Goal: Task Accomplishment & Management: Use online tool/utility

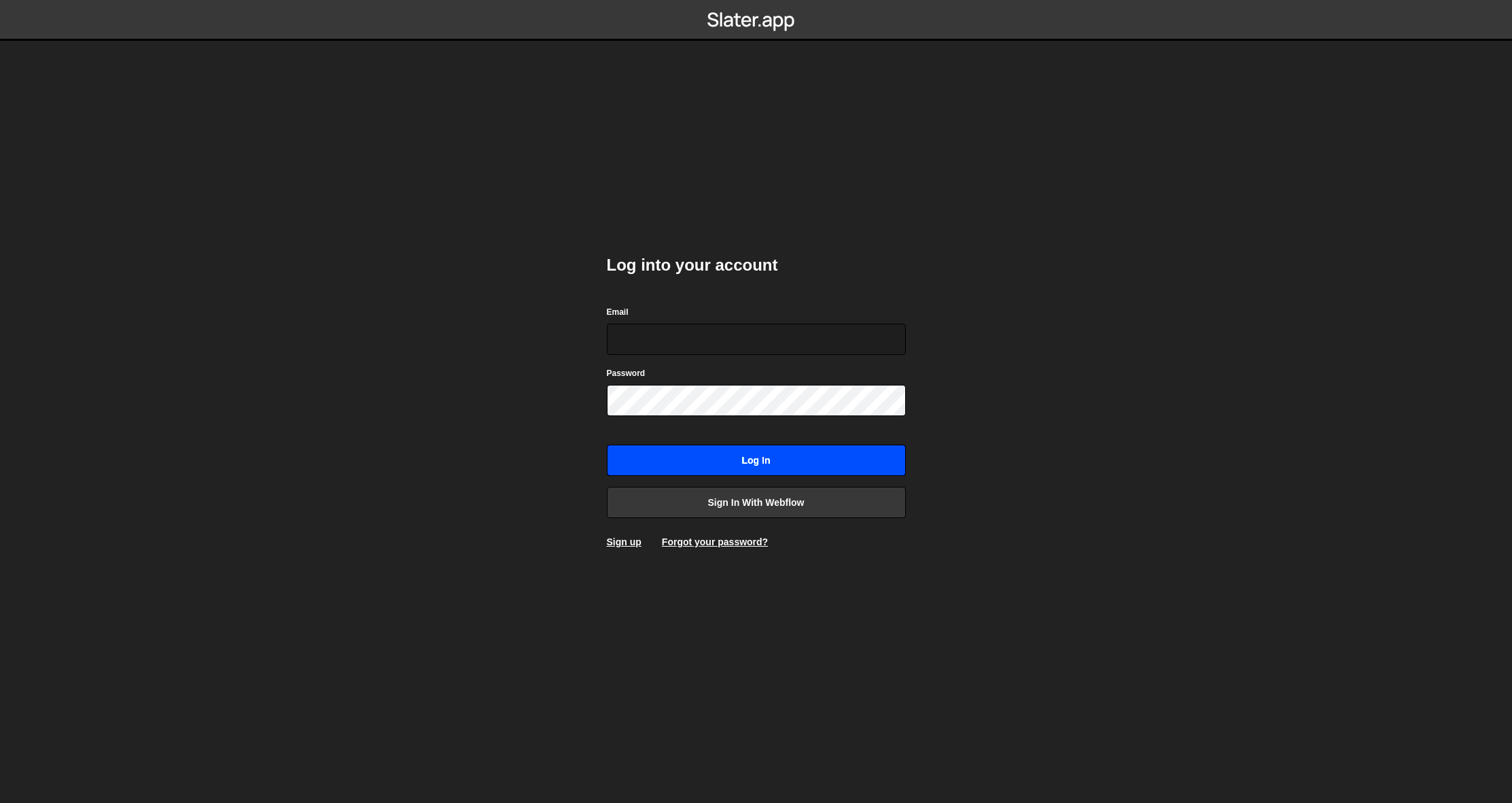
type input "[EMAIL_ADDRESS][DOMAIN_NAME]"
click at [747, 473] on input "Log in" at bounding box center [756, 461] width 299 height 32
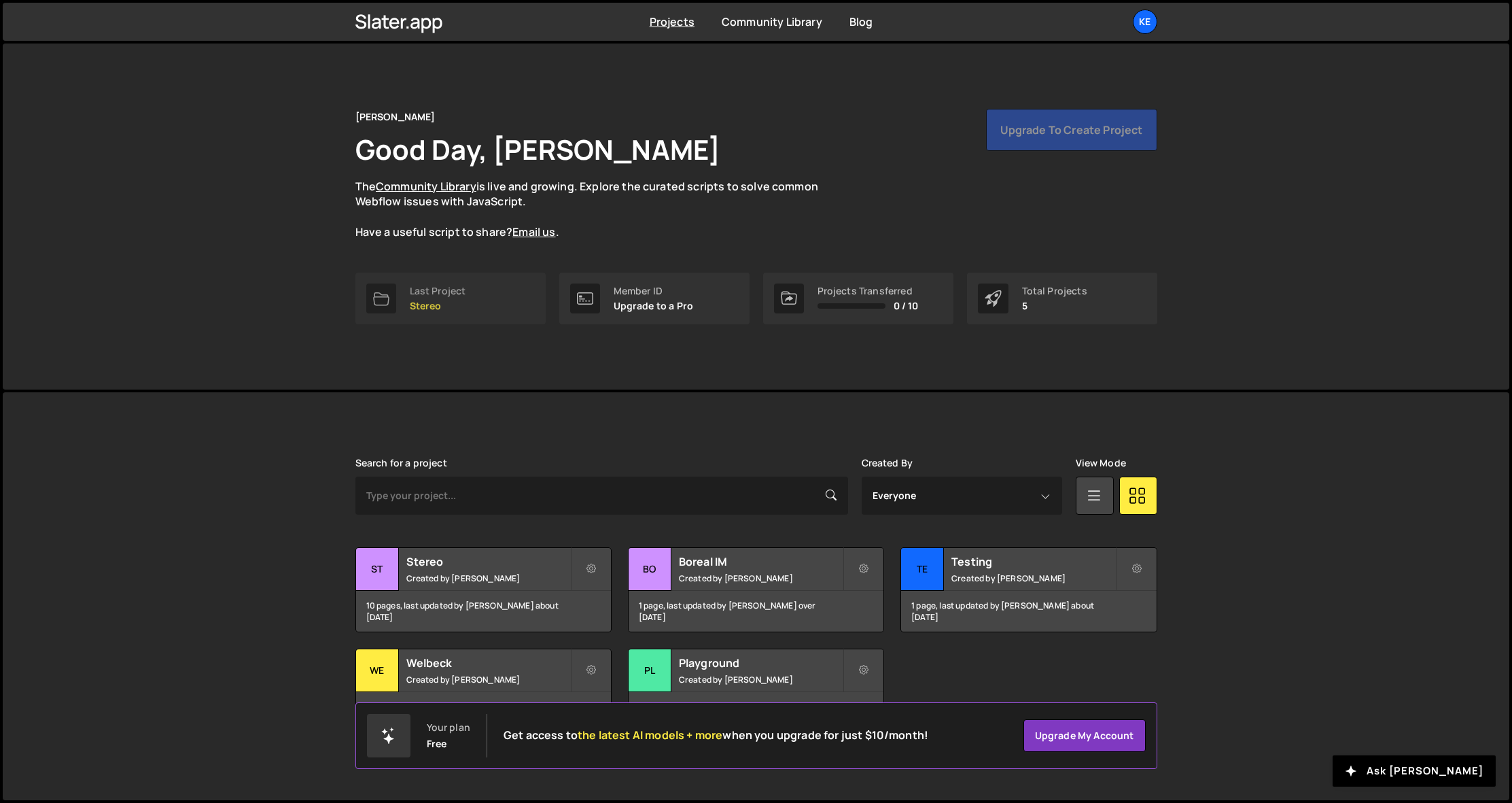
click at [442, 297] on div "Last Project Stereo" at bounding box center [438, 298] width 57 height 26
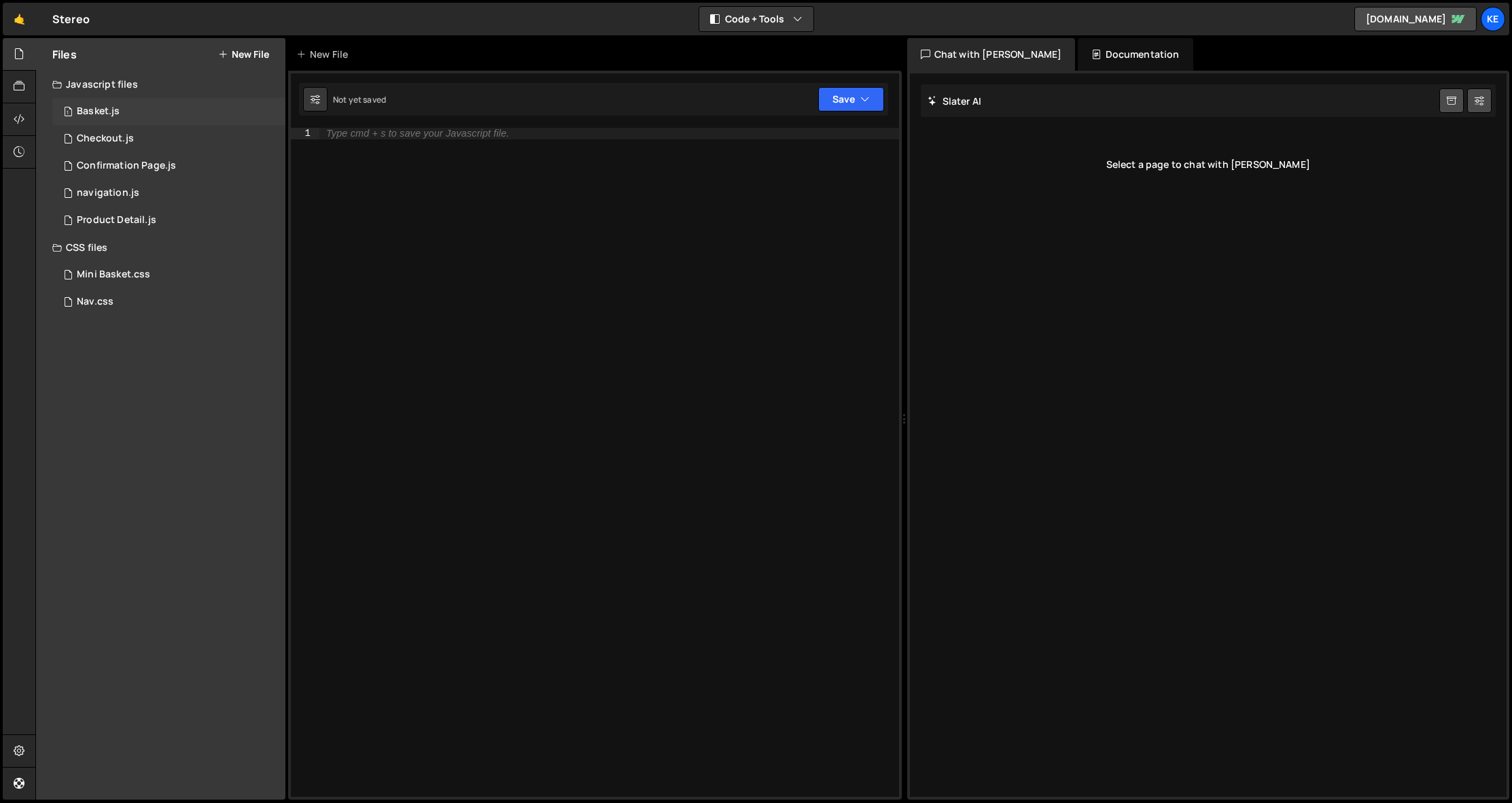
click at [91, 111] on div "Basket.js" at bounding box center [98, 112] width 43 height 13
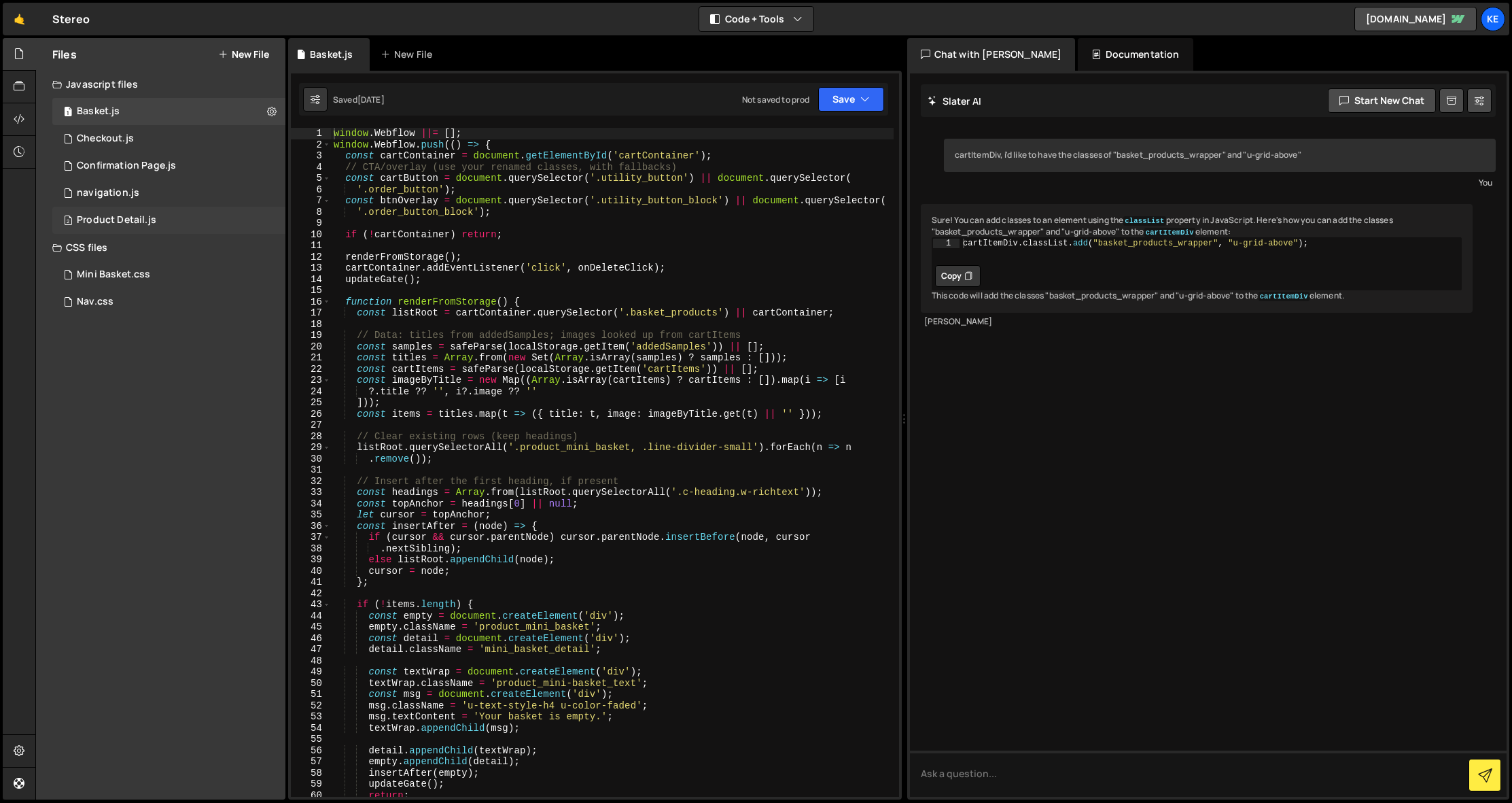
click at [108, 222] on div "Product Detail.js" at bounding box center [116, 221] width 80 height 13
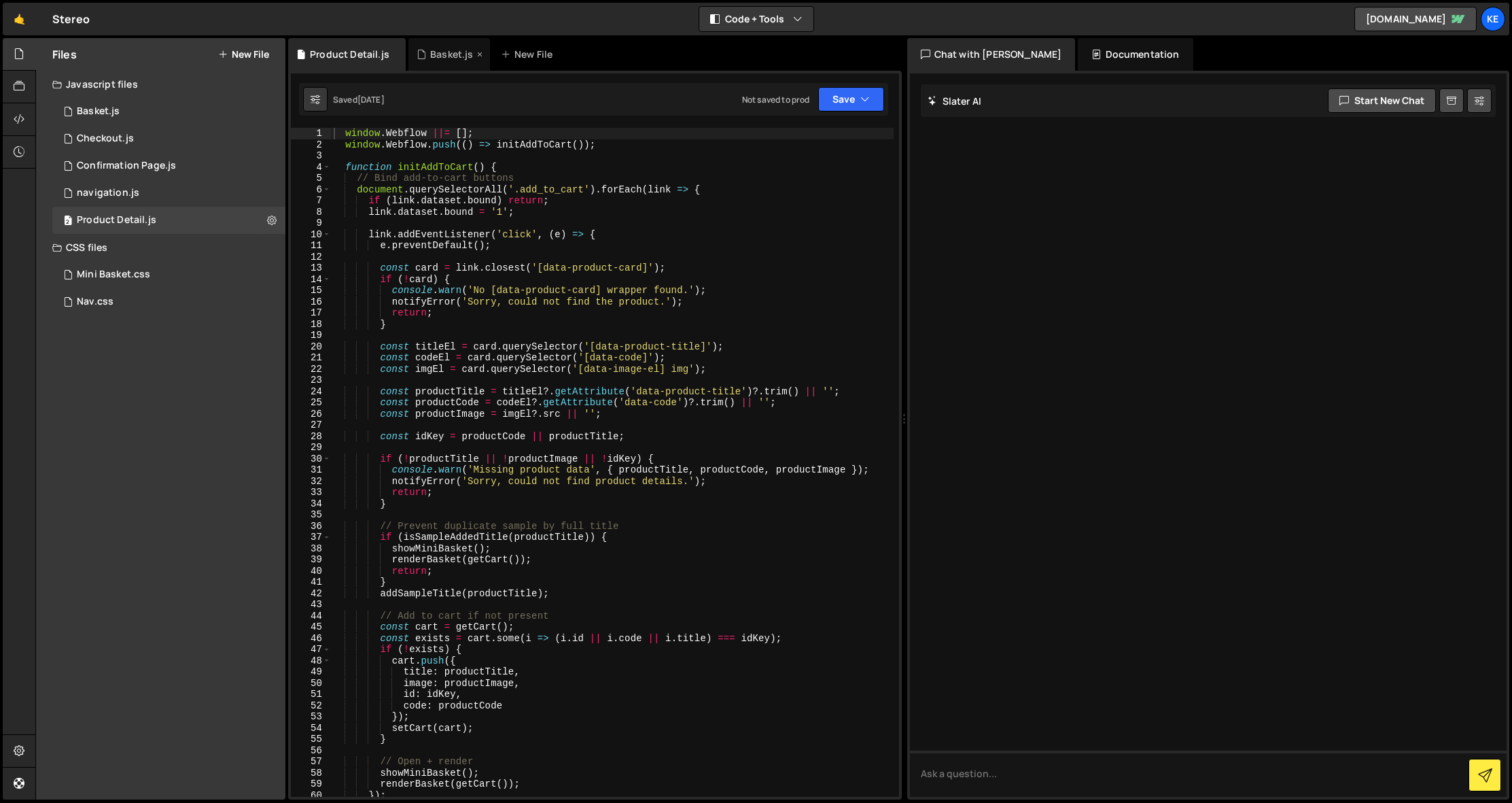
click at [475, 54] on icon at bounding box center [480, 54] width 9 height 13
click at [831, 101] on button "Save" at bounding box center [851, 99] width 66 height 24
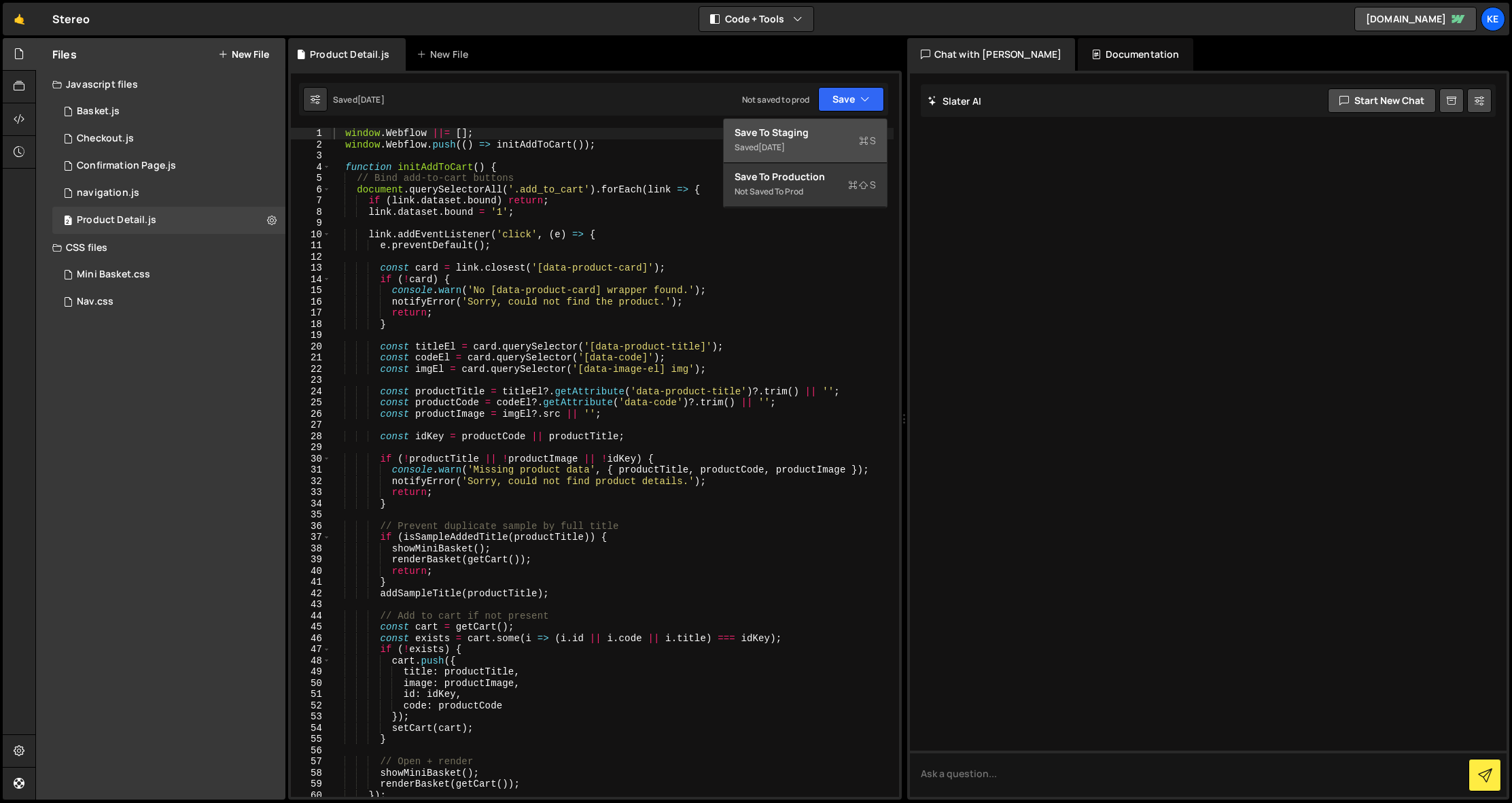
click at [798, 137] on div "Save to Staging S" at bounding box center [805, 133] width 141 height 13
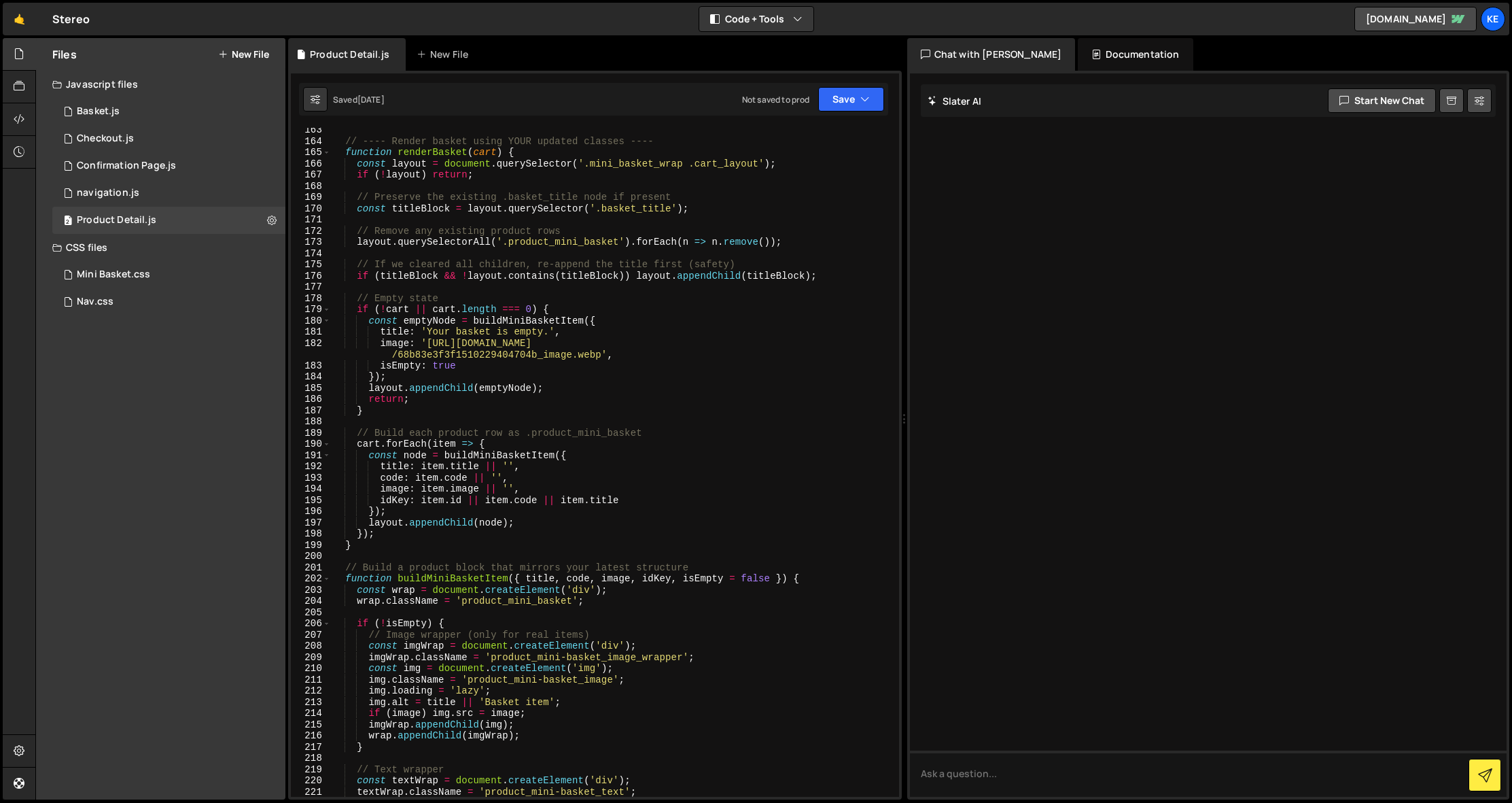
scroll to position [1724, 0]
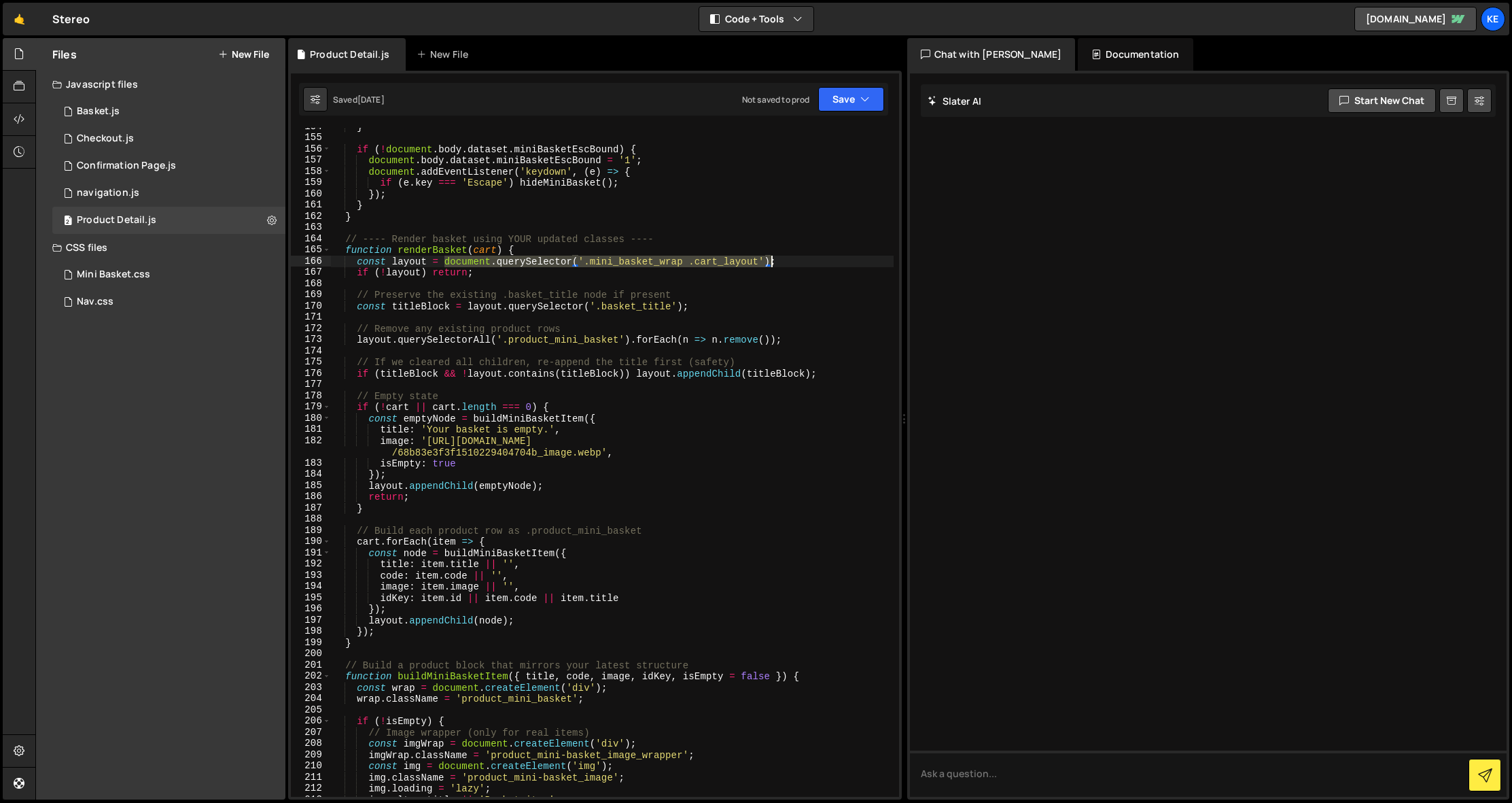
drag, startPoint x: 554, startPoint y: 261, endPoint x: 769, endPoint y: 260, distance: 215.0
click at [769, 260] on div "} if ( ! document . body . dataset . miniBasketEscBound ) { document . body . d…" at bounding box center [613, 466] width 563 height 692
click at [654, 263] on div "} if ( ! document . body . dataset . miniBasketEscBound ) { document . body . d…" at bounding box center [613, 462] width 563 height 669
click at [617, 263] on div "} if ( ! document . body . dataset . miniBasketEscBound ) { document . body . d…" at bounding box center [613, 466] width 563 height 692
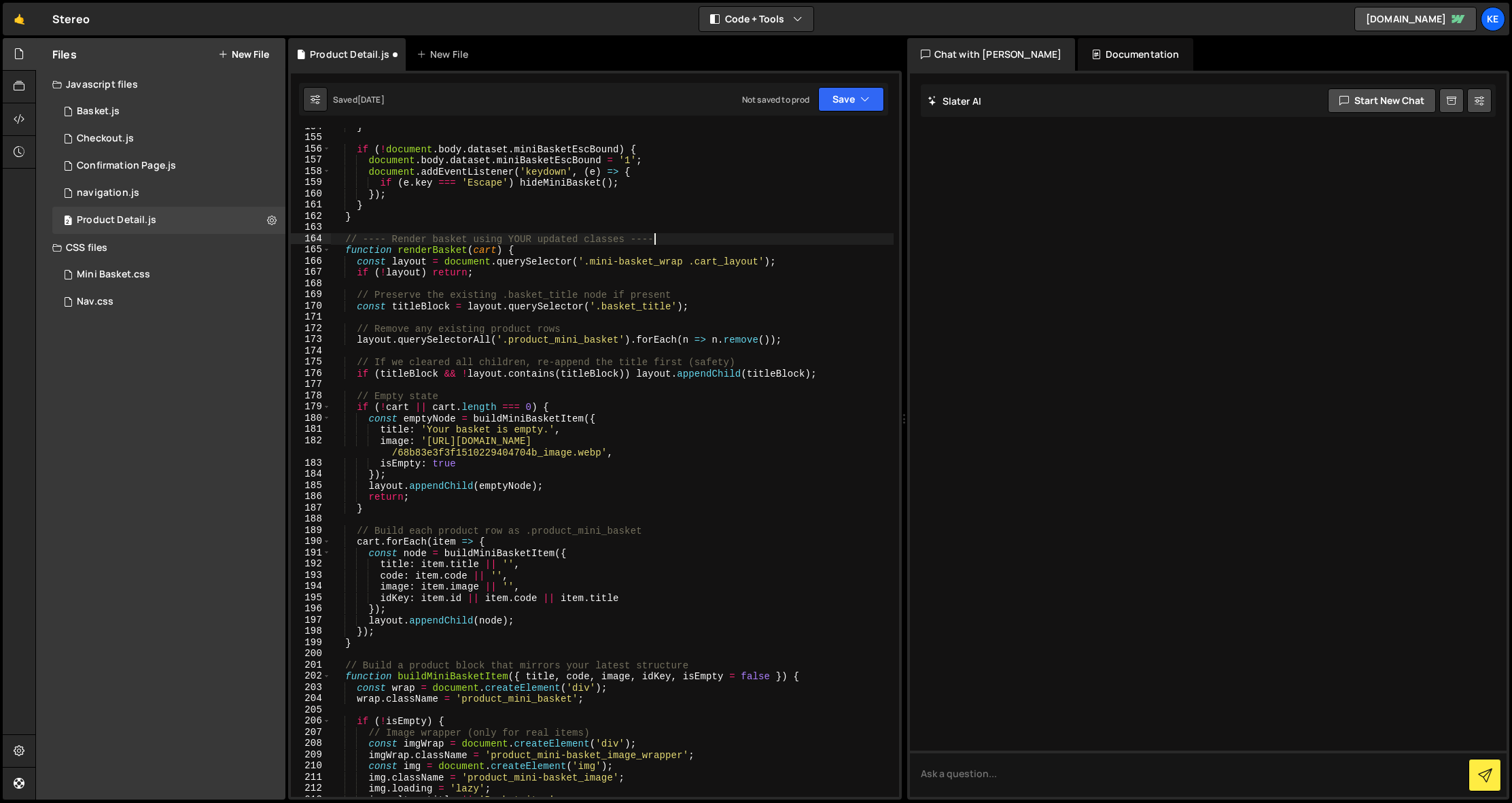
click at [759, 240] on div "} if ( ! document . body . dataset . miniBasketEscBound ) { document . body . d…" at bounding box center [613, 466] width 563 height 692
click at [868, 108] on button "Save" at bounding box center [851, 99] width 66 height 24
click at [817, 136] on div "Save to Staging S" at bounding box center [805, 133] width 141 height 13
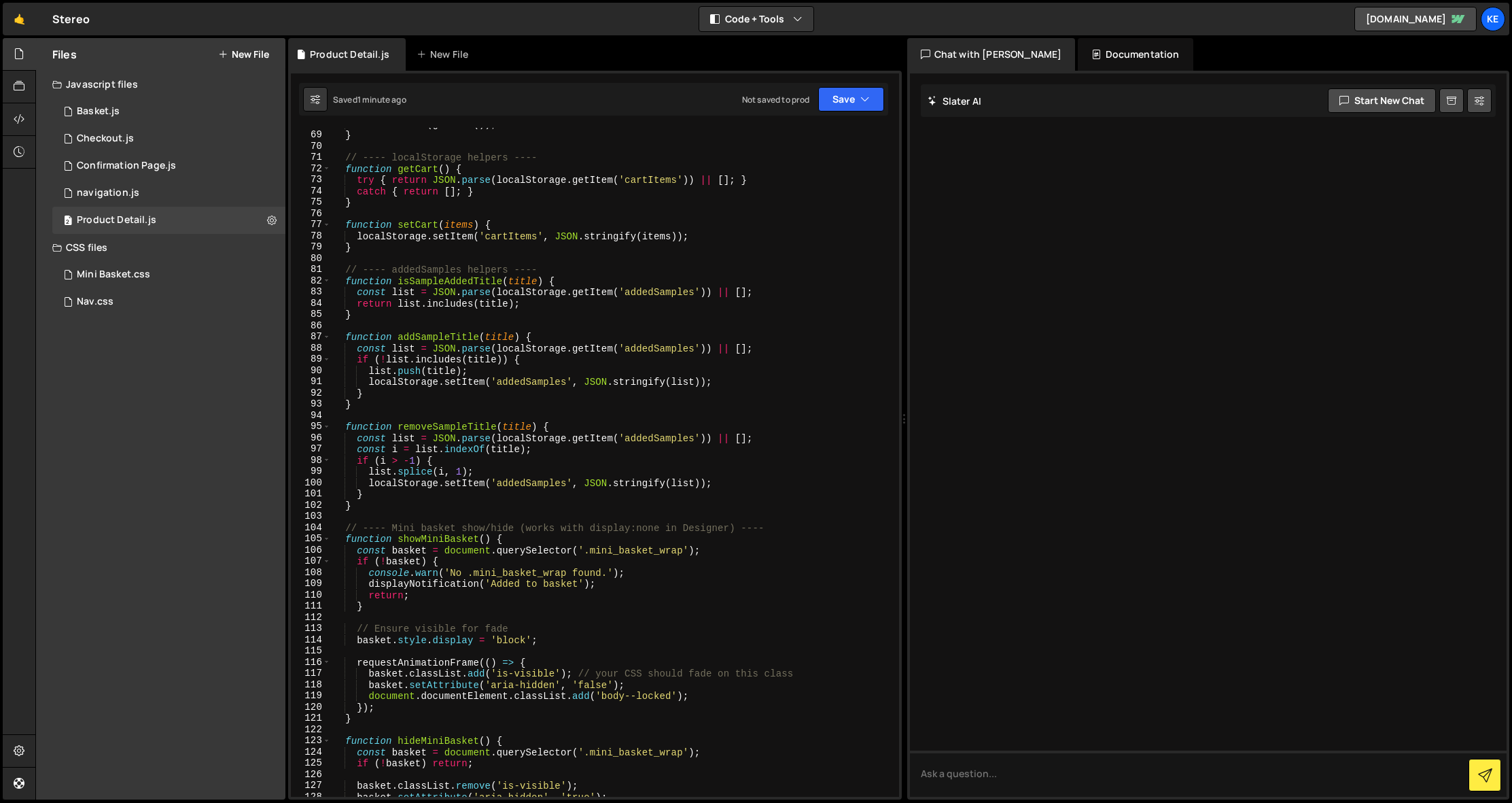
scroll to position [761, 0]
click at [619, 553] on div "renderBasket ( getCart ( )) ; } // ---- localStorage helpers ---- function getC…" at bounding box center [613, 464] width 563 height 692
click at [767, 528] on div "renderBasket ( getCart ( )) ; } // ---- localStorage helpers ---- function getC…" at bounding box center [613, 464] width 563 height 692
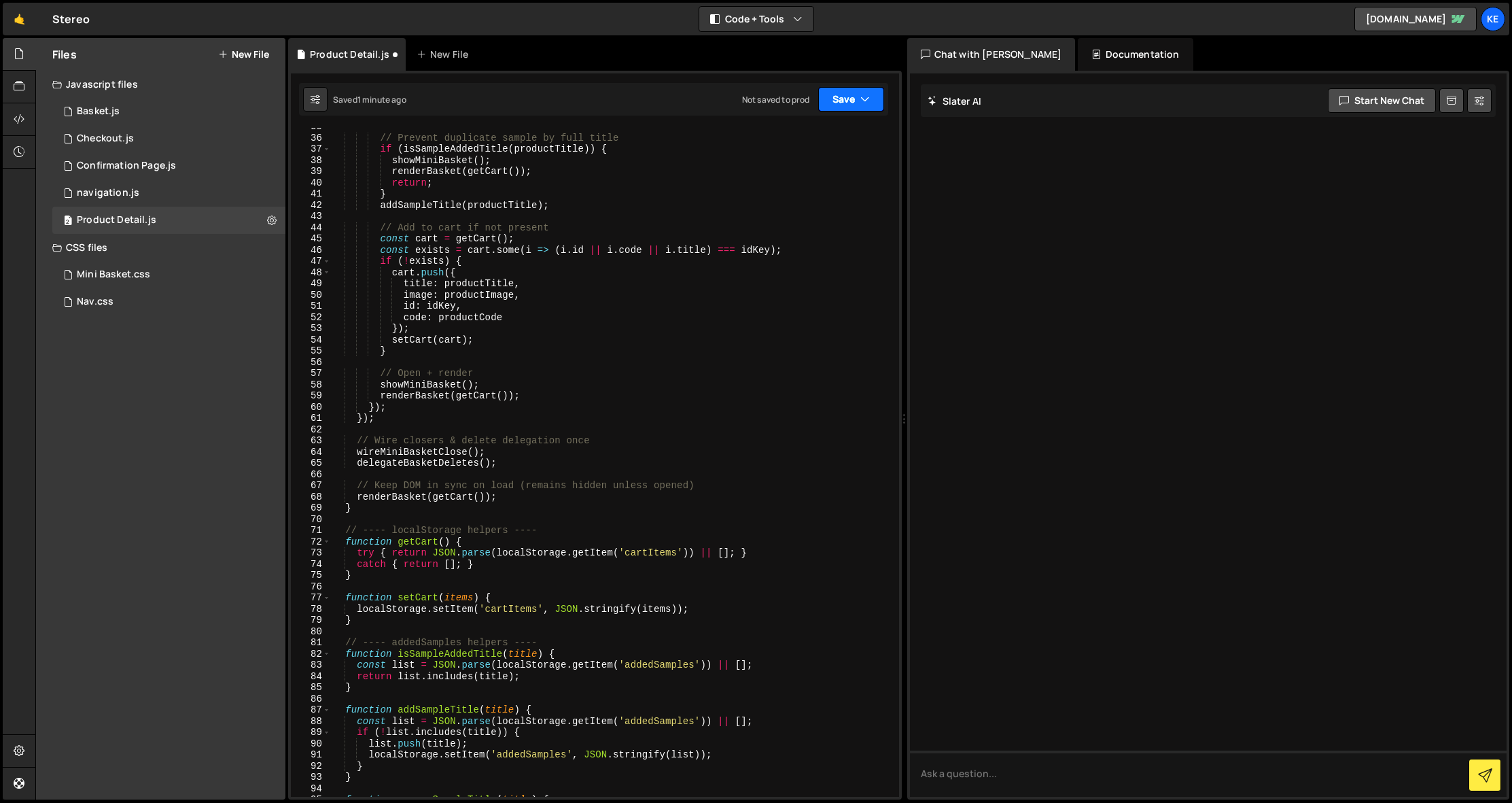
click at [839, 100] on button "Save" at bounding box center [851, 99] width 66 height 24
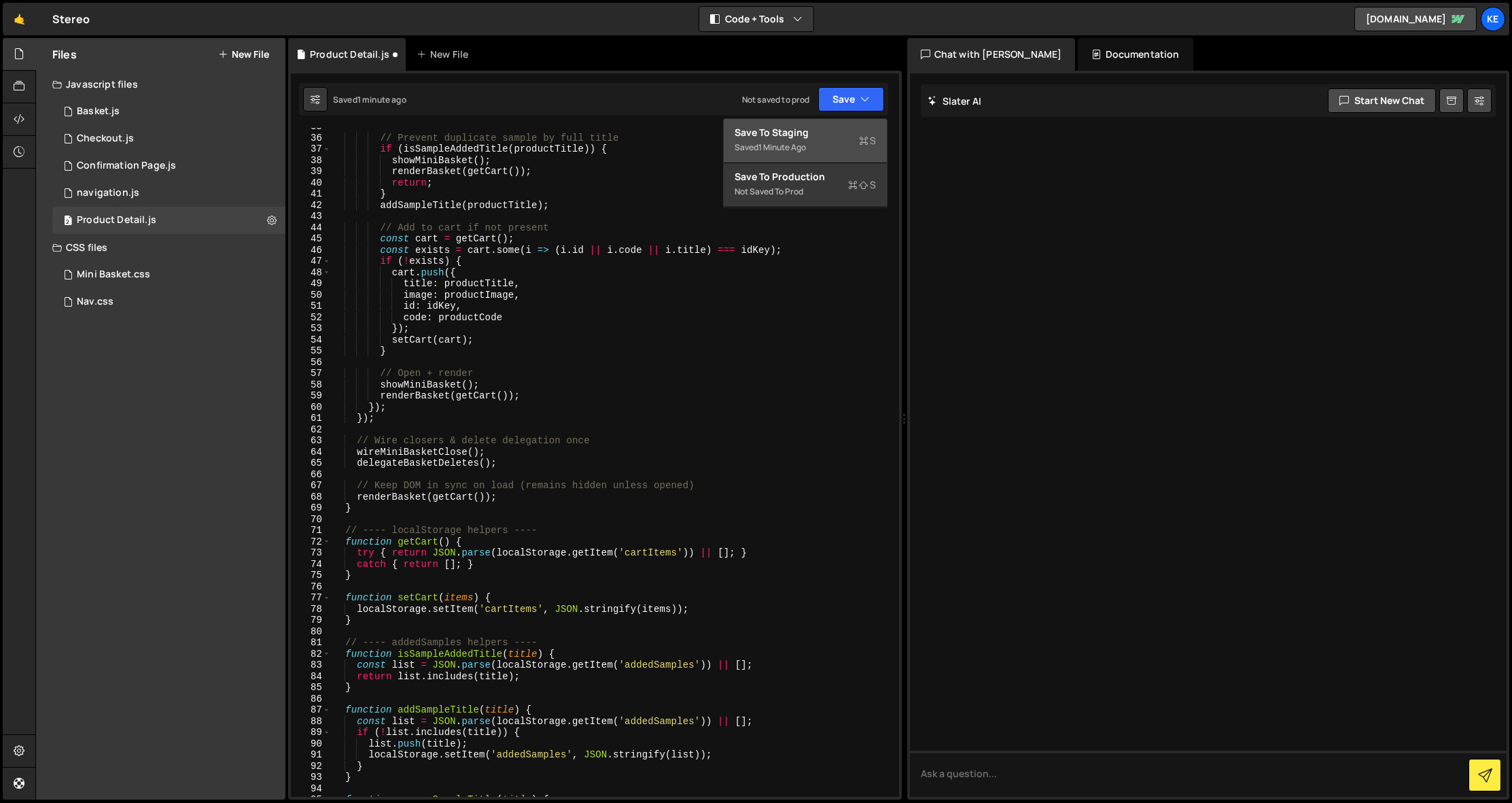
click at [788, 136] on div "Save to Staging S" at bounding box center [805, 133] width 141 height 13
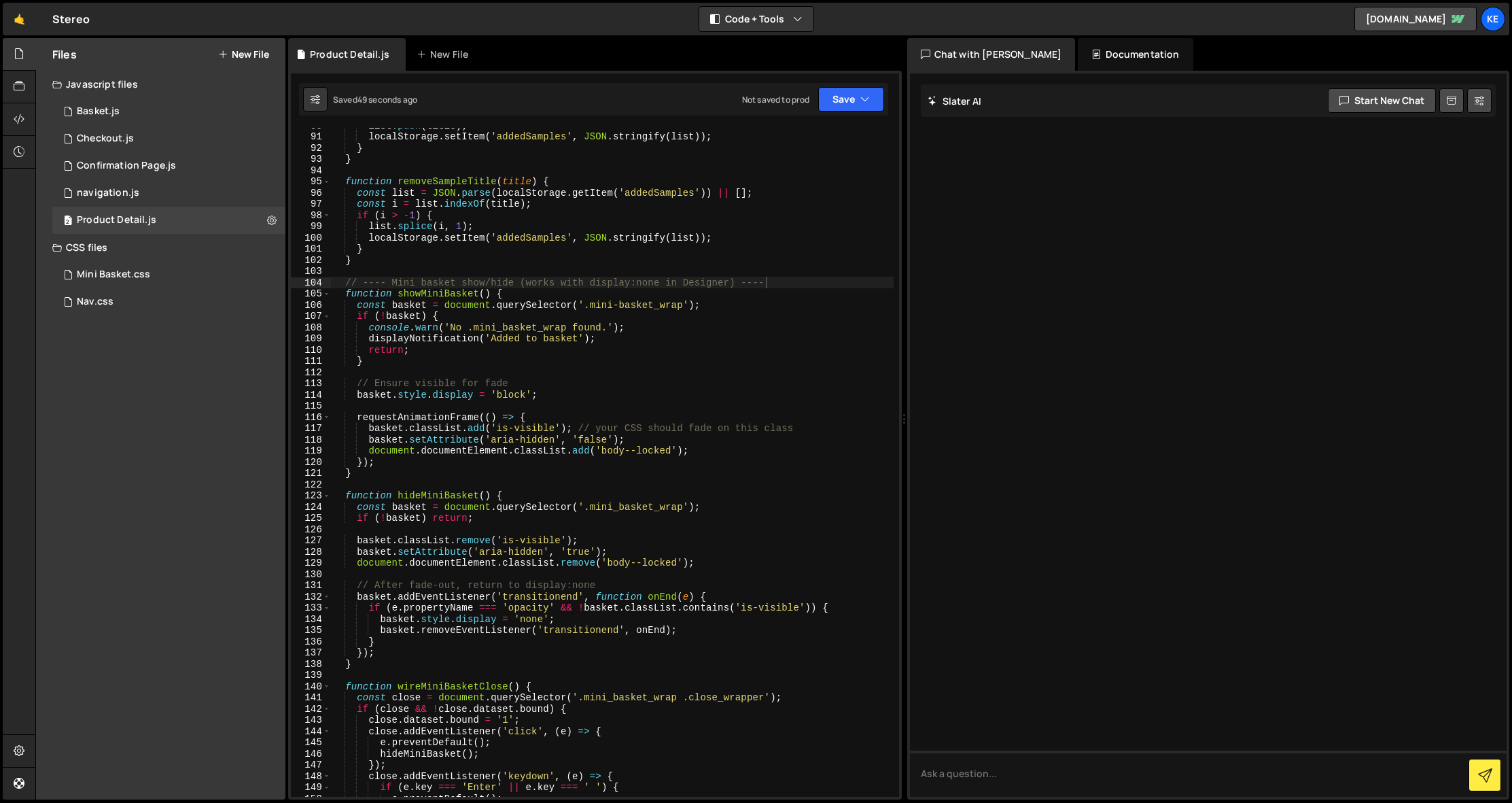
scroll to position [1061, 0]
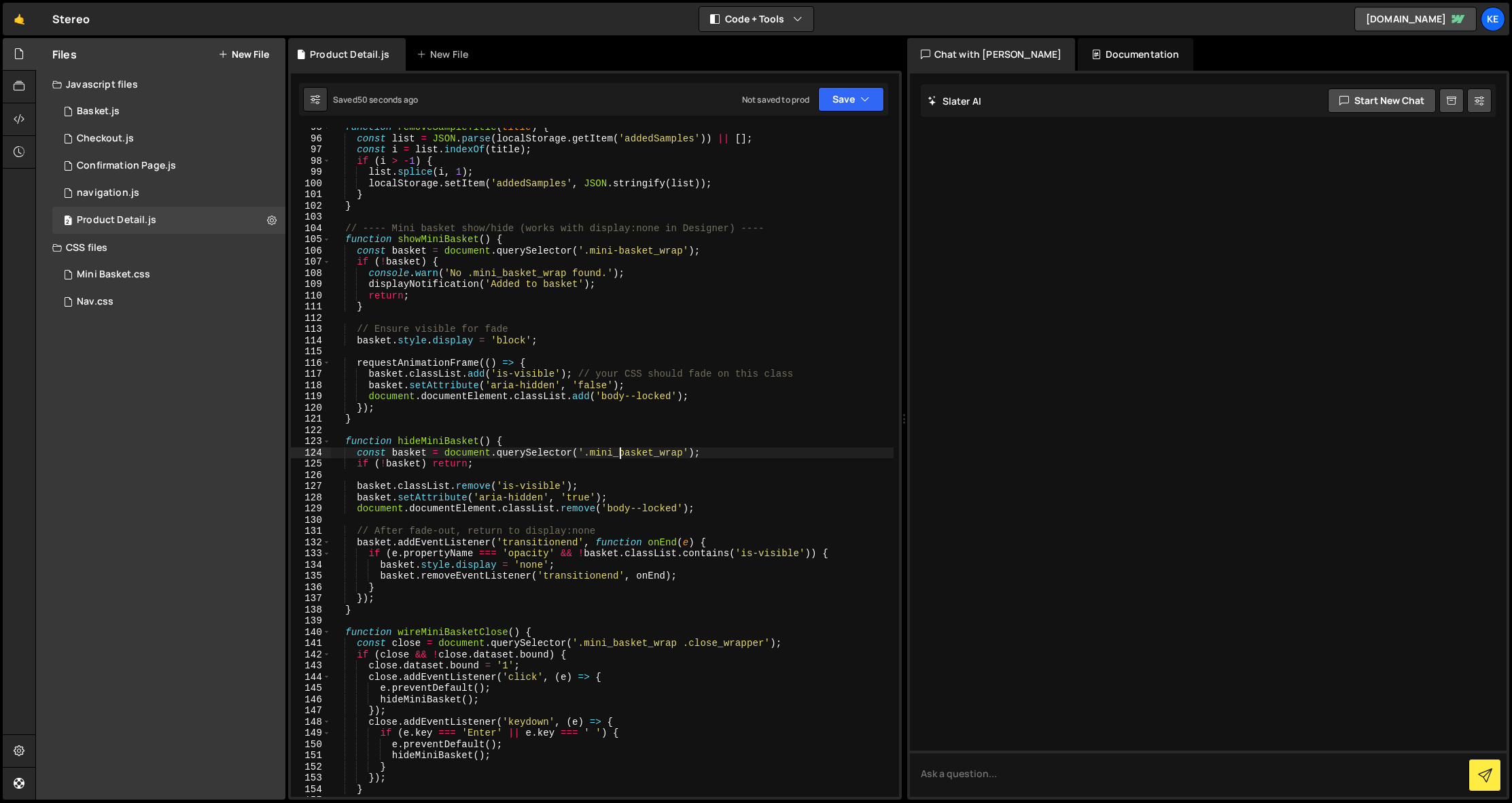
click at [618, 451] on div "function removeSampleTitle ( title ) { const list = JSON . parse ( localStorage…" at bounding box center [613, 467] width 563 height 692
type textarea "const basket = document.querySelector('.mini-basket_wrap');"
click at [731, 431] on div "function removeSampleTitle ( title ) { const list = JSON . parse ( localStorage…" at bounding box center [613, 467] width 563 height 692
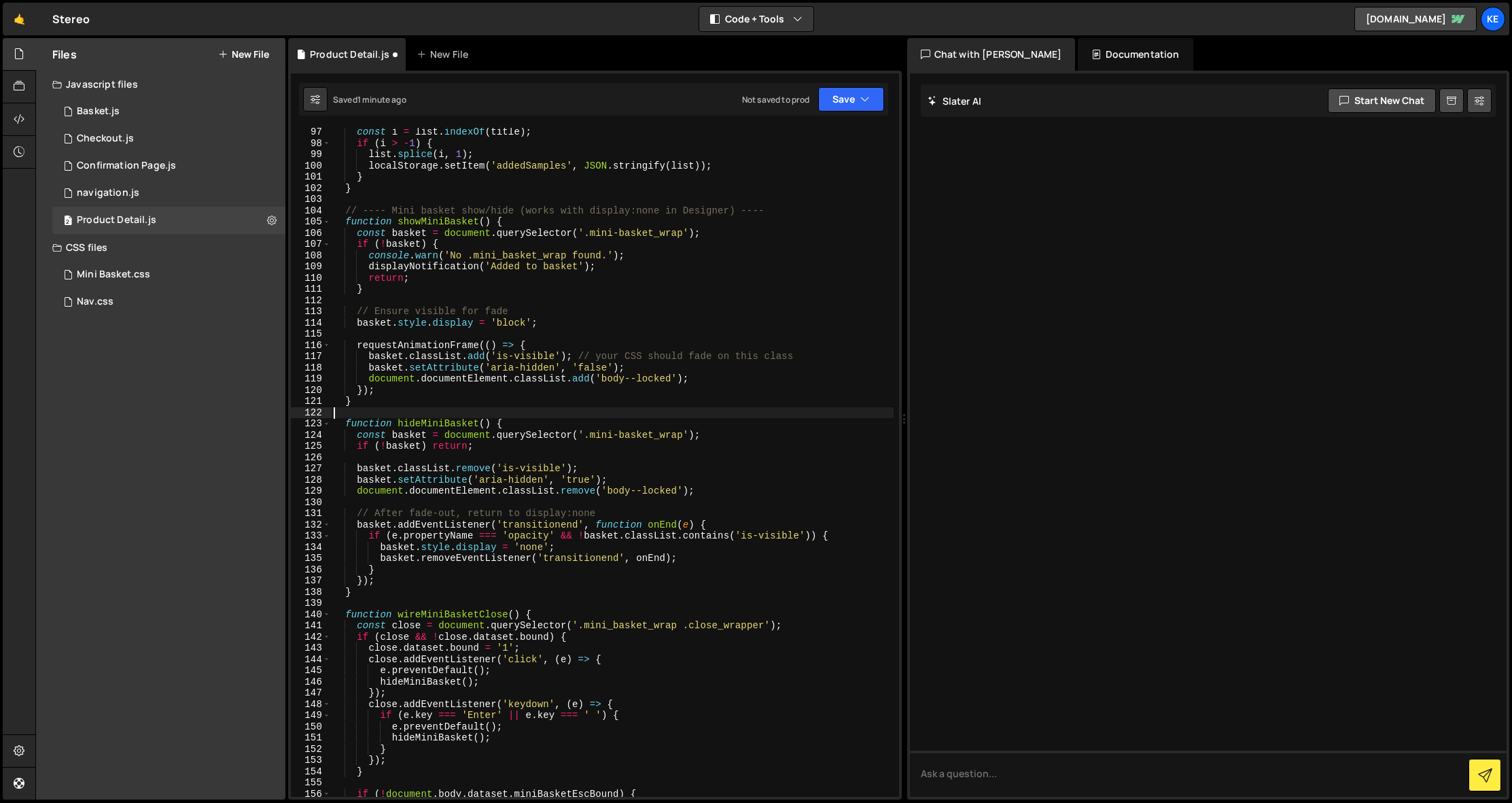
click at [614, 627] on div "const i = list . indexOf ( title ) ; if ( i > - 1 ) { list . splice ( i , 1 ) ;…" at bounding box center [613, 472] width 563 height 692
click at [660, 553] on div "const i = list . indexOf ( title ) ; if ( i > - 1 ) { list . splice ( i , 1 ) ;…" at bounding box center [613, 472] width 563 height 692
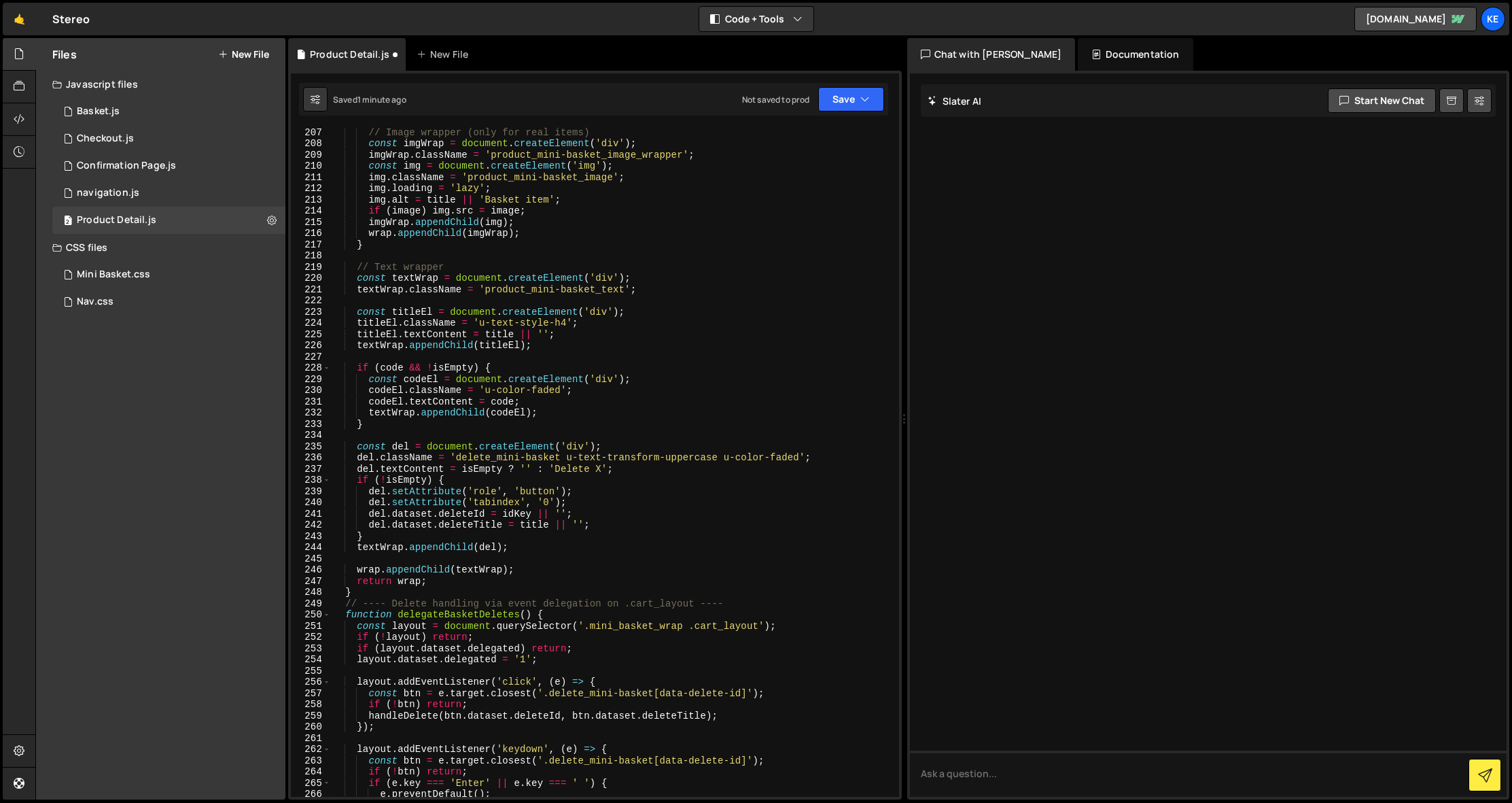
scroll to position [2341, 0]
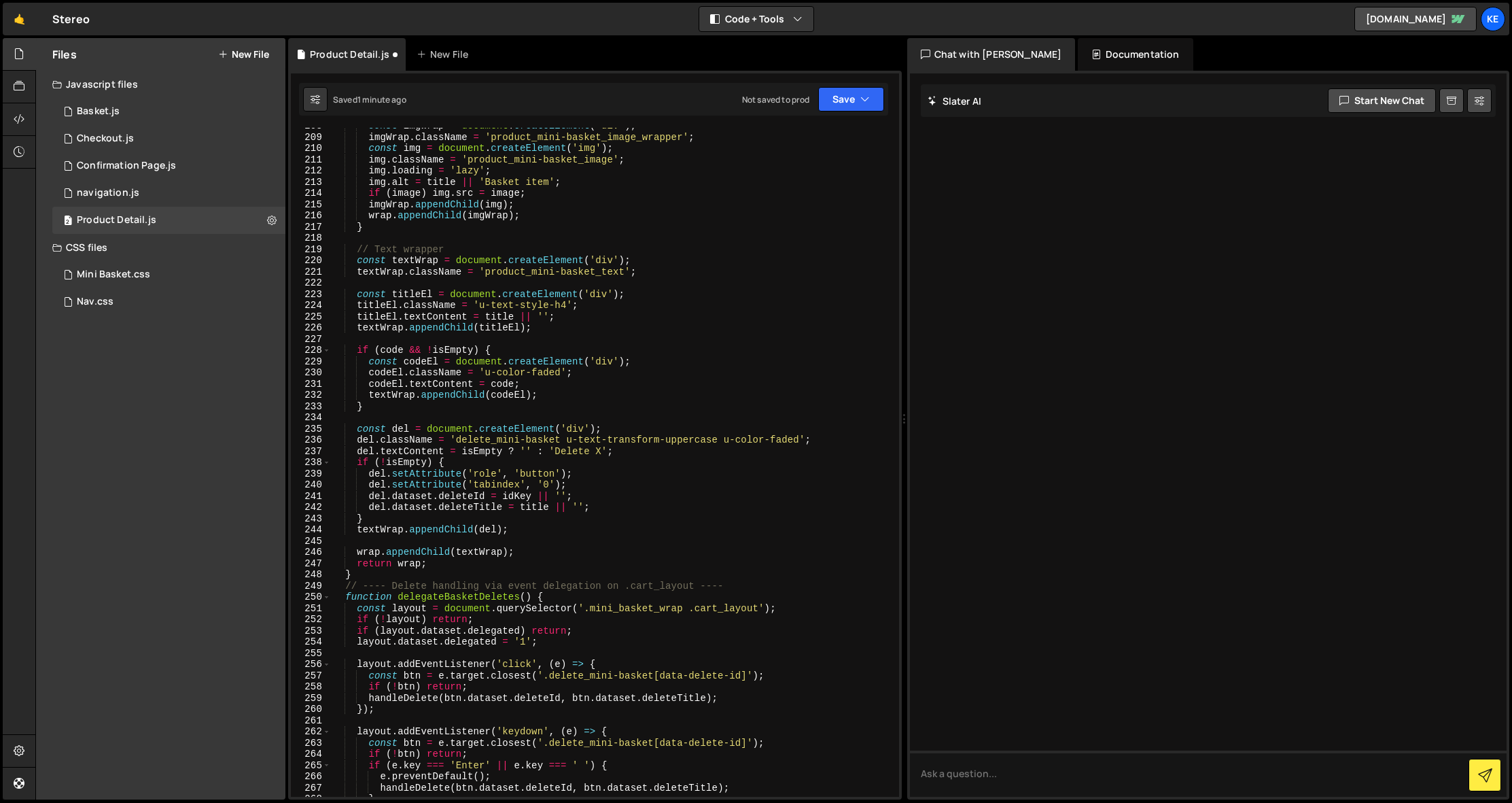
click at [625, 607] on div "const imgWrap = document . createElement ( 'div' ) ; imgWrap . className = 'pro…" at bounding box center [613, 466] width 563 height 692
click at [620, 608] on div "const imgWrap = document . createElement ( 'div' ) ; imgWrap . className = 'pro…" at bounding box center [613, 466] width 563 height 692
click at [776, 570] on div "const imgWrap = document . createElement ( 'div' ) ; imgWrap . className = 'pro…" at bounding box center [613, 466] width 563 height 692
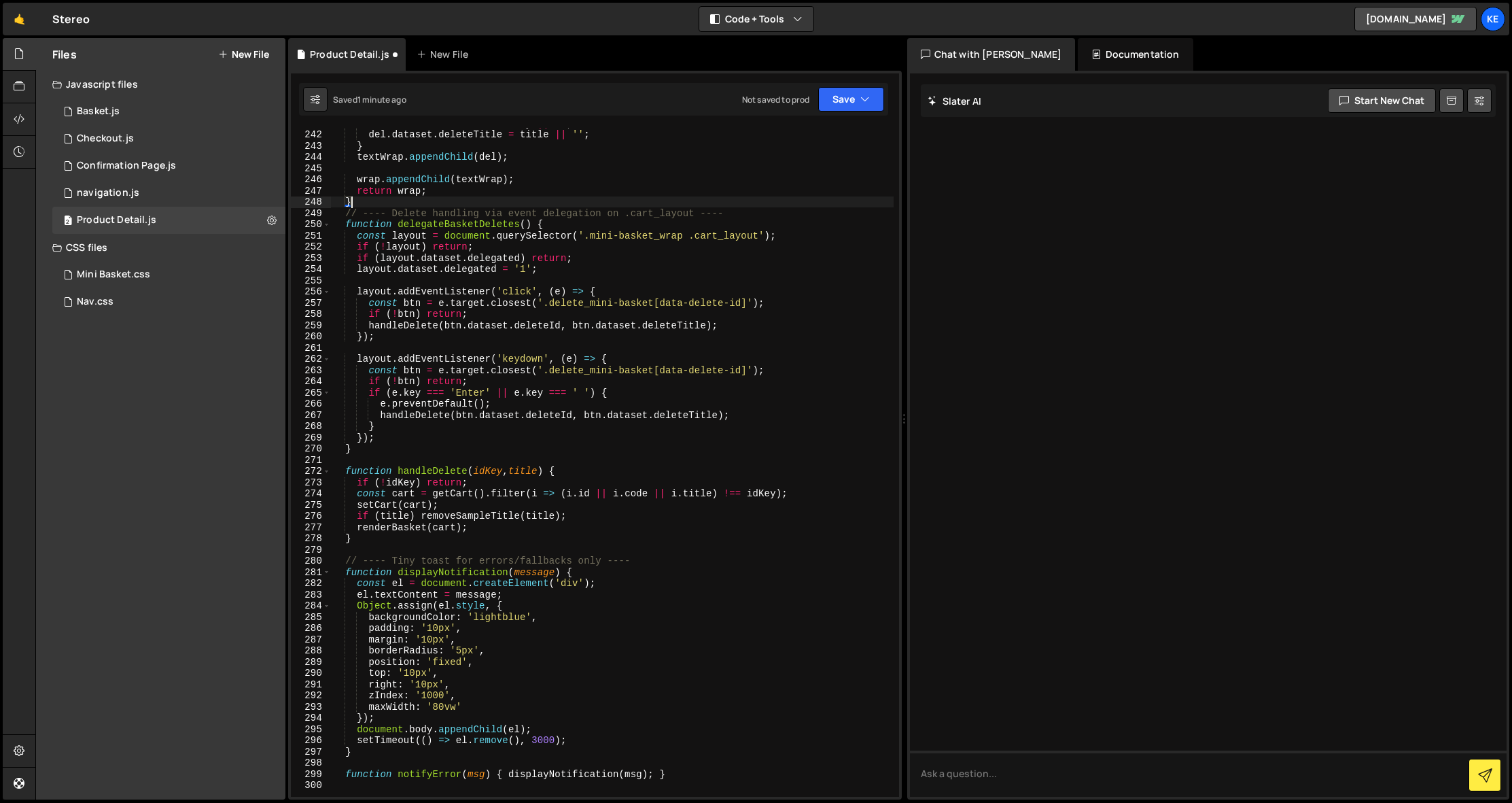
scroll to position [2827, 0]
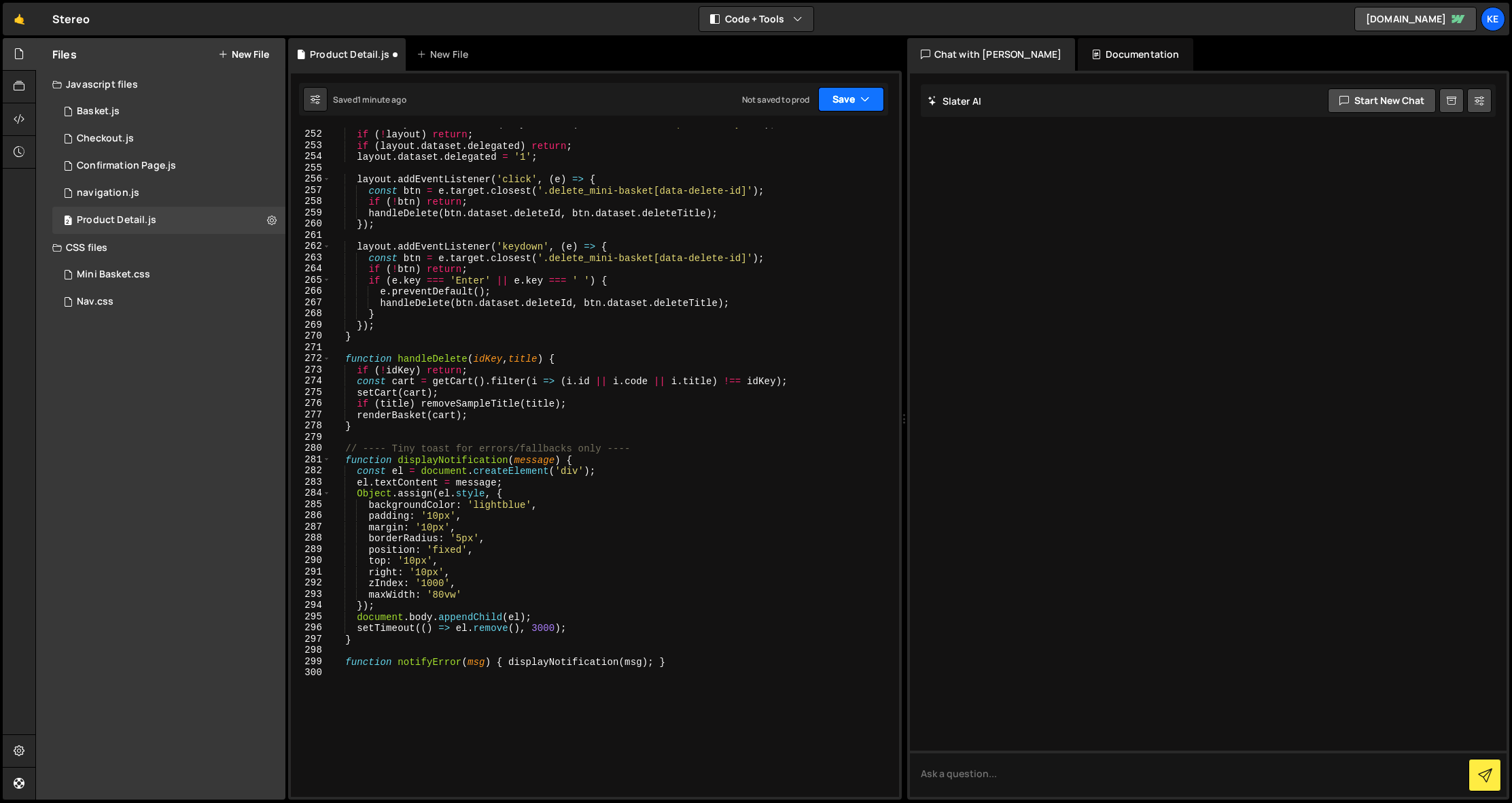
click at [844, 95] on button "Save" at bounding box center [851, 99] width 66 height 24
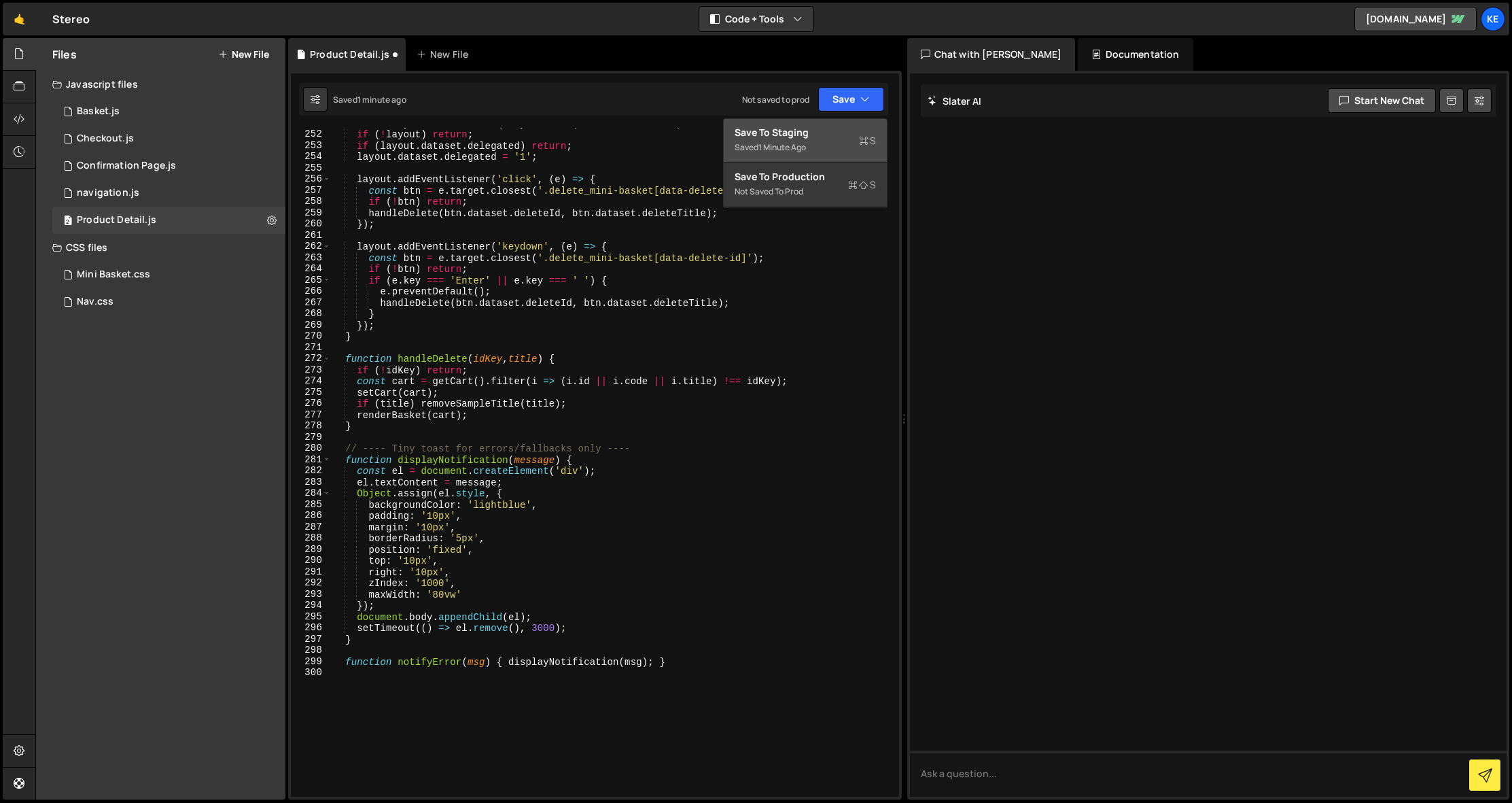
click at [793, 136] on div "Save to Staging S" at bounding box center [805, 133] width 141 height 13
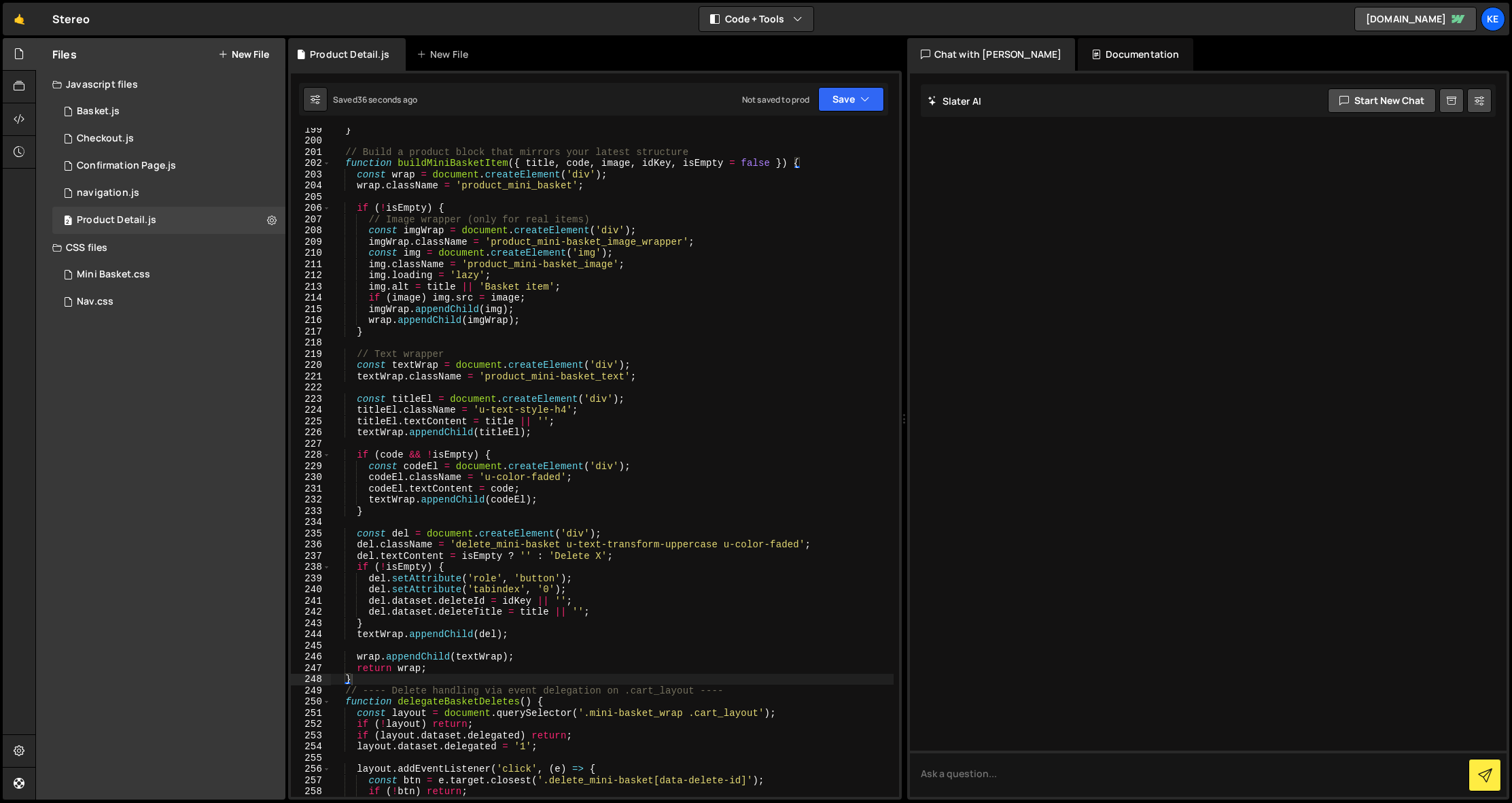
scroll to position [2157, 0]
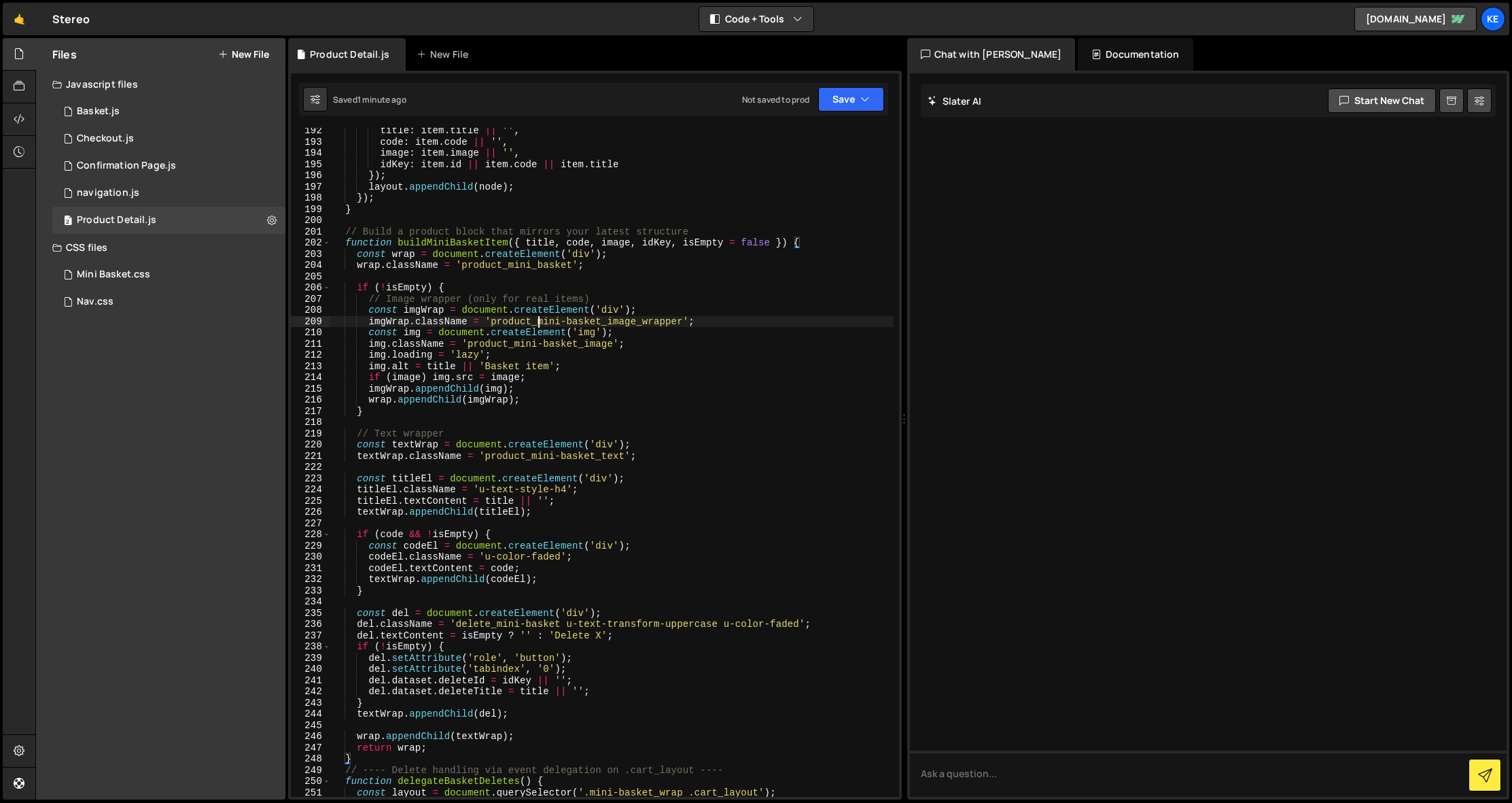
click at [540, 322] on div "title : item . title || '' , code : item . code || '' , image : item . image ||…" at bounding box center [613, 471] width 563 height 692
click at [516, 348] on div "title : item . title || '' , code : item . code || '' , image : item . image ||…" at bounding box center [613, 471] width 563 height 692
click at [664, 338] on div "title : item . title || '' , code : item . code || '' , image : item . image ||…" at bounding box center [613, 471] width 563 height 692
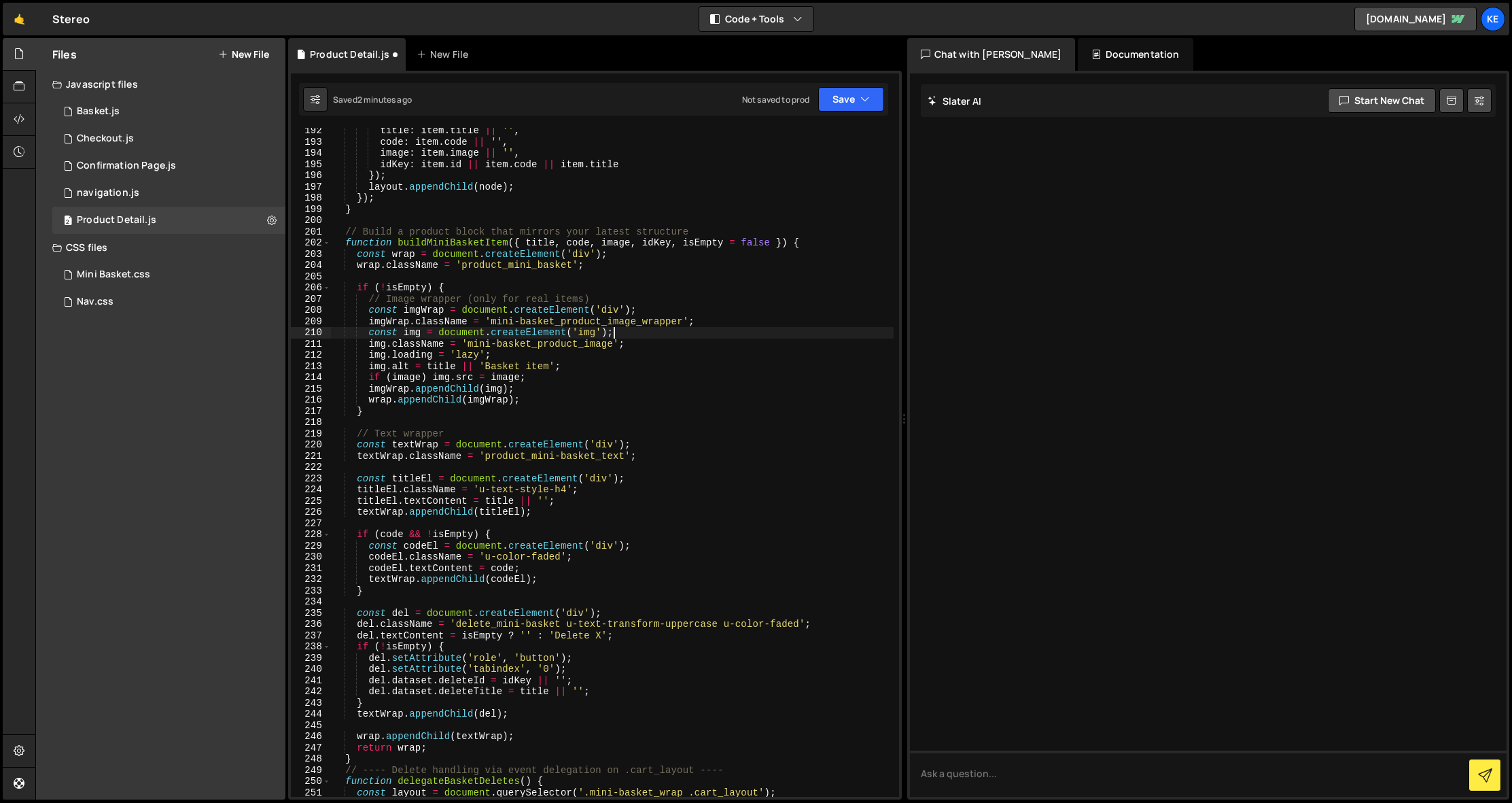
click at [508, 267] on div "title : item . title || '' , code : item . code || '' , image : item . image ||…" at bounding box center [613, 471] width 563 height 692
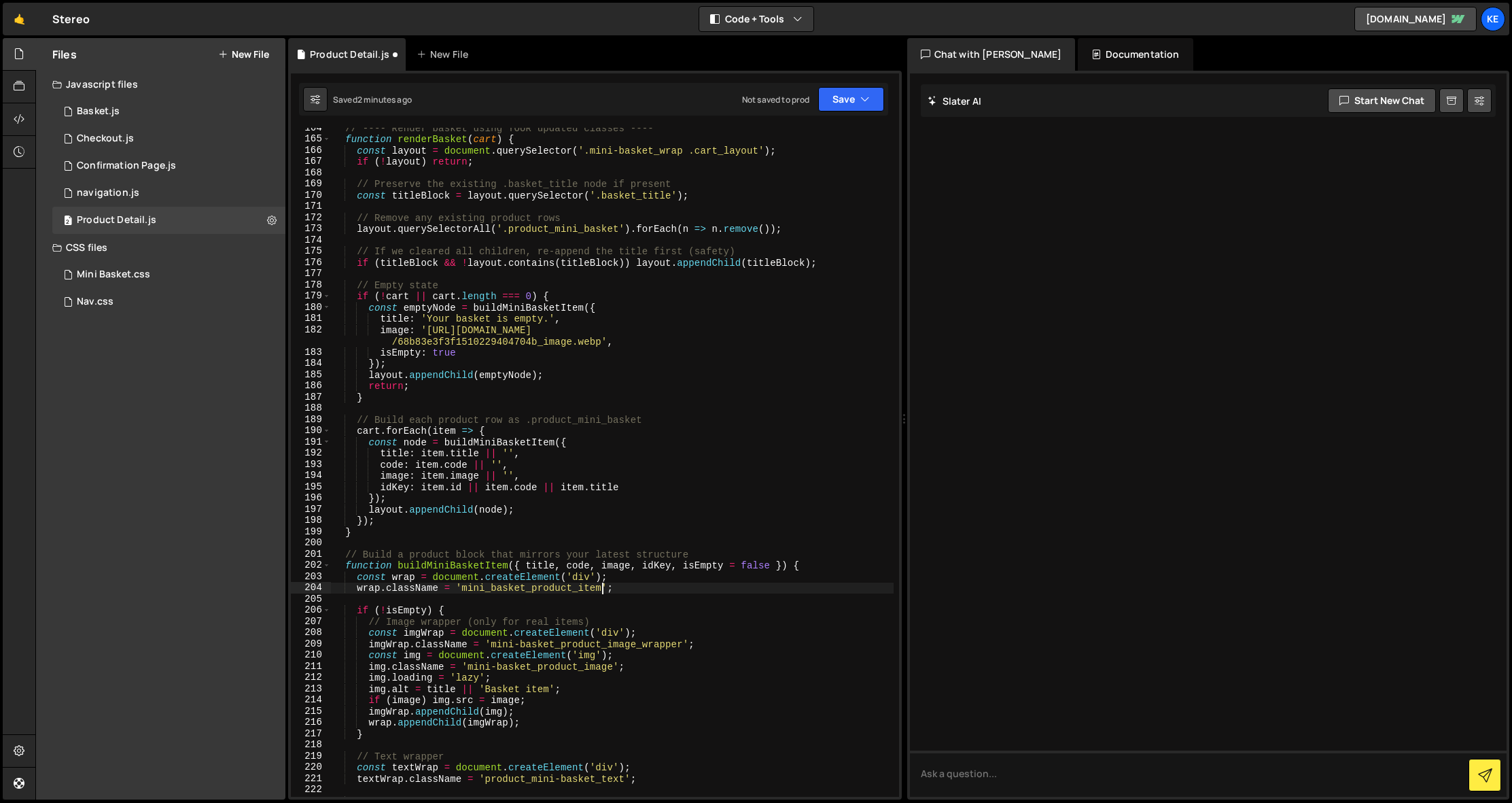
scroll to position [1760, 0]
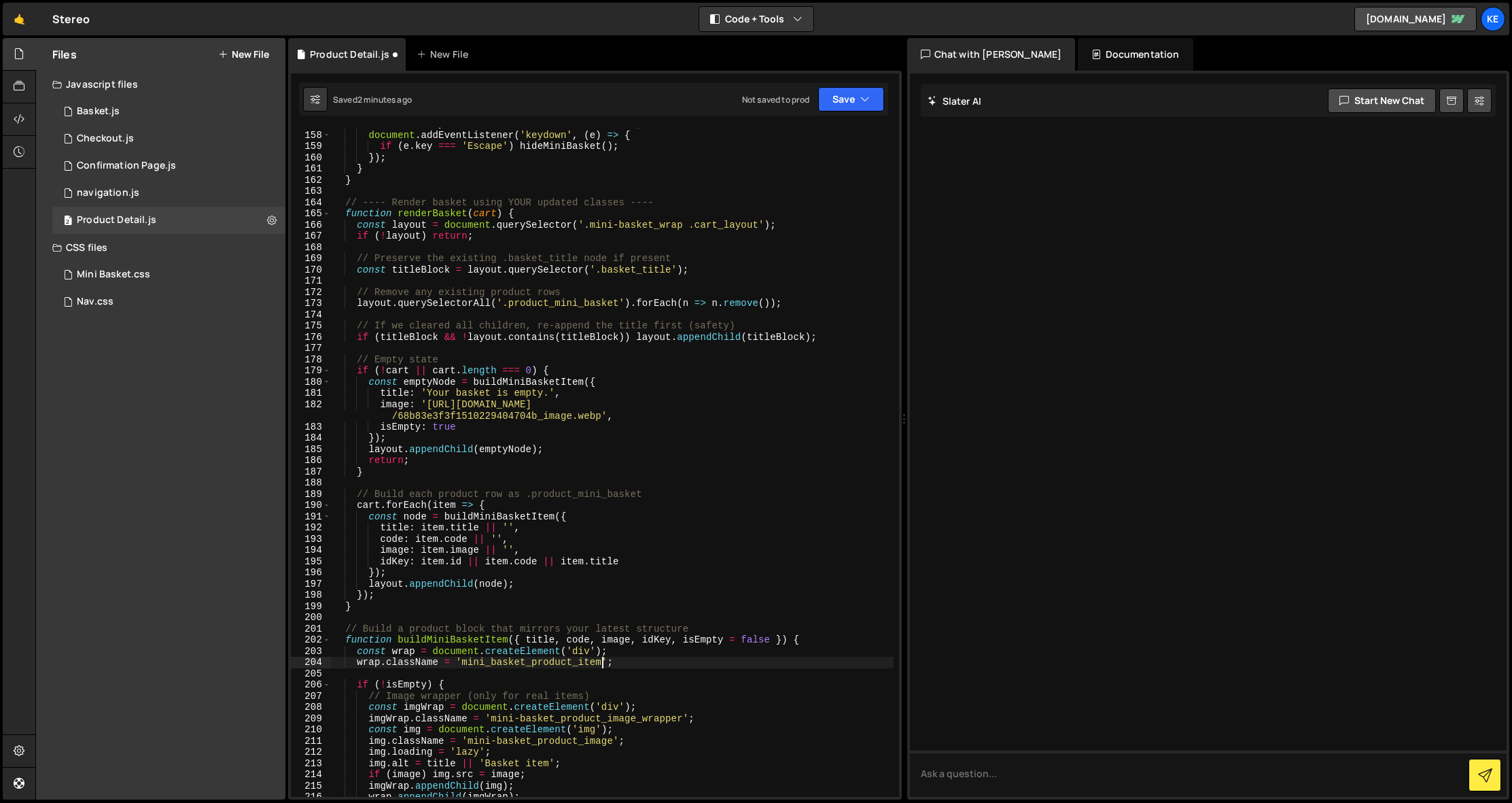
drag, startPoint x: 549, startPoint y: 302, endPoint x: 568, endPoint y: 308, distance: 19.9
click at [549, 302] on div "document . body . dataset . miniBasketEscBound = '1' ; document . addEventListe…" at bounding box center [613, 464] width 563 height 692
type textarea "layout.querySelectorAll('mini-basket_product').forEach(n => n.remove());"
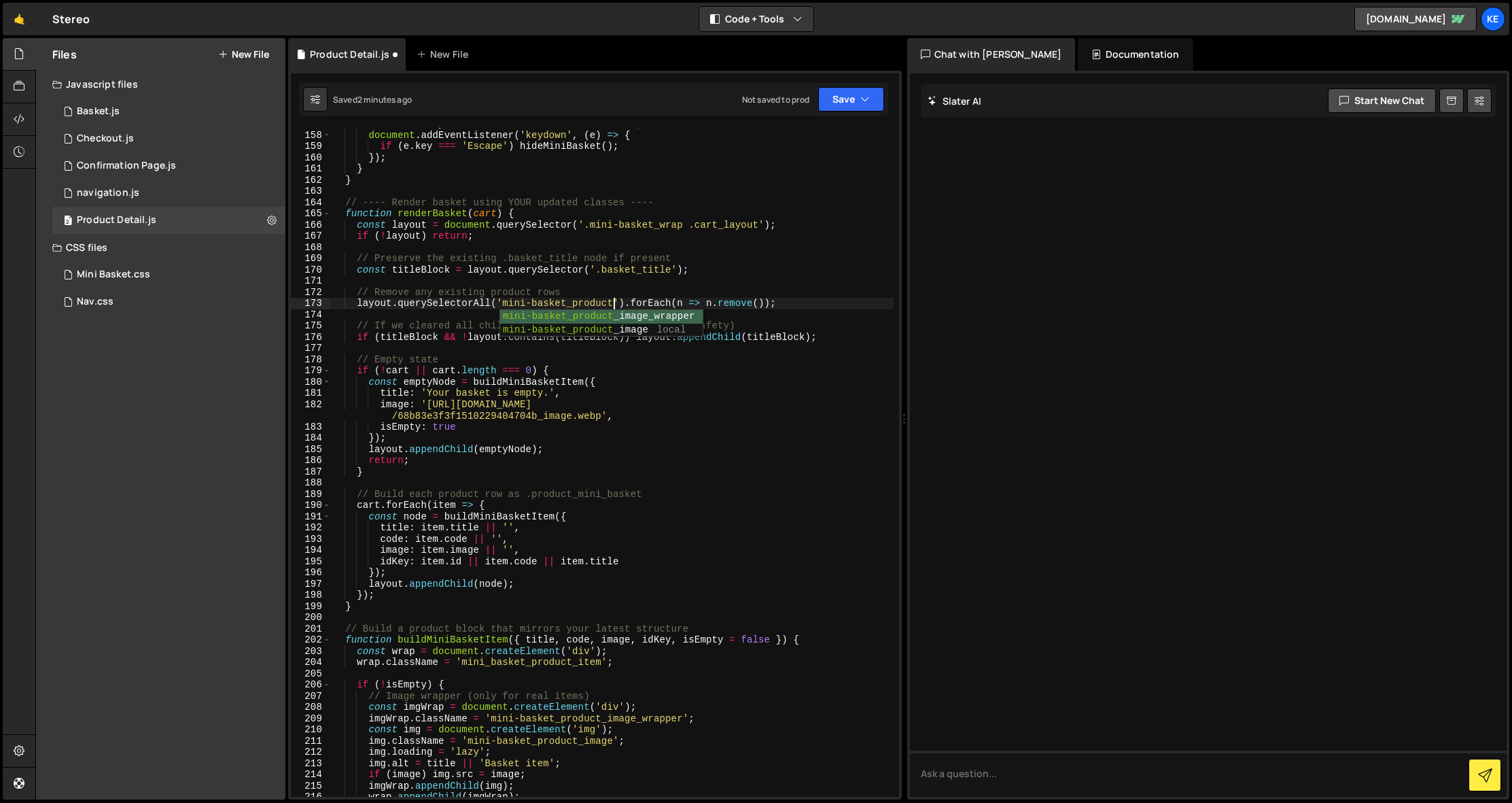
click at [772, 279] on div "document . body . dataset . miniBasketEscBound = '1' ; document . addEventListe…" at bounding box center [613, 464] width 563 height 692
click at [846, 106] on button "Save" at bounding box center [851, 99] width 66 height 24
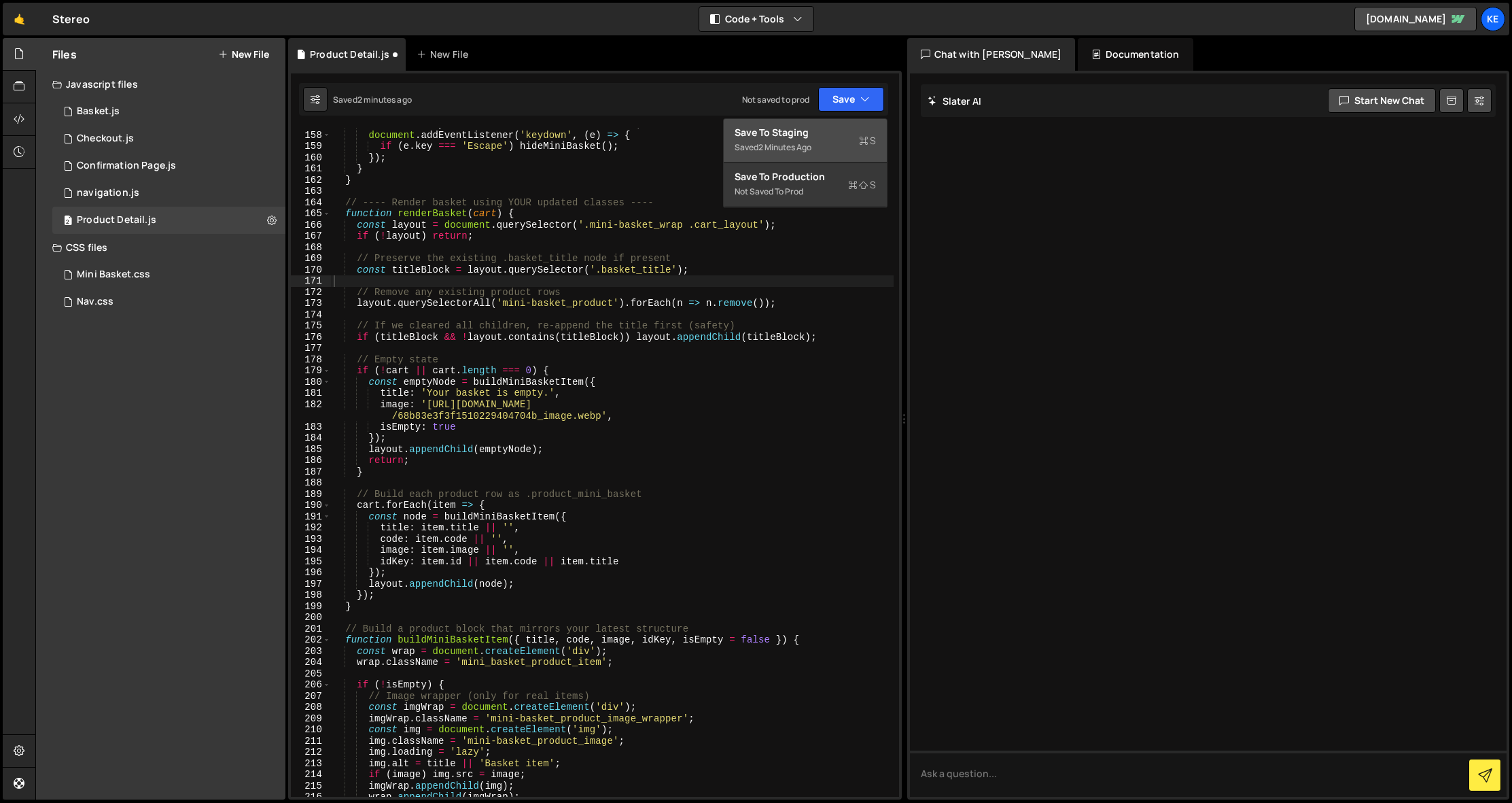
click at [836, 132] on div "Save to Staging S" at bounding box center [805, 133] width 141 height 13
click at [754, 230] on div "document . body . dataset . miniBasketEscBound = '1' ; document . addEventListe…" at bounding box center [613, 464] width 563 height 692
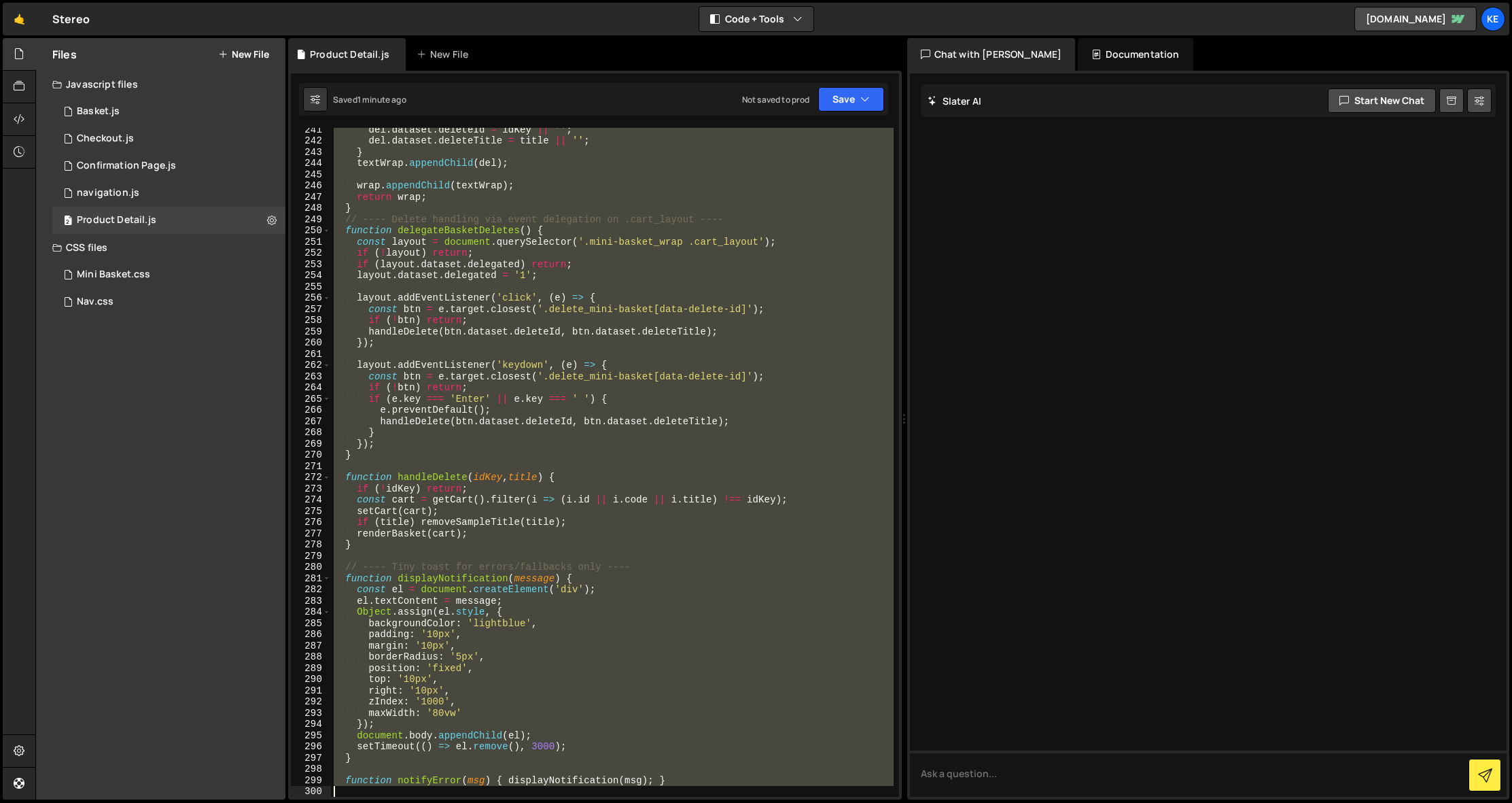
drag, startPoint x: 344, startPoint y: 134, endPoint x: 805, endPoint y: 882, distance: 878.6
click at [805, 802] on html "Projects Community Library Blog Ke Projects Your Teams Account Upgrade Logout" at bounding box center [756, 402] width 1512 height 803
type textarea "function notifyError(msg) { displayNotification(msg); }"
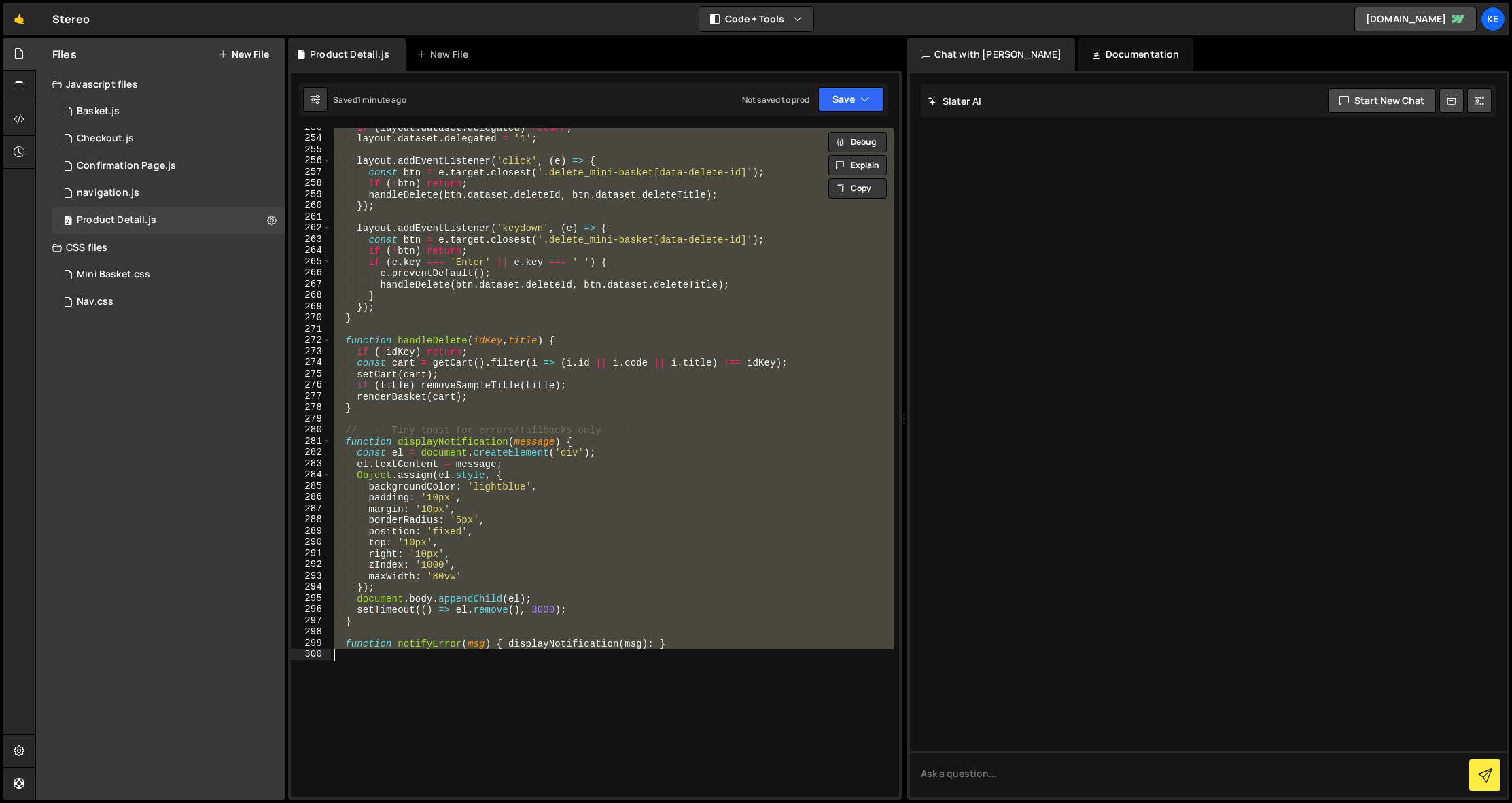
scroll to position [2902, 0]
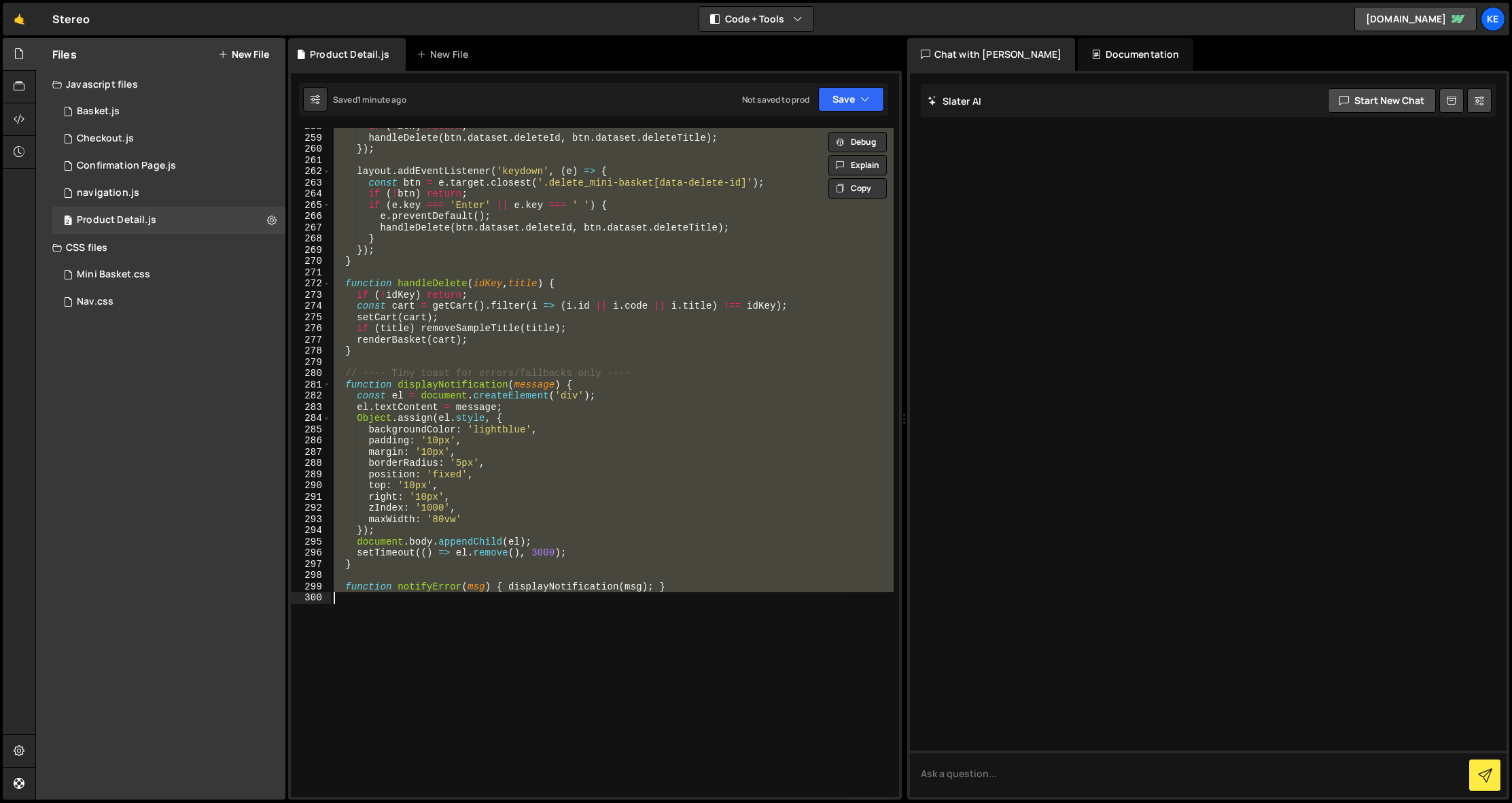
click at [476, 670] on div "if ( ! btn ) return ; handleDelete ( btn . dataset . deleteId , btn . dataset .…" at bounding box center [613, 462] width 563 height 669
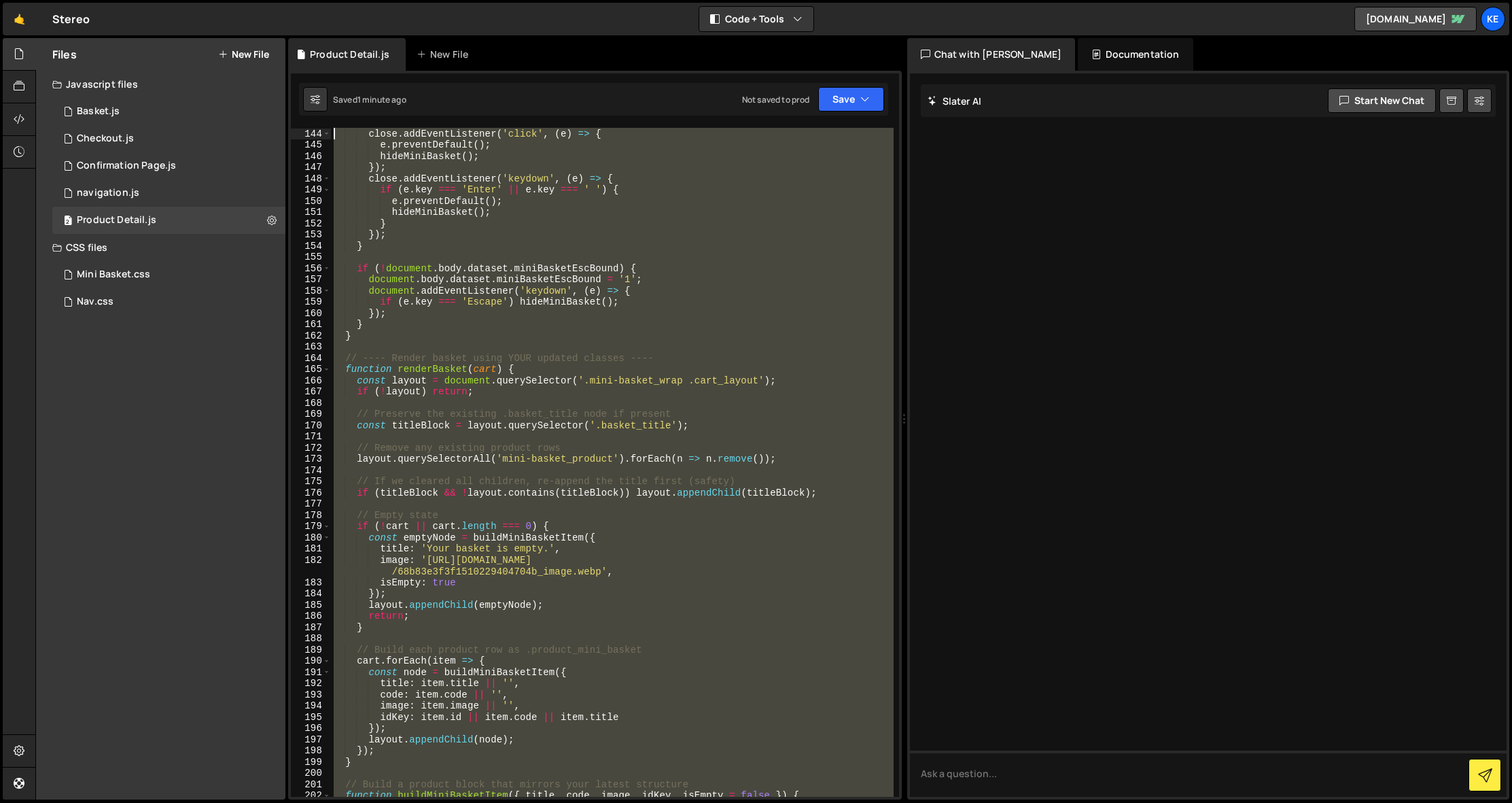
scroll to position [0, 0]
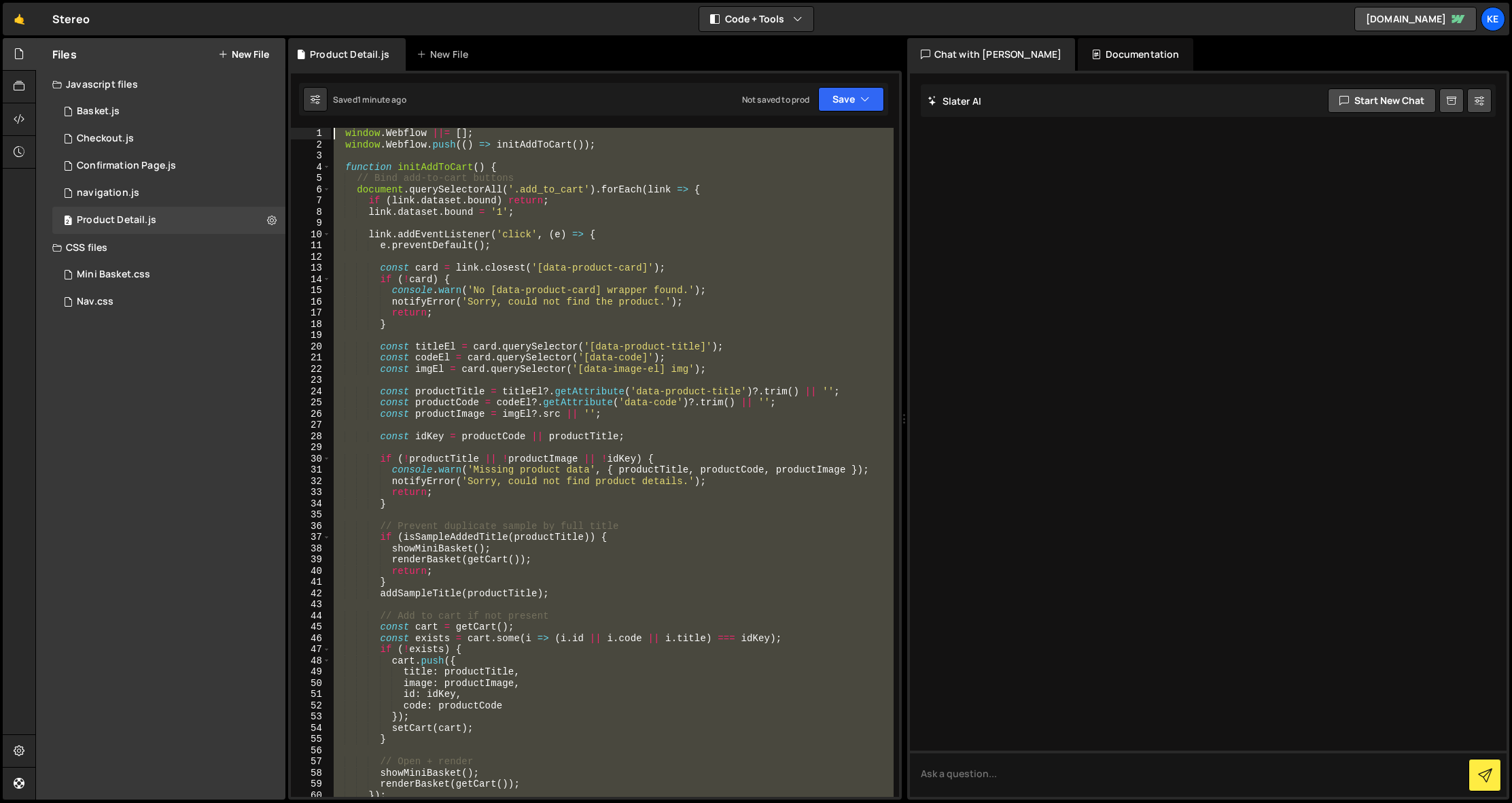
drag, startPoint x: 540, startPoint y: 675, endPoint x: 290, endPoint y: -96, distance: 810.5
click at [290, 0] on html "Projects Community Library Blog Ke Projects Your Teams Account Upgrade Logout" at bounding box center [756, 402] width 1512 height 803
type textarea "window.Webflow ||= []; window.Webflow.push(() => initAddToCart());"
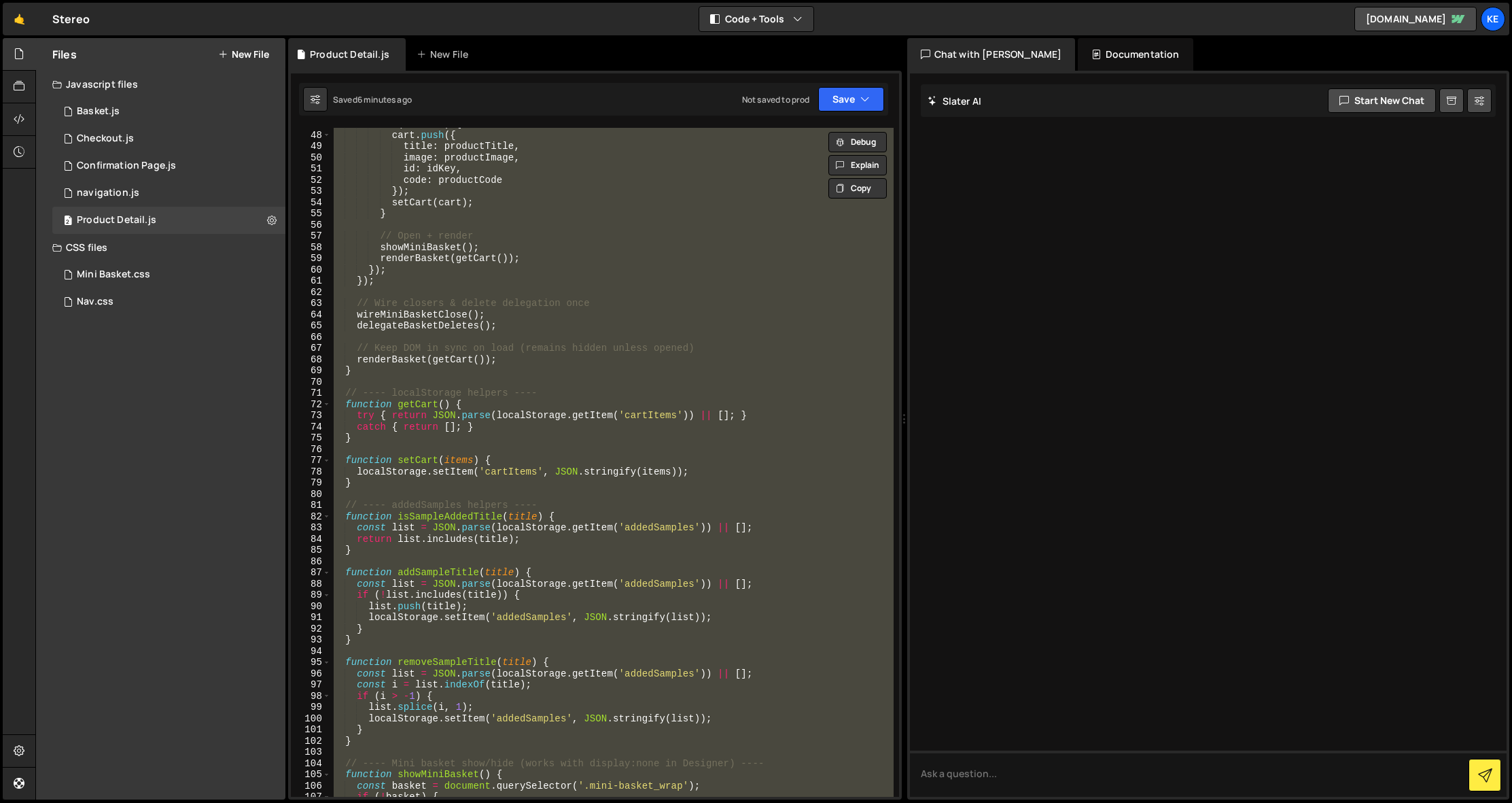
paste textarea
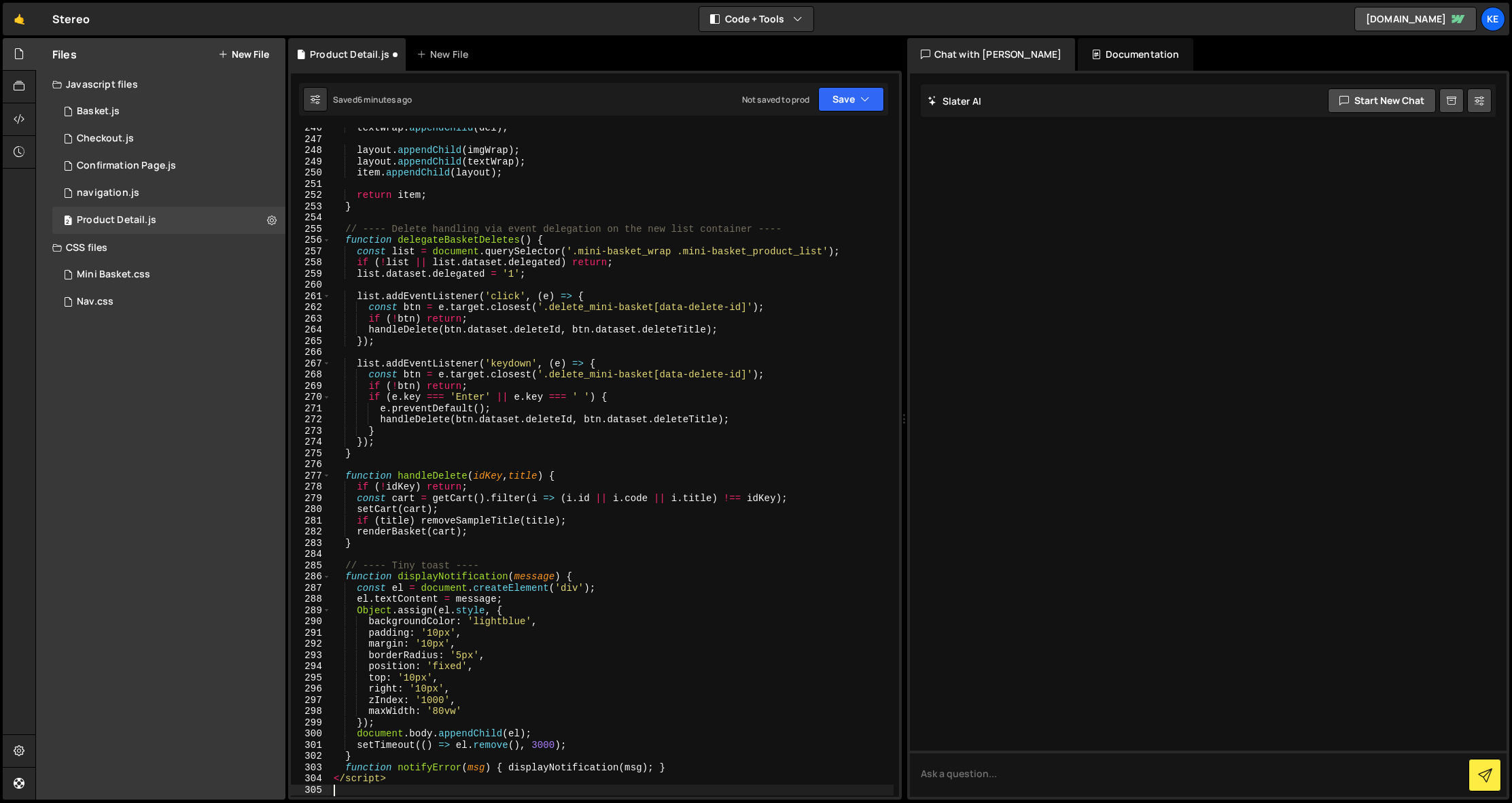
scroll to position [3094, 0]
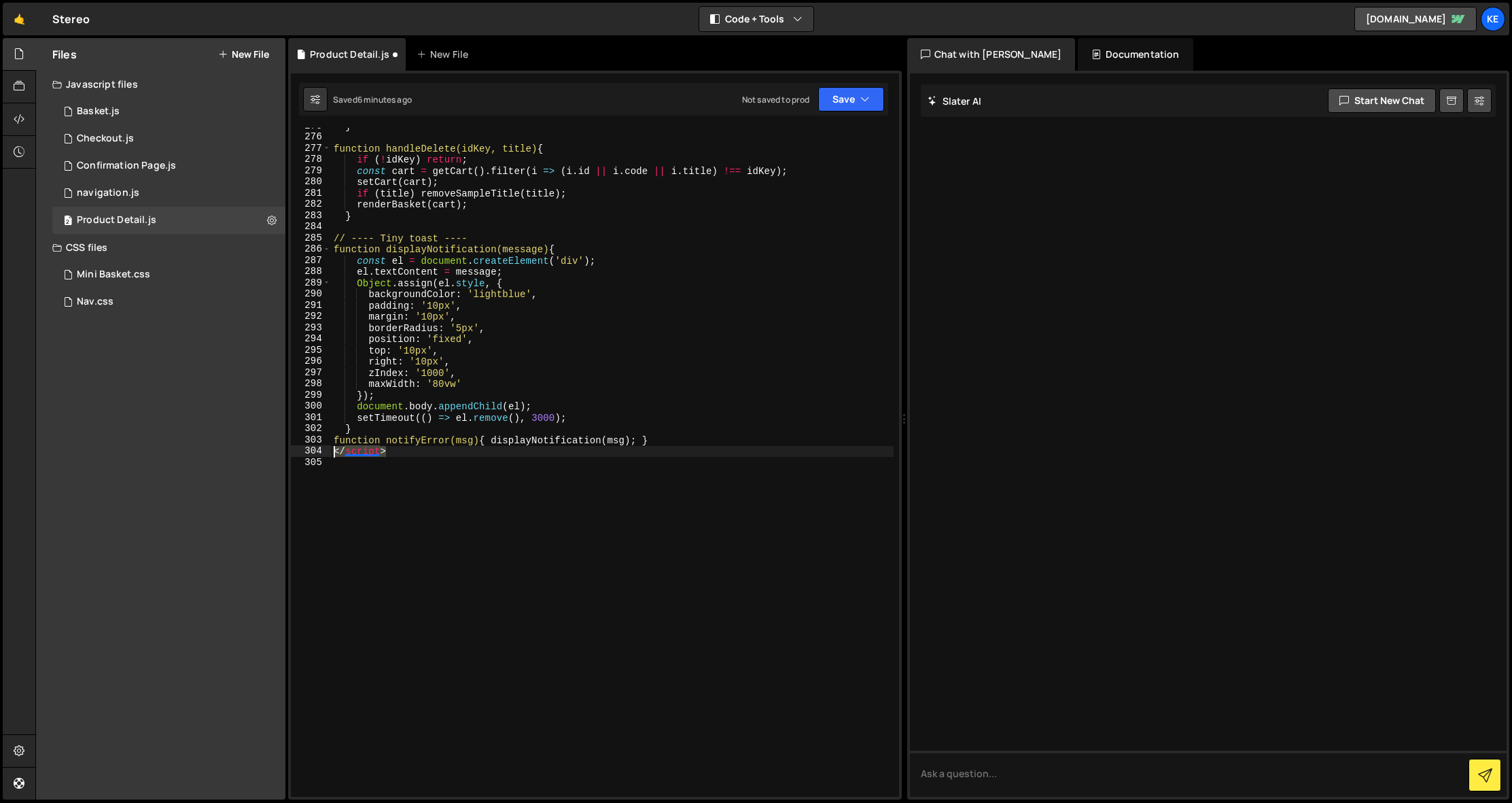
drag, startPoint x: 406, startPoint y: 452, endPoint x: 292, endPoint y: 446, distance: 114.2
click at [292, 446] on div "275 276 277 278 279 280 281 282 283 284 285 286 287 288 289 290 291 292 293 294…" at bounding box center [595, 462] width 609 height 669
type textarea "</script>"
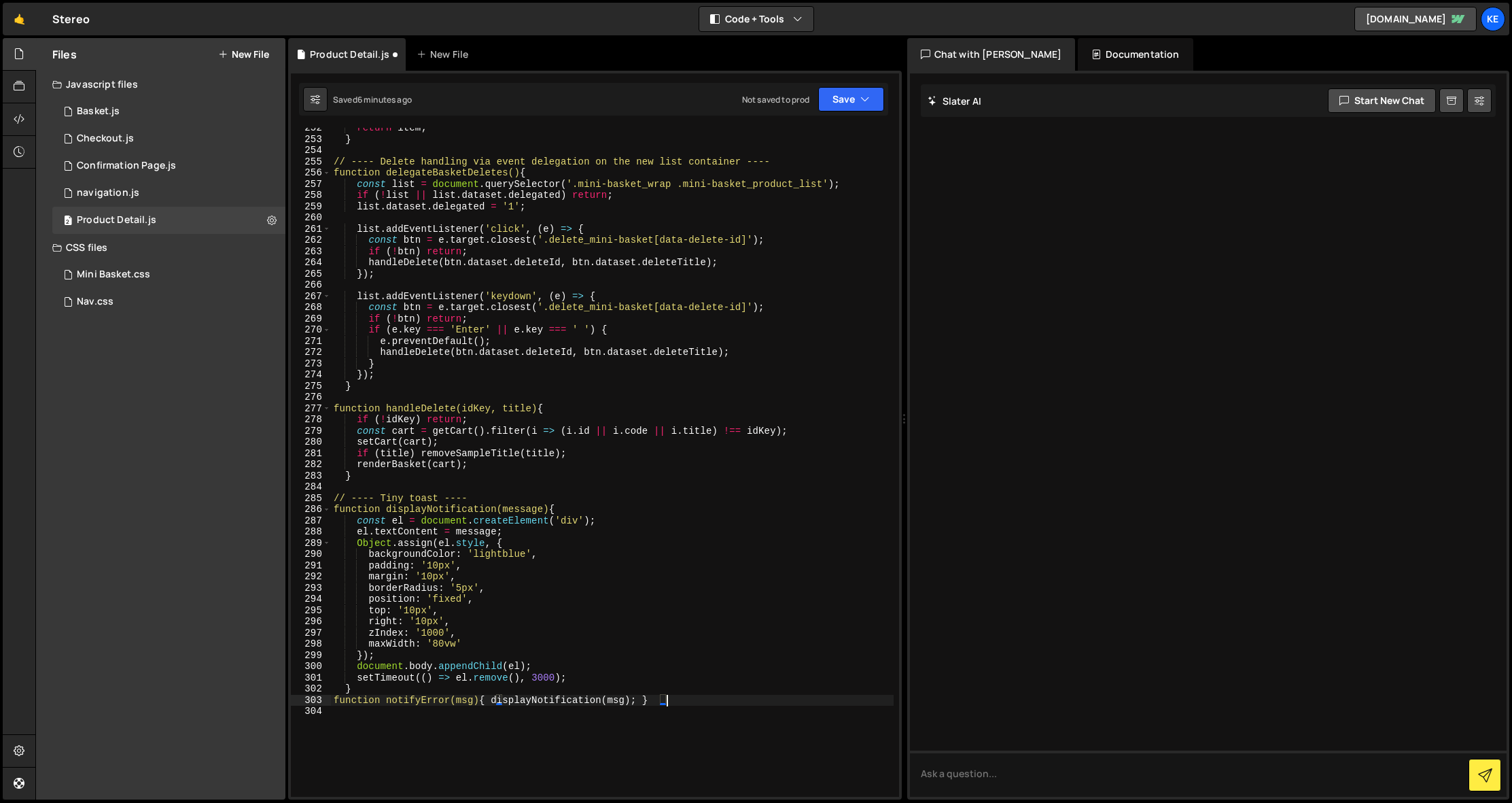
scroll to position [2261, 0]
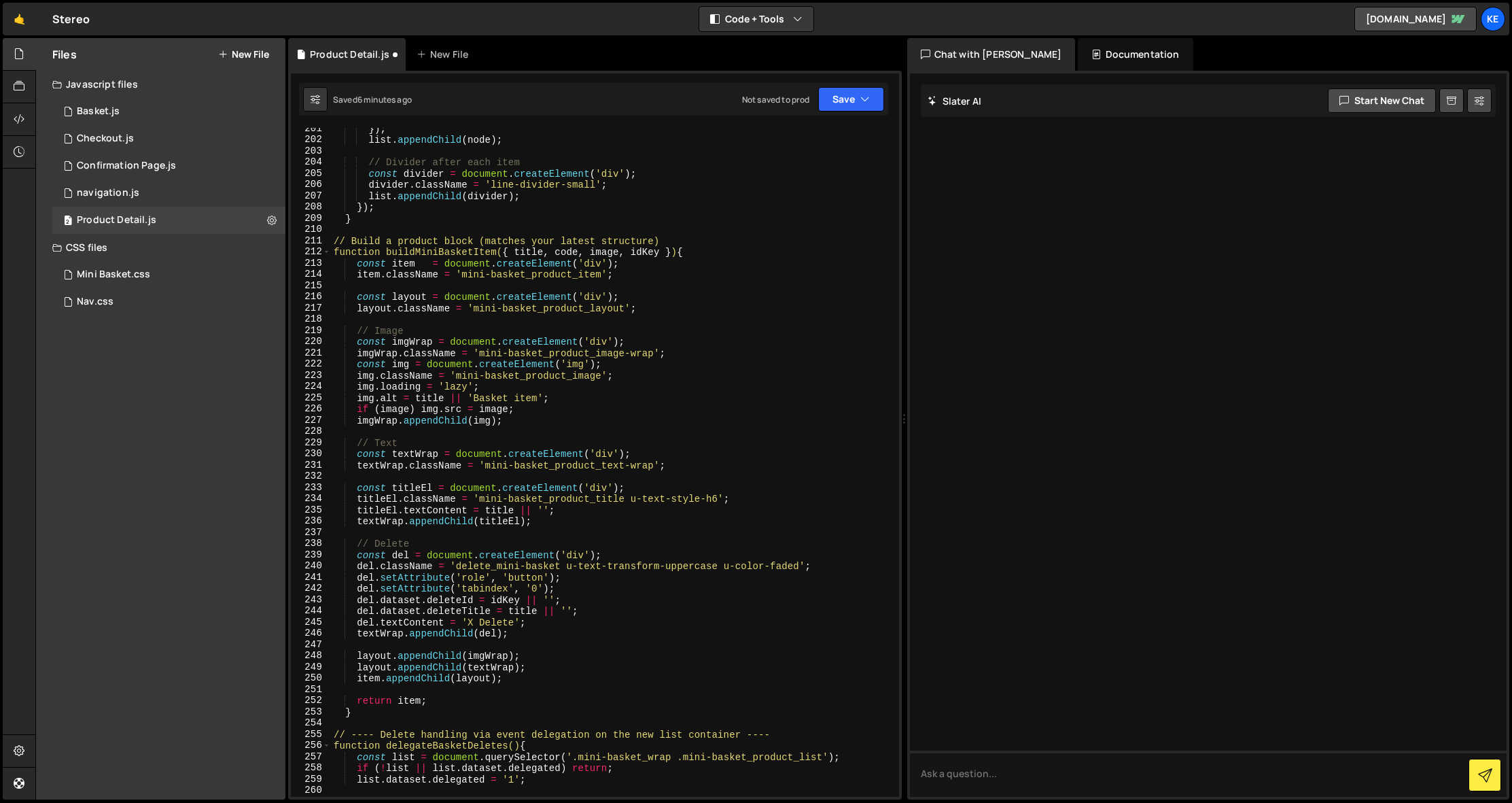
drag, startPoint x: 900, startPoint y: 669, endPoint x: 882, endPoint y: 220, distance: 449.4
click at [882, 220] on div "1 Type cmd + s to save your Javascript file. הההההההההההההההההההההההההההההההההה…" at bounding box center [595, 435] width 614 height 729
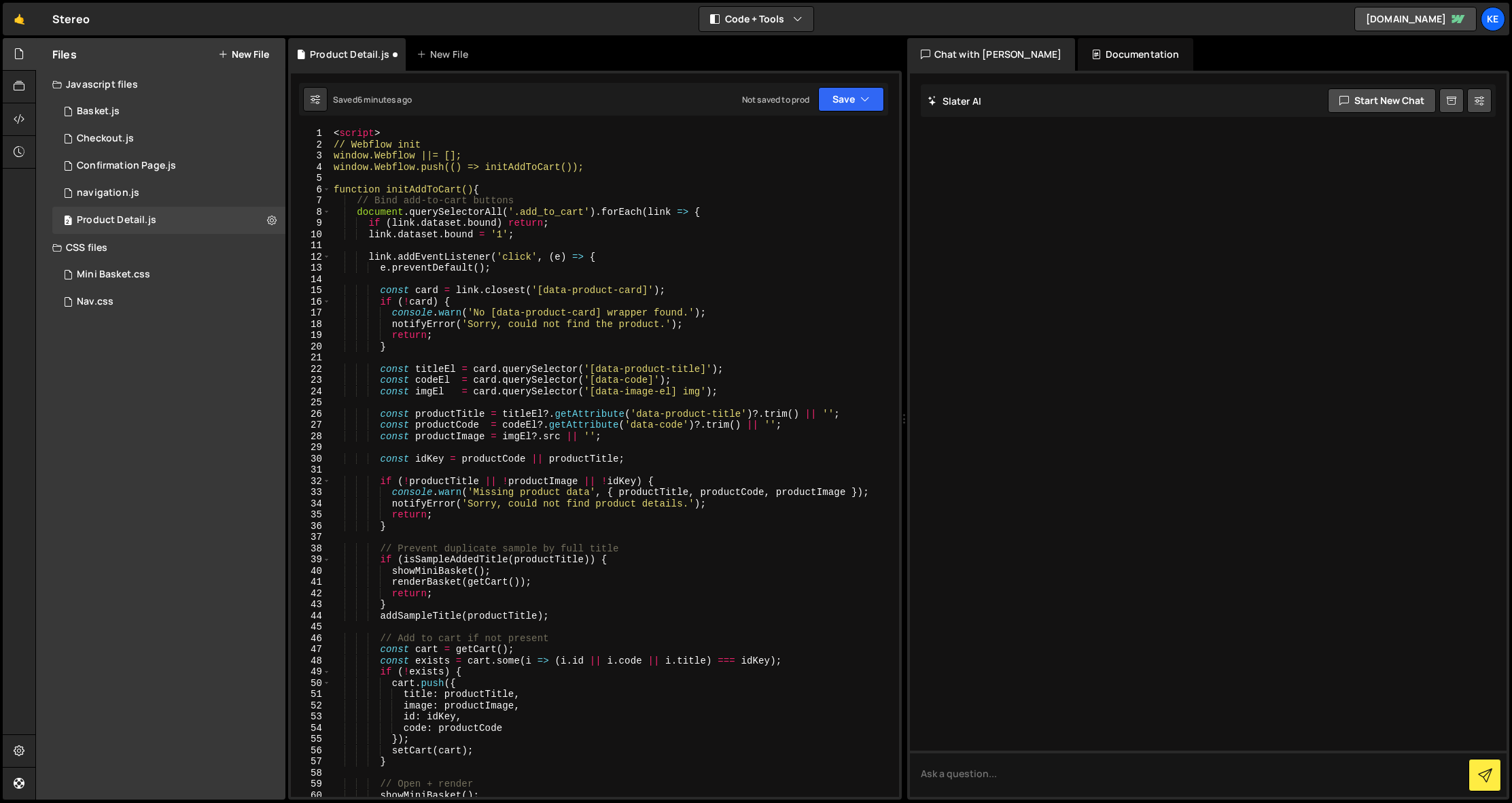
scroll to position [0, 0]
type textarea "<script>"
drag, startPoint x: 382, startPoint y: 133, endPoint x: 313, endPoint y: 133, distance: 69.0
click at [313, 133] on div "<script> 1 2 3 4 5 6 7 8 9 10 11 12 13 14 15 16 17 18 19 20 21 22 23 24 25 26 2…" at bounding box center [595, 462] width 609 height 669
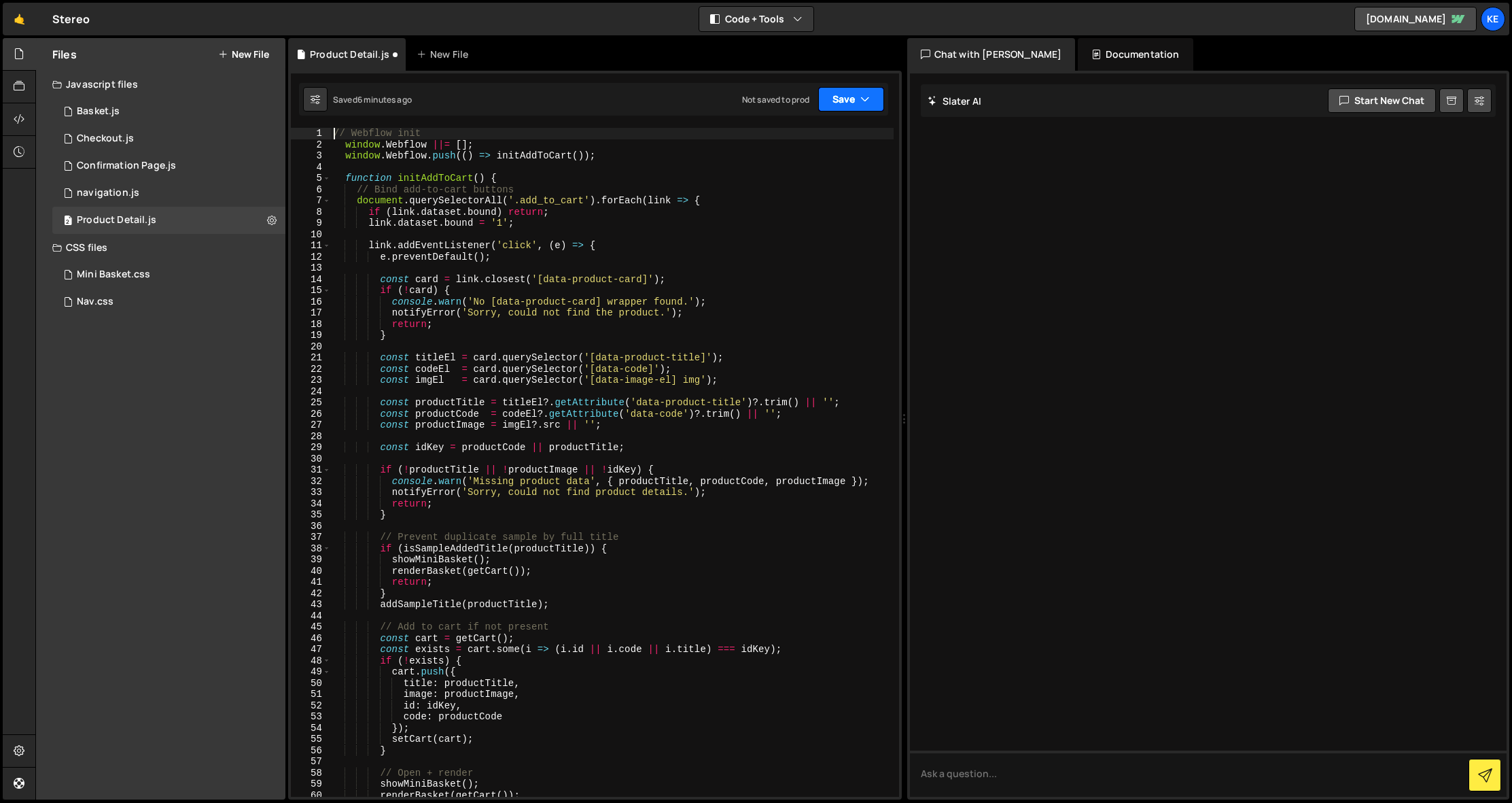
click at [840, 99] on button "Save" at bounding box center [851, 99] width 66 height 24
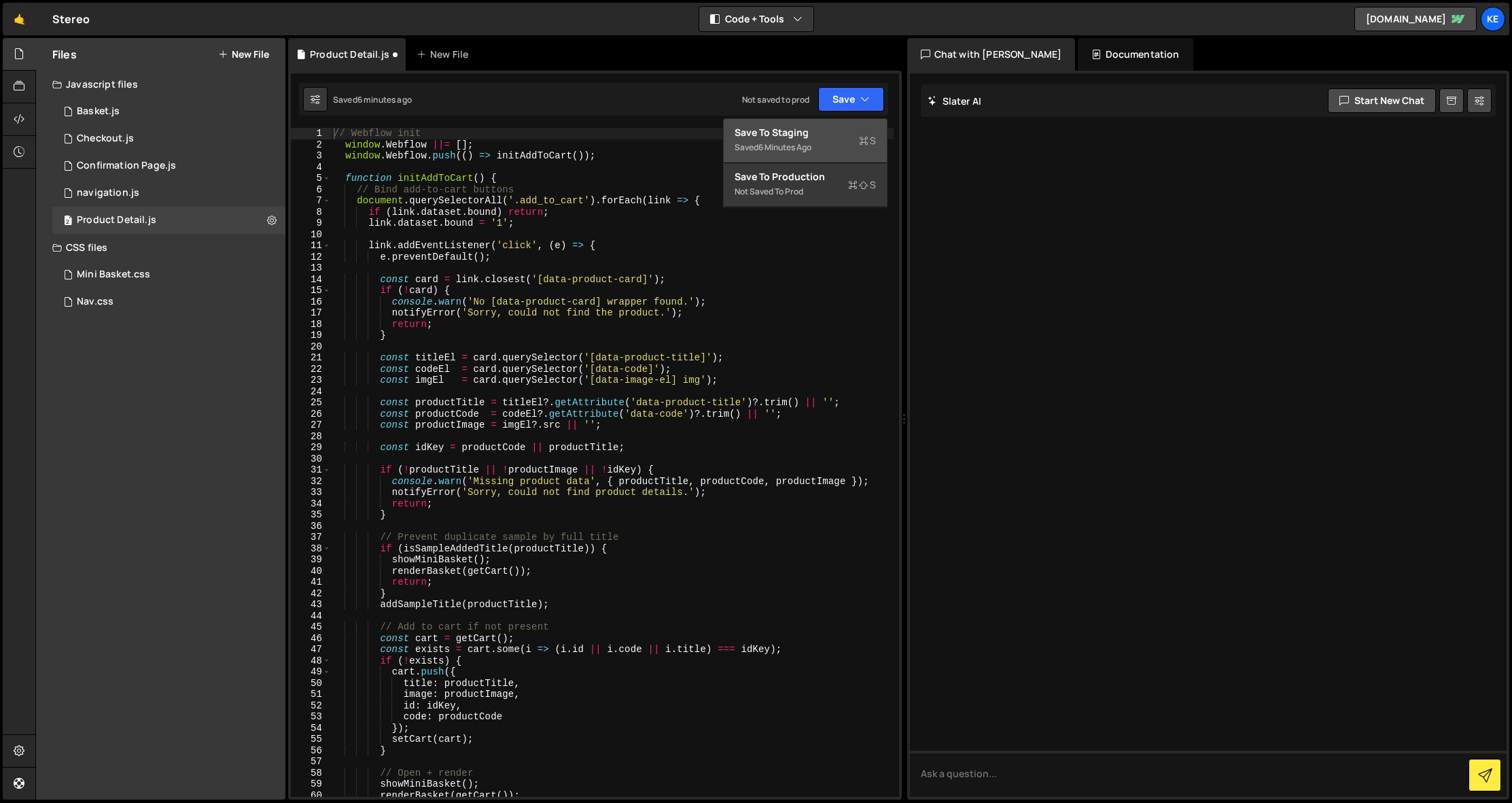
click at [828, 136] on div "Save to Staging S" at bounding box center [805, 133] width 141 height 13
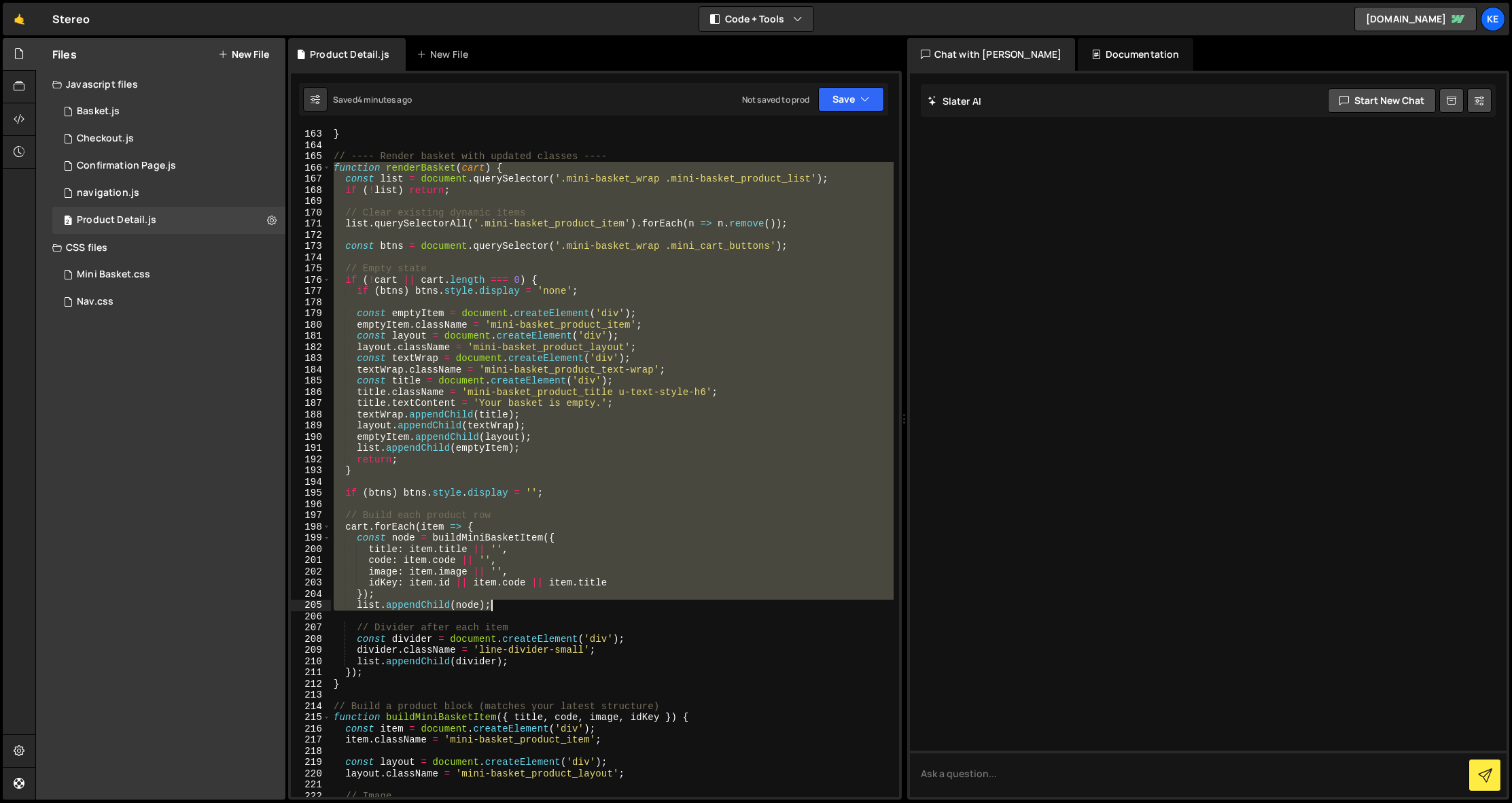
scroll to position [2176, 0]
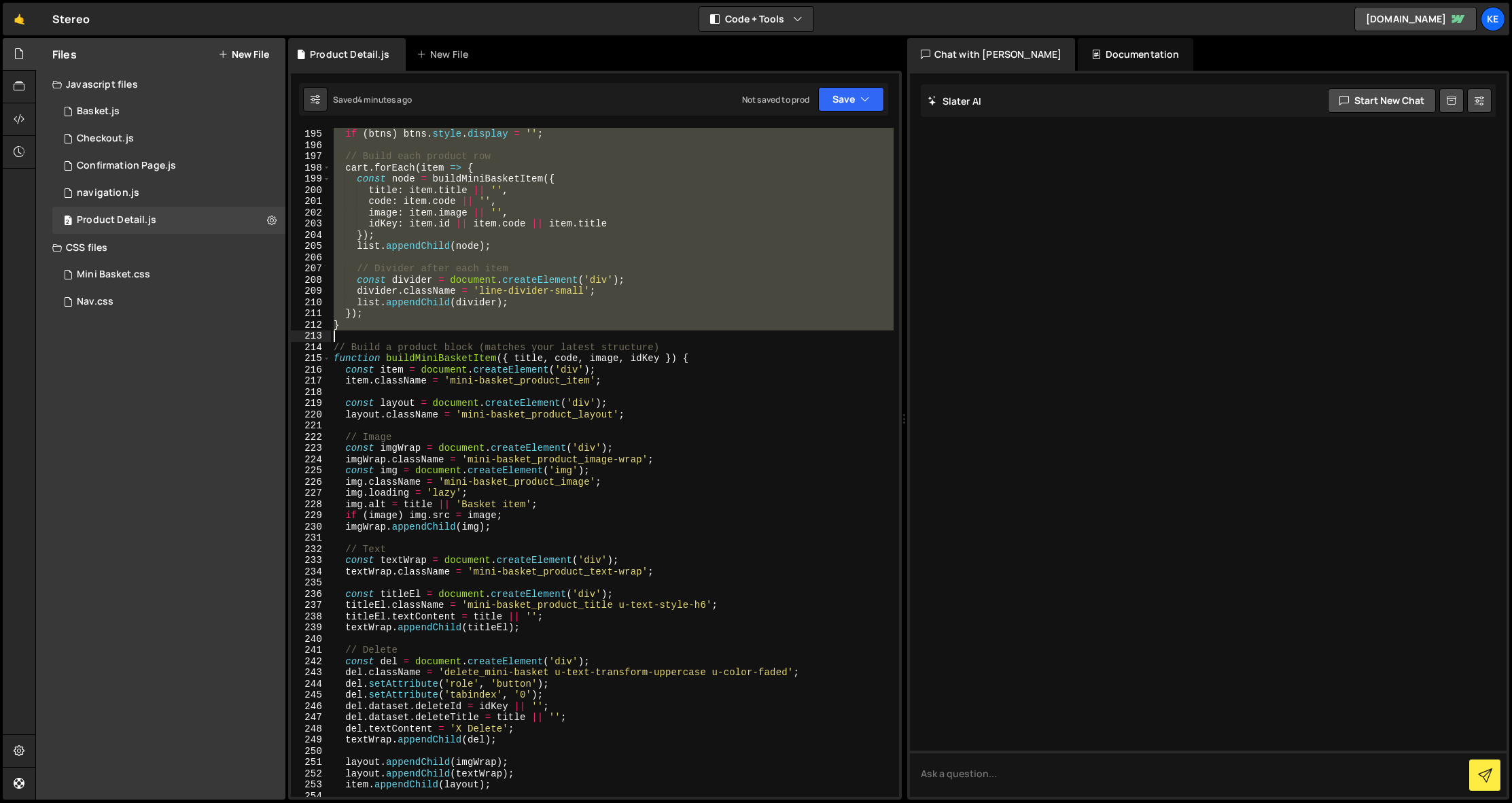
drag, startPoint x: 332, startPoint y: 496, endPoint x: 548, endPoint y: 331, distance: 271.8
click at [548, 331] on div "if ( btns ) btns . style . display = '' ; // Build each product row cart . forE…" at bounding box center [613, 462] width 563 height 692
paste textarea
type textarea "}"
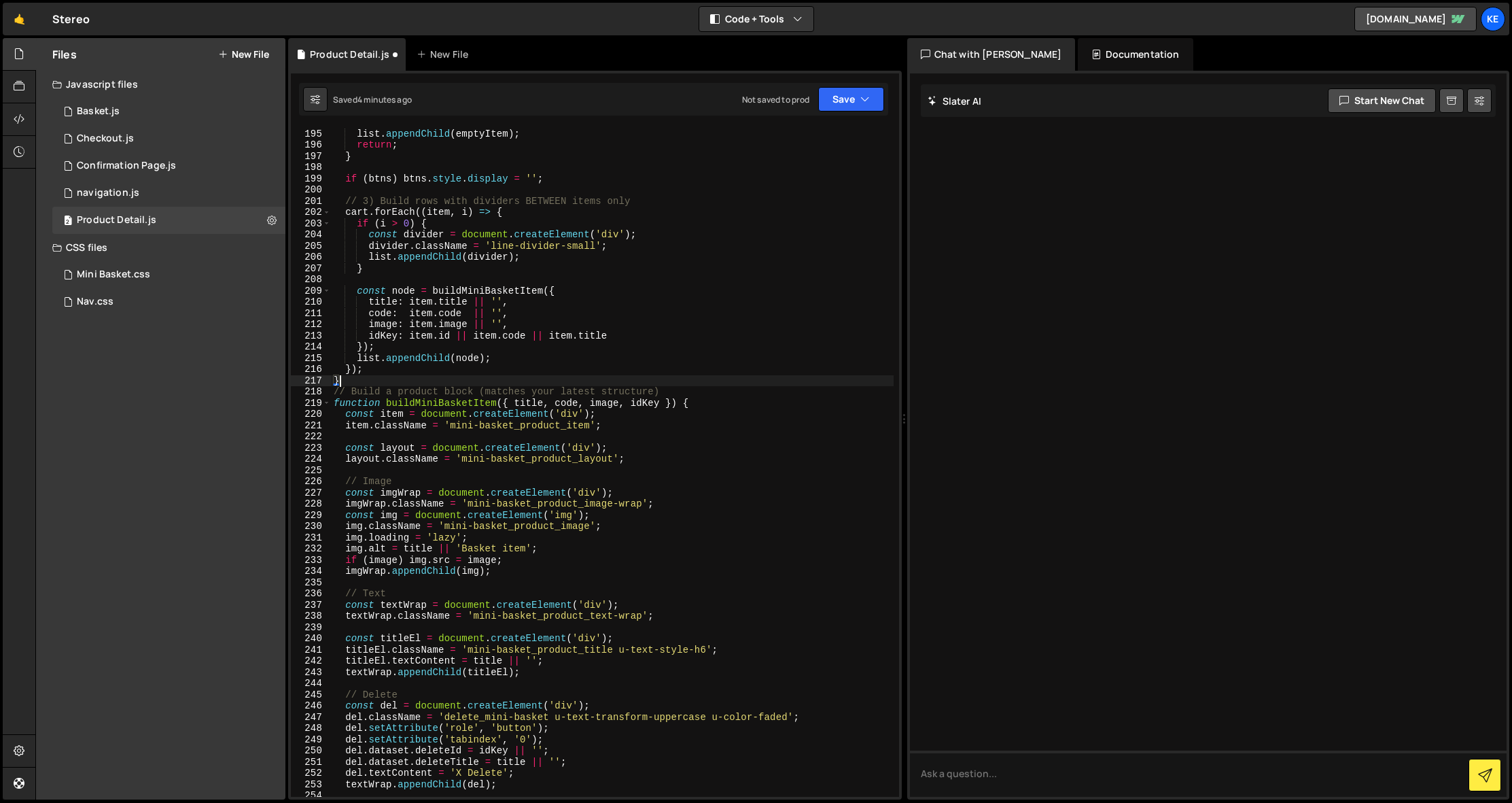
scroll to position [2188, 0]
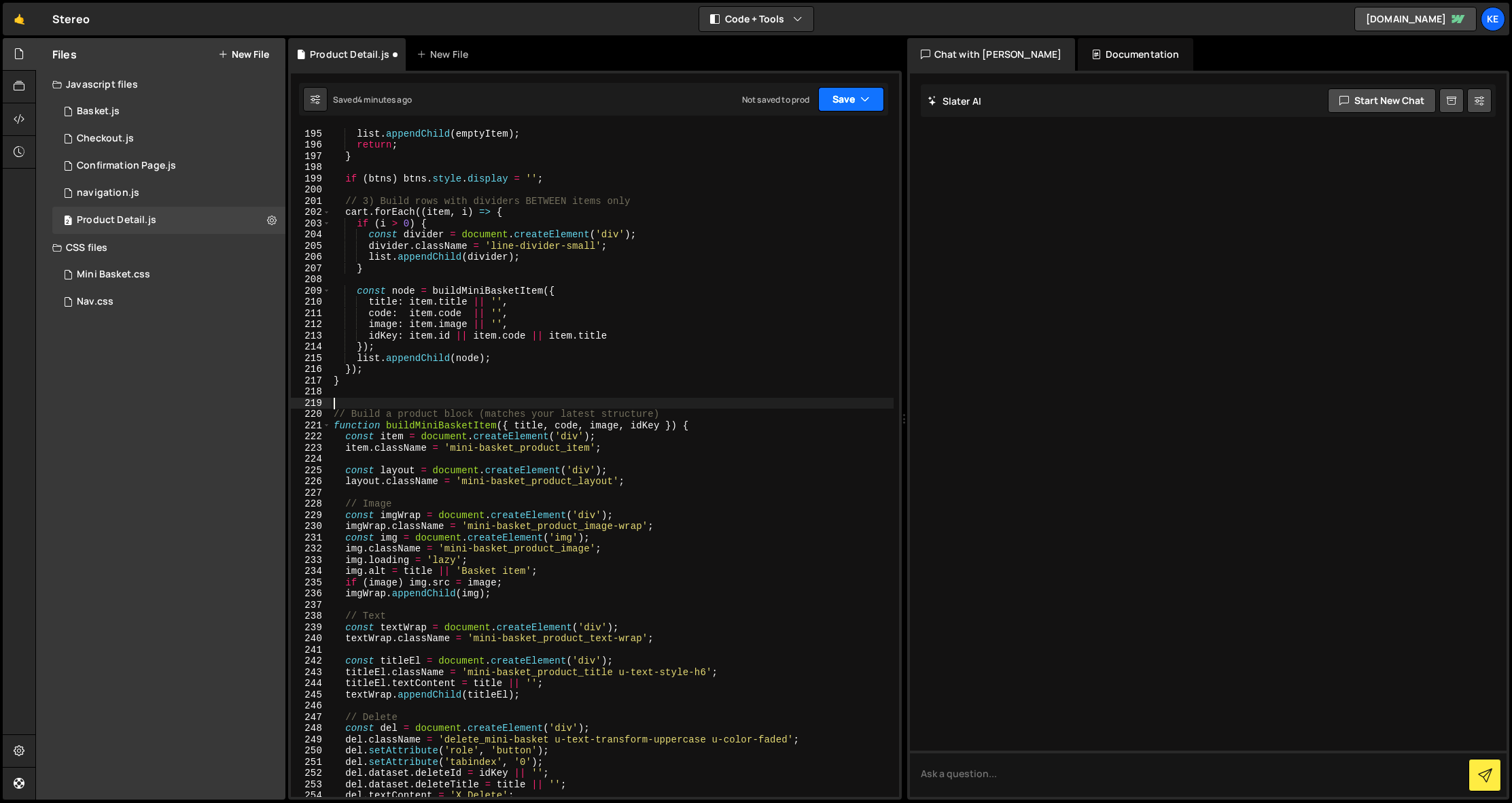
click at [839, 88] on button "Save" at bounding box center [851, 99] width 66 height 24
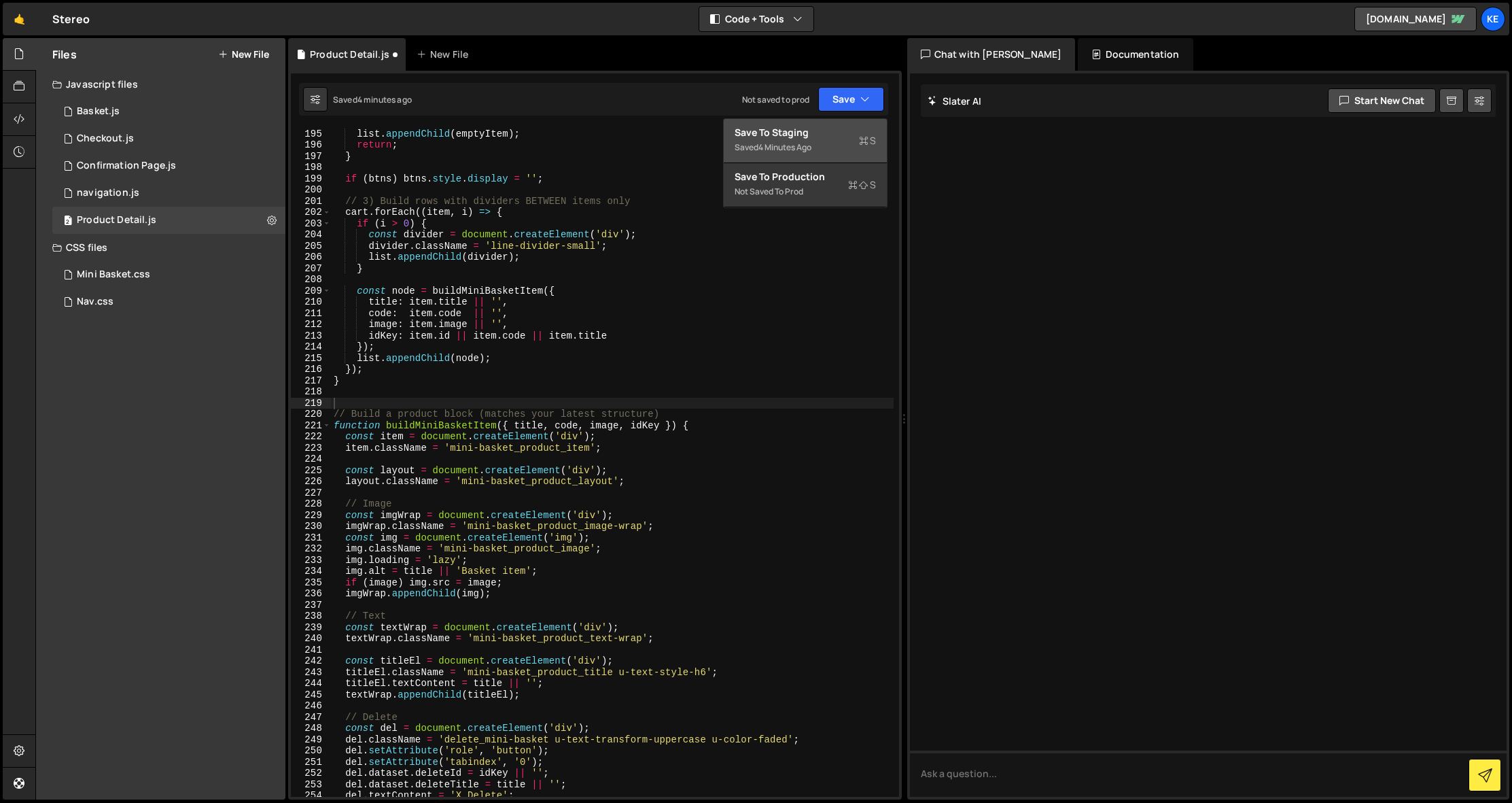
click at [811, 136] on div "Save to Staging S" at bounding box center [805, 133] width 141 height 13
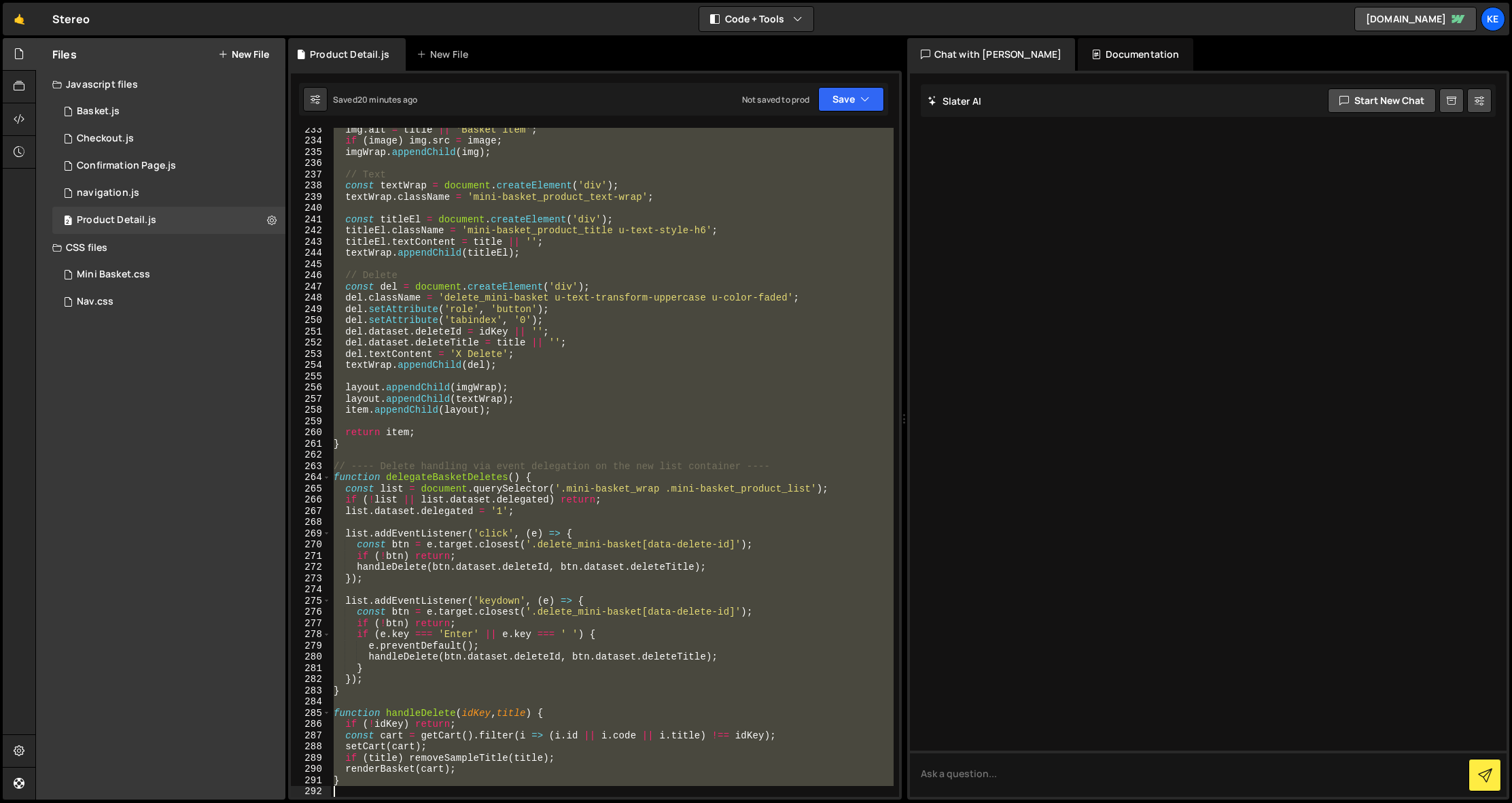
scroll to position [2855, 0]
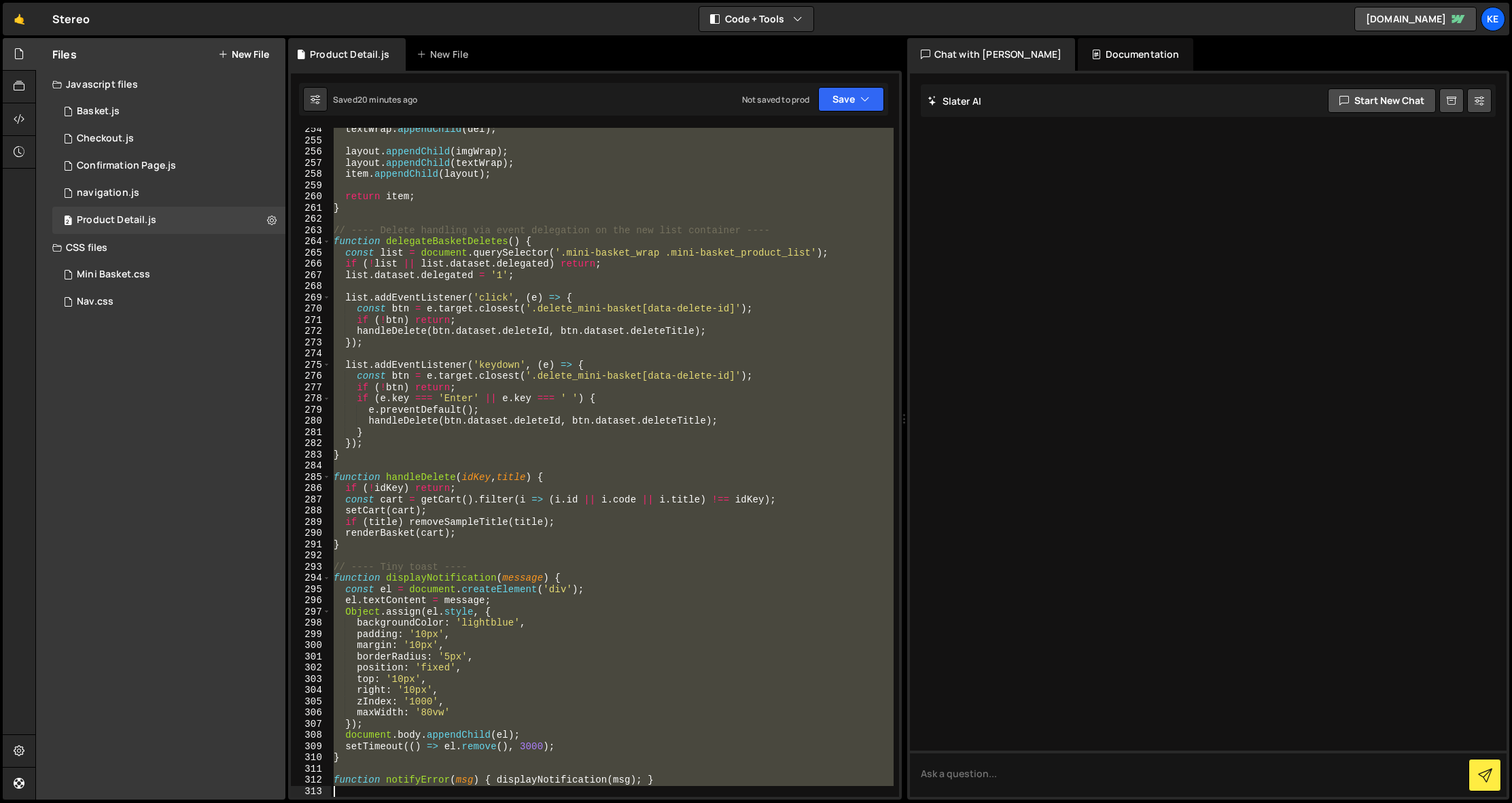
drag, startPoint x: 335, startPoint y: 132, endPoint x: 706, endPoint y: 882, distance: 836.7
click at [706, 802] on html "Projects Community Library Blog Ke Projects Your Teams Account Upgrade Logout" at bounding box center [756, 402] width 1512 height 803
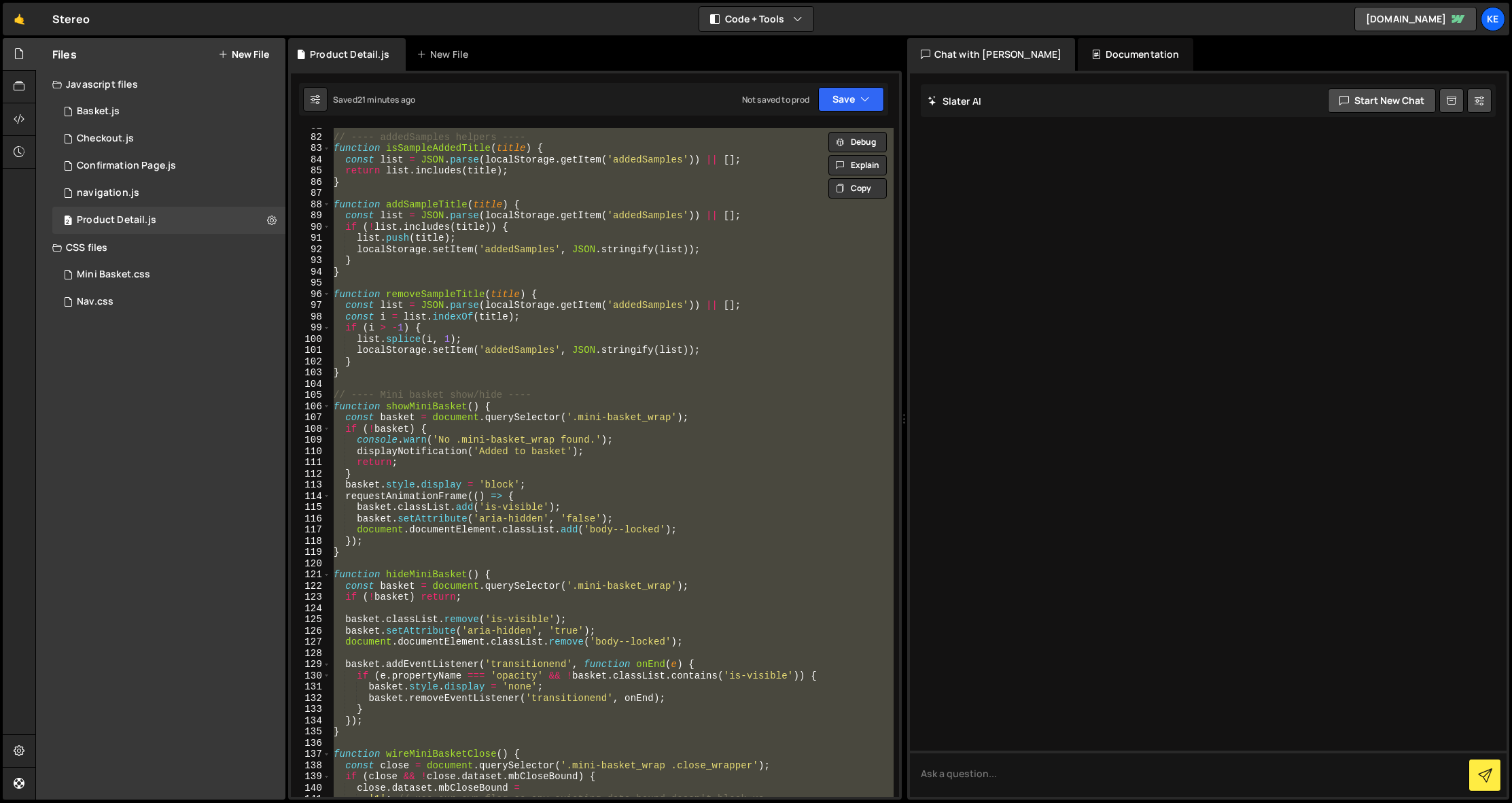
scroll to position [906, 0]
click at [536, 484] on div "// ---- addedSamples helpers ---- function isSampleAddedTitle ( title ) { const…" at bounding box center [613, 462] width 563 height 669
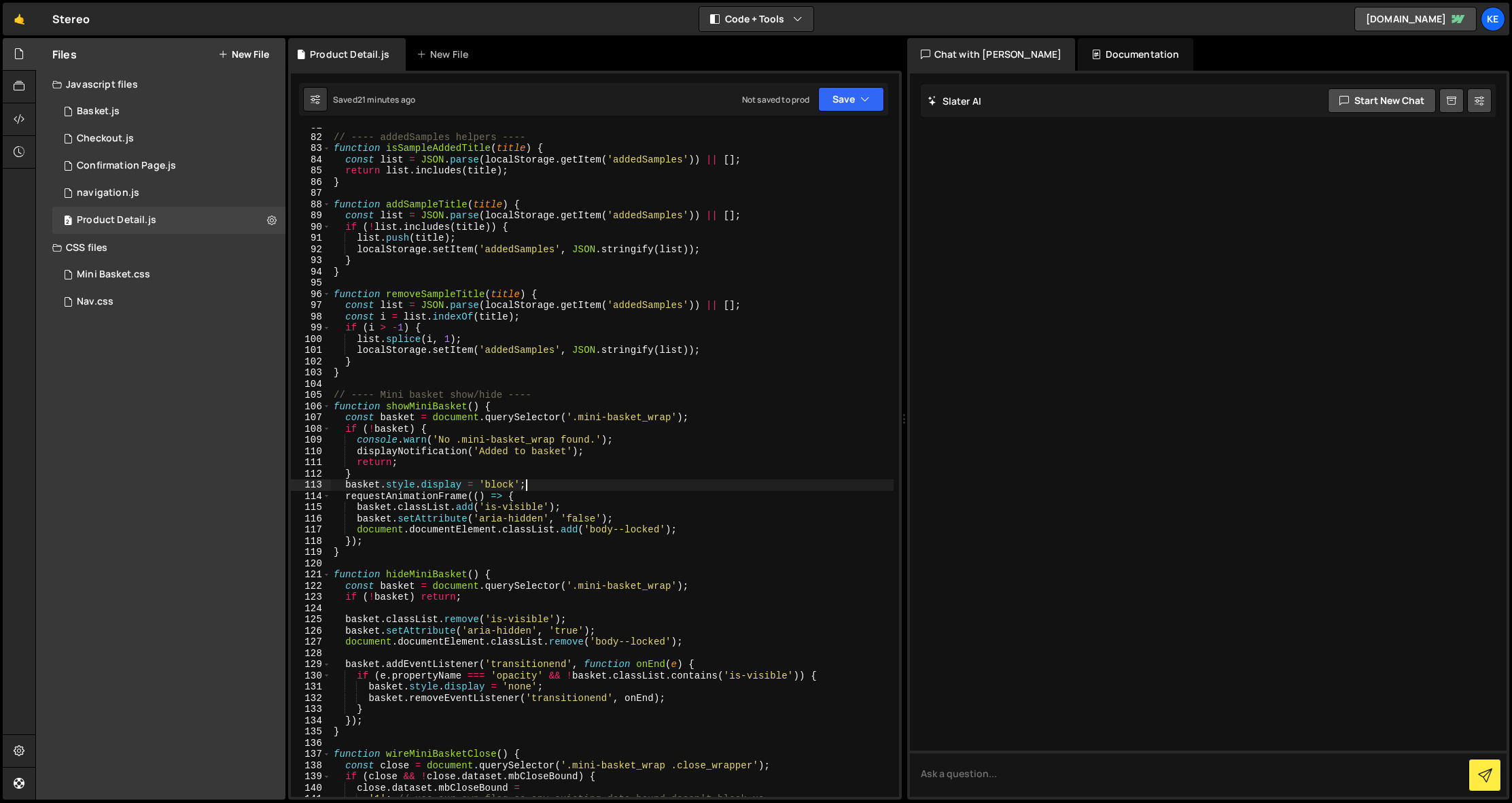
click at [672, 418] on div "// ---- addedSamples helpers ---- function isSampleAddedTitle ( title ) { const…" at bounding box center [613, 466] width 563 height 692
click at [555, 440] on div "// ---- addedSamples helpers ---- function isSampleAddedTitle ( title ) { const…" at bounding box center [613, 466] width 563 height 692
drag, startPoint x: 555, startPoint y: 440, endPoint x: 534, endPoint y: 442, distance: 21.1
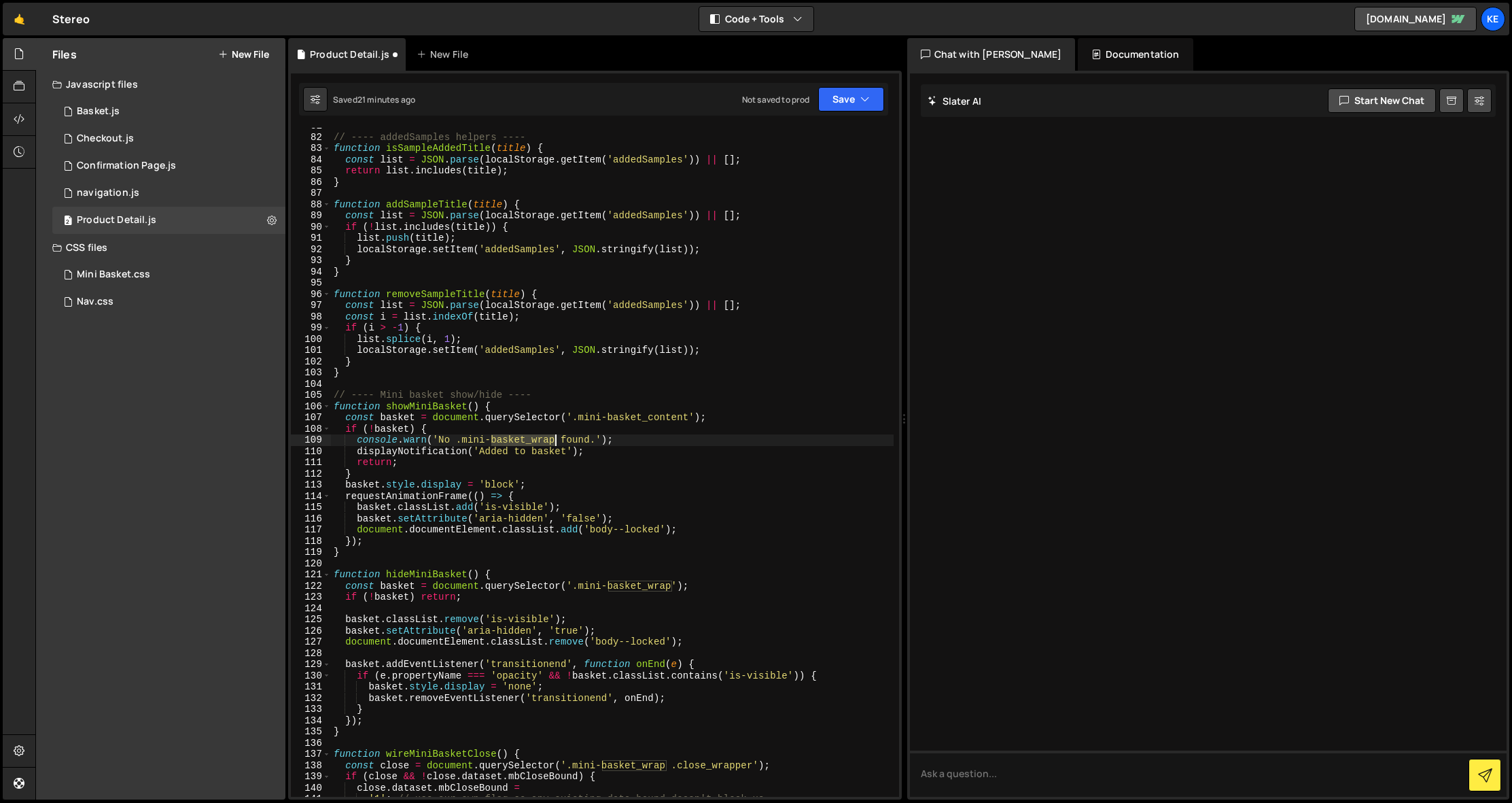
click at [534, 442] on div "// ---- addedSamples helpers ---- function isSampleAddedTitle ( title ) { const…" at bounding box center [613, 466] width 563 height 692
click at [566, 487] on div "// ---- addedSamples helpers ---- function isSampleAddedTitle ( title ) { const…" at bounding box center [613, 466] width 563 height 692
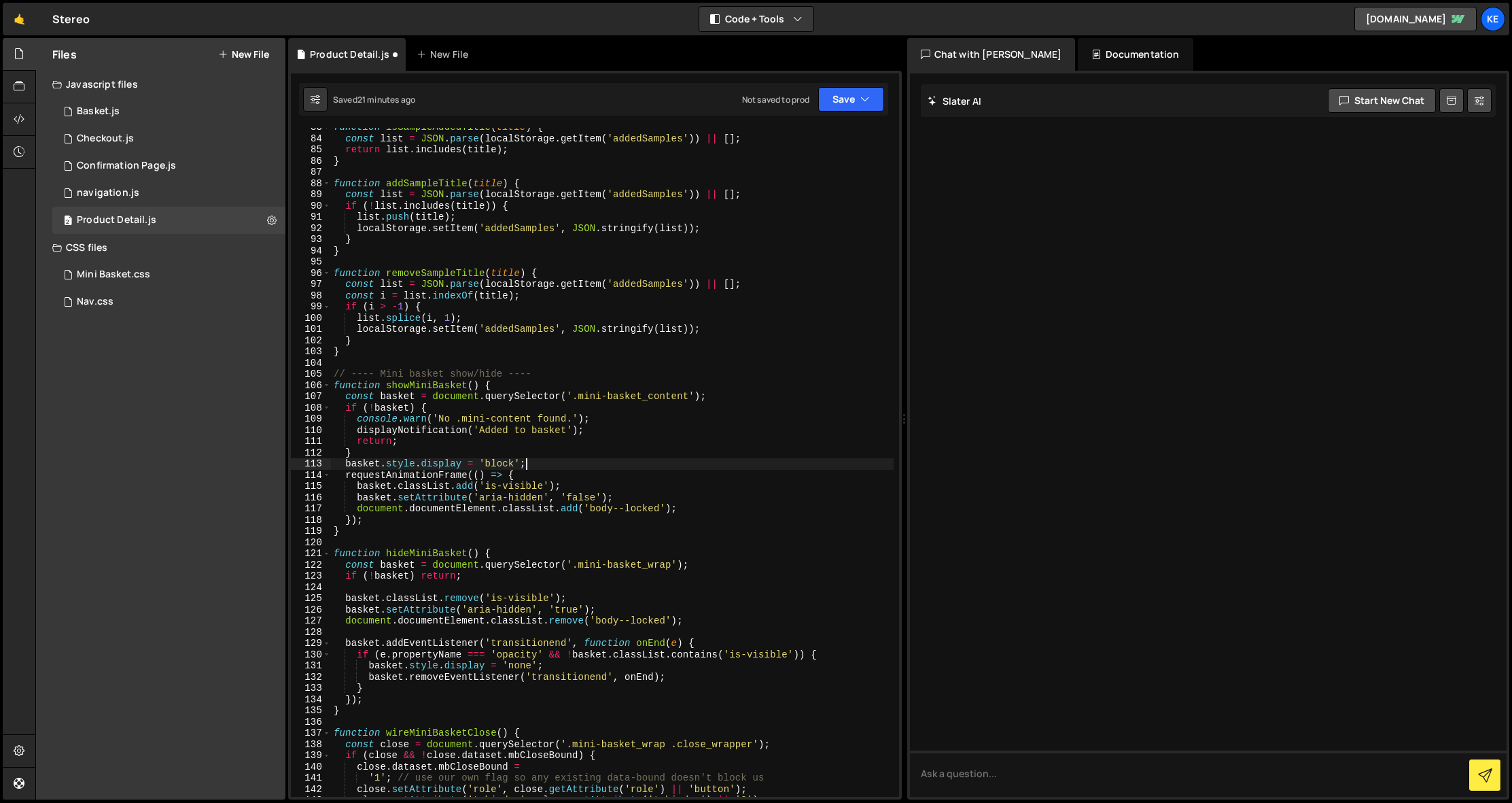
scroll to position [998, 0]
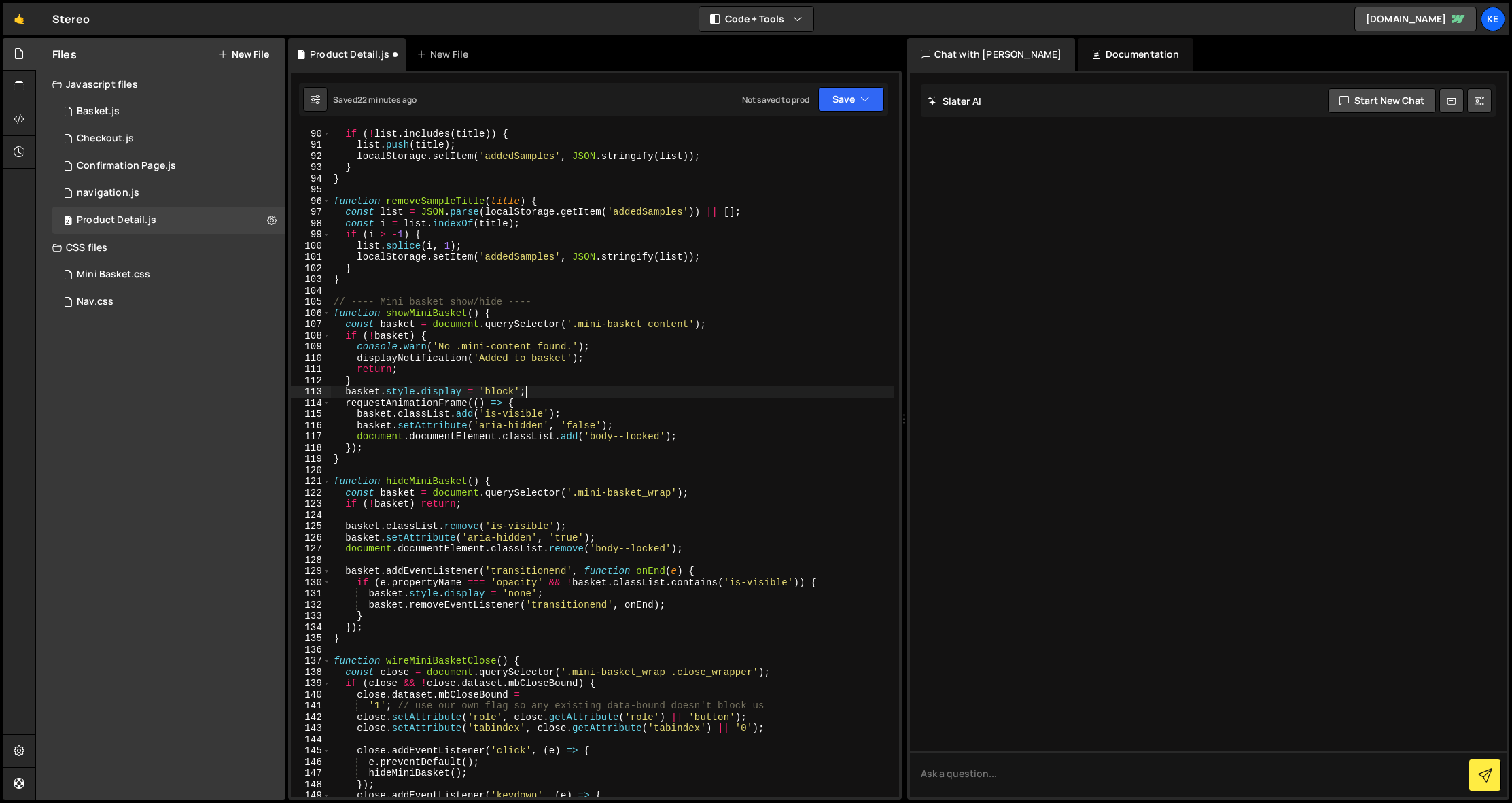
click at [672, 493] on div "const list = JSON . parse ( localStorage . getItem ( 'addedSamples' )) || [ ] ;…" at bounding box center [613, 462] width 563 height 692
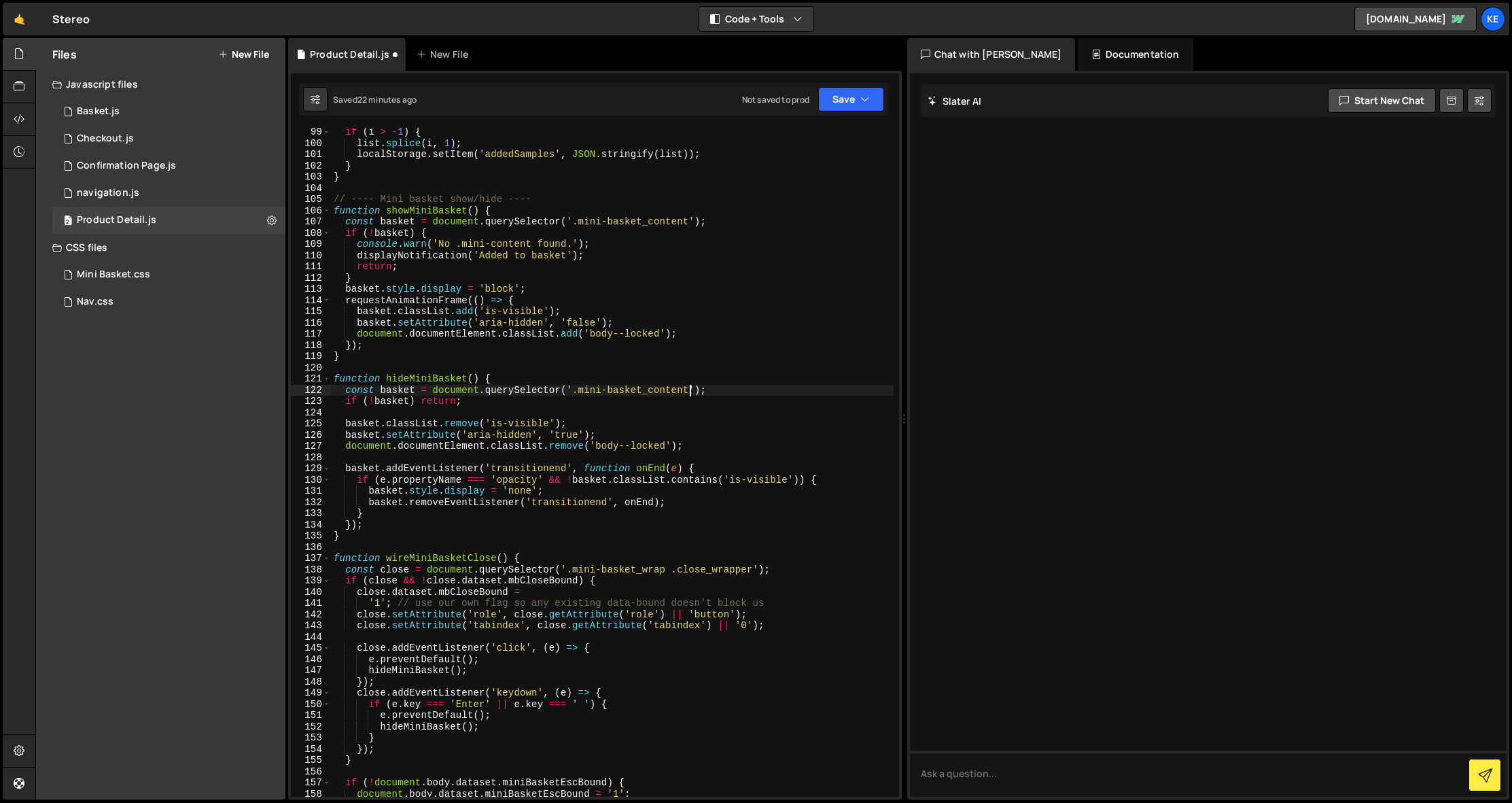
scroll to position [1101, 0]
click at [667, 570] on div "if ( i > - 1 ) { list . splice ( i , 1 ) ; localStorage . setItem ( 'addedSampl…" at bounding box center [613, 472] width 563 height 692
click at [856, 96] on button "Save" at bounding box center [851, 99] width 66 height 24
click at [828, 138] on div "Save to Staging S" at bounding box center [805, 133] width 141 height 13
click at [665, 570] on div "if ( i > - 1 ) { list . splice ( i , 1 ) ; localStorage . setItem ( 'addedSampl…" at bounding box center [613, 472] width 563 height 692
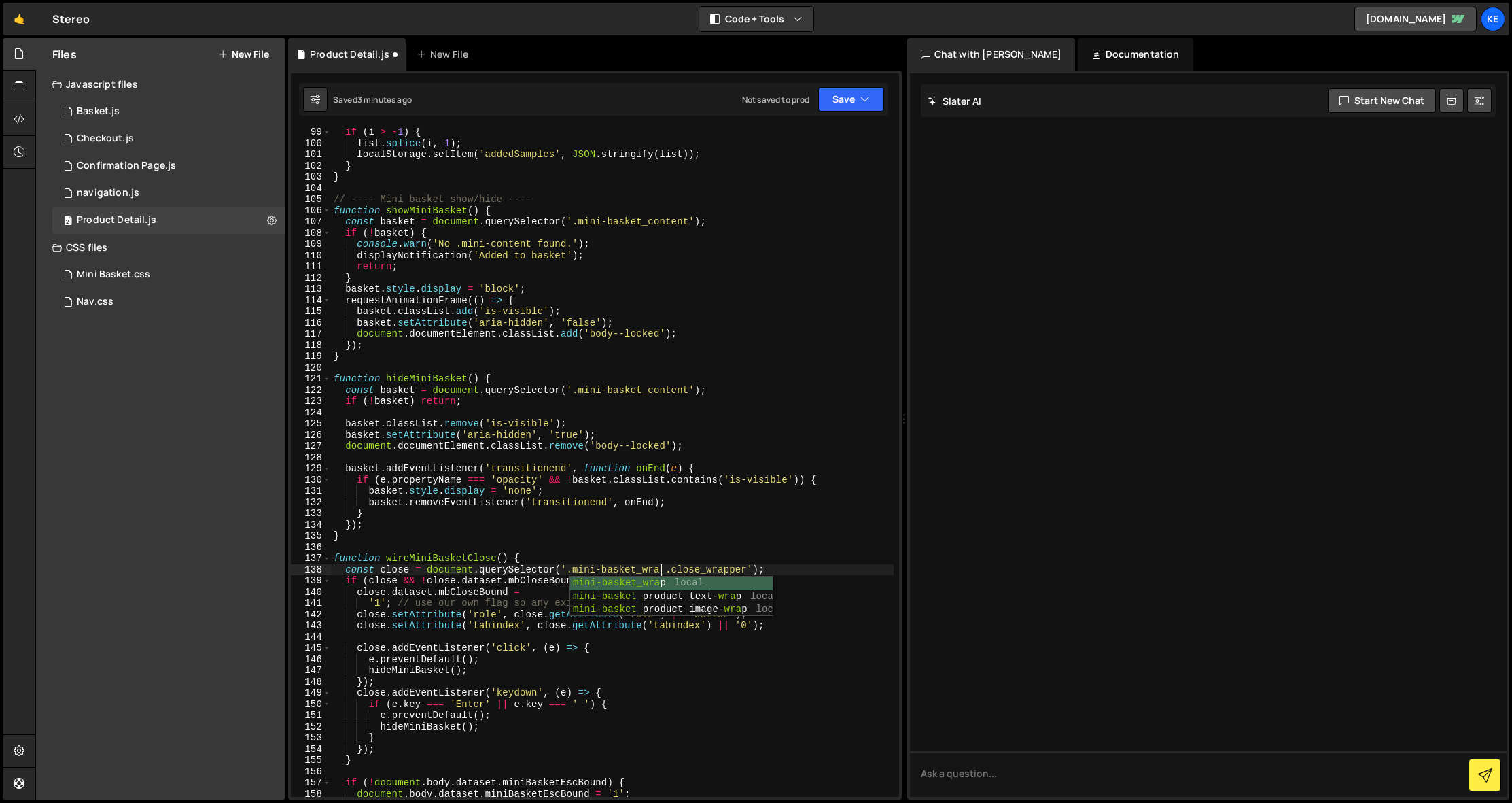
scroll to position [0, 23]
drag, startPoint x: 764, startPoint y: 570, endPoint x: 430, endPoint y: 572, distance: 334.0
click at [430, 572] on div "if ( i > - 1 ) { list . splice ( i , 1 ) ; localStorage . setItem ( 'addedSampl…" at bounding box center [613, 472] width 563 height 692
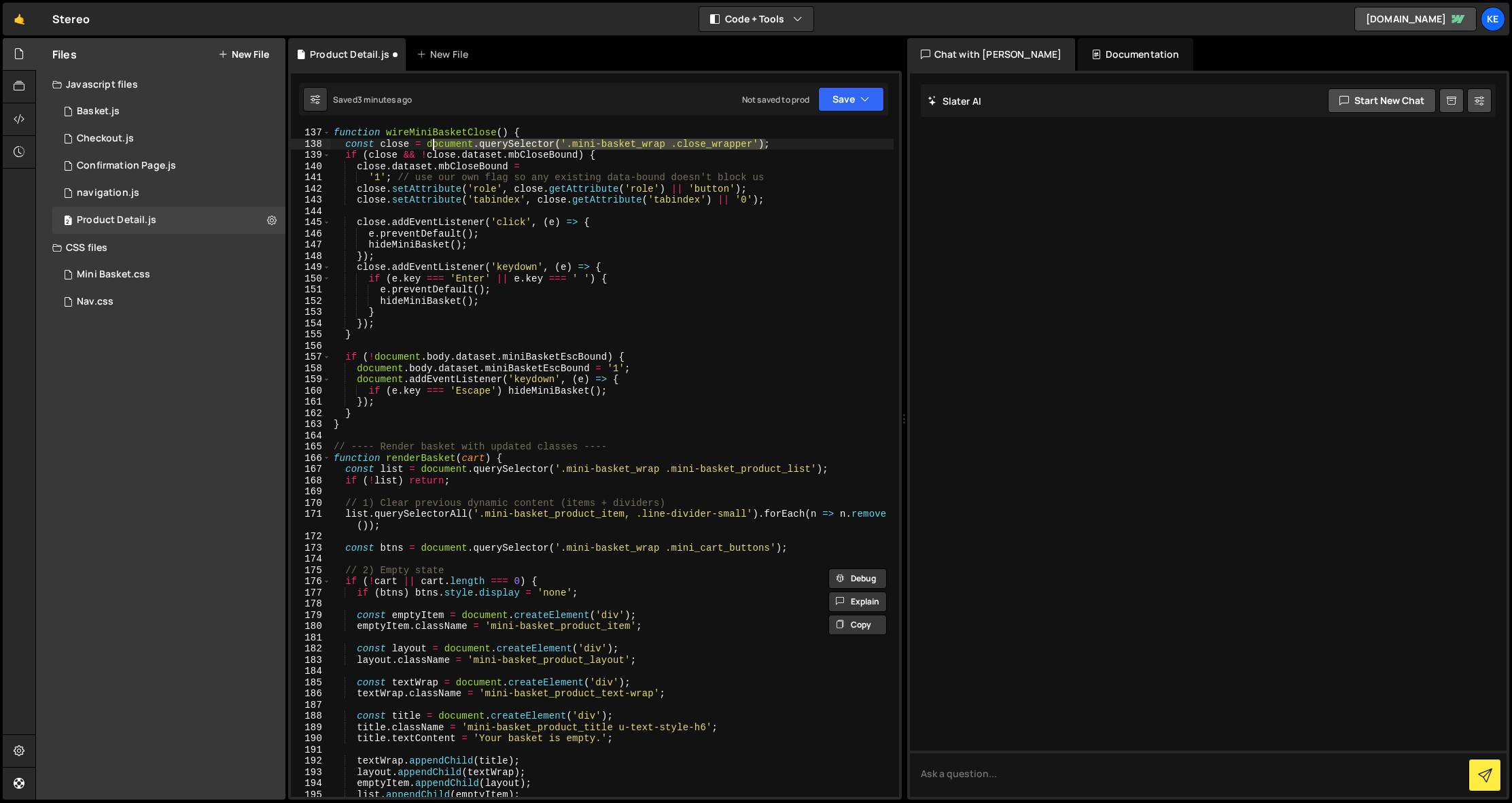
scroll to position [1527, 0]
click at [660, 470] on div "function wireMiniBasketClose ( ) { const close = document . querySelector ( '.m…" at bounding box center [613, 472] width 563 height 692
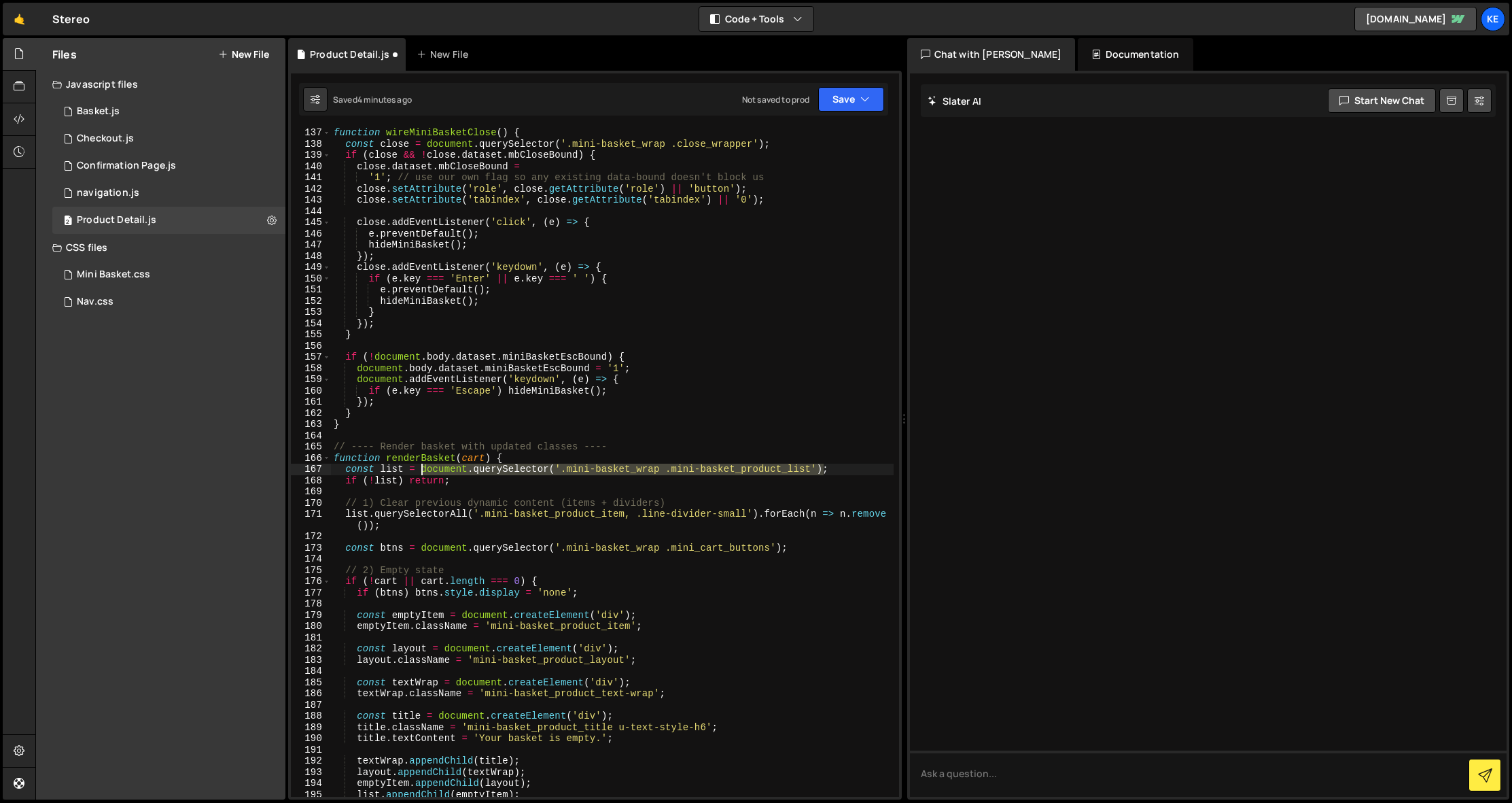
drag, startPoint x: 824, startPoint y: 471, endPoint x: 423, endPoint y: 470, distance: 401.0
click at [423, 470] on div "function wireMiniBasketClose ( ) { const close = document . querySelector ( '.m…" at bounding box center [613, 472] width 563 height 692
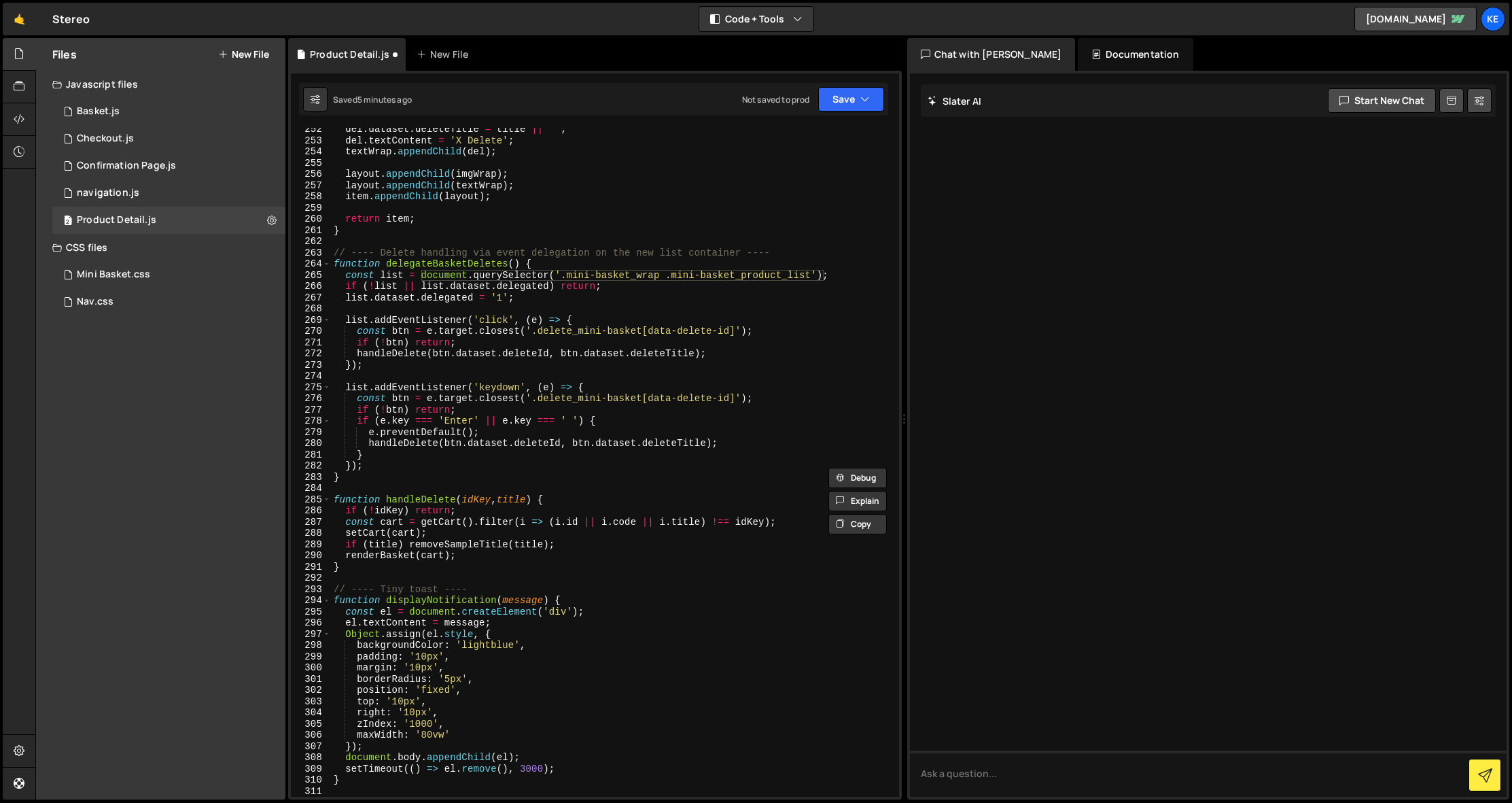
scroll to position [2893, 0]
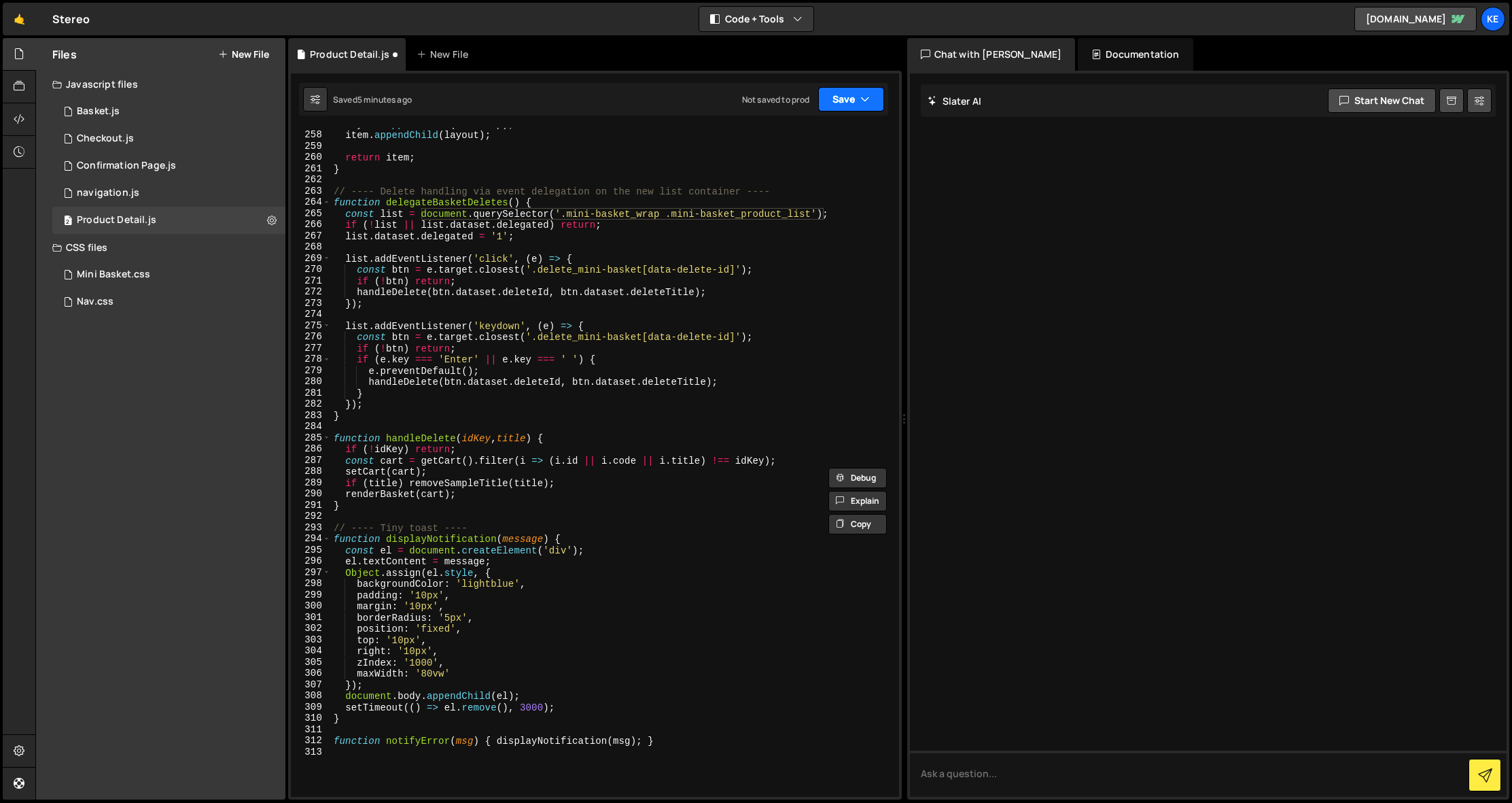
click at [834, 102] on button "Save" at bounding box center [851, 99] width 66 height 24
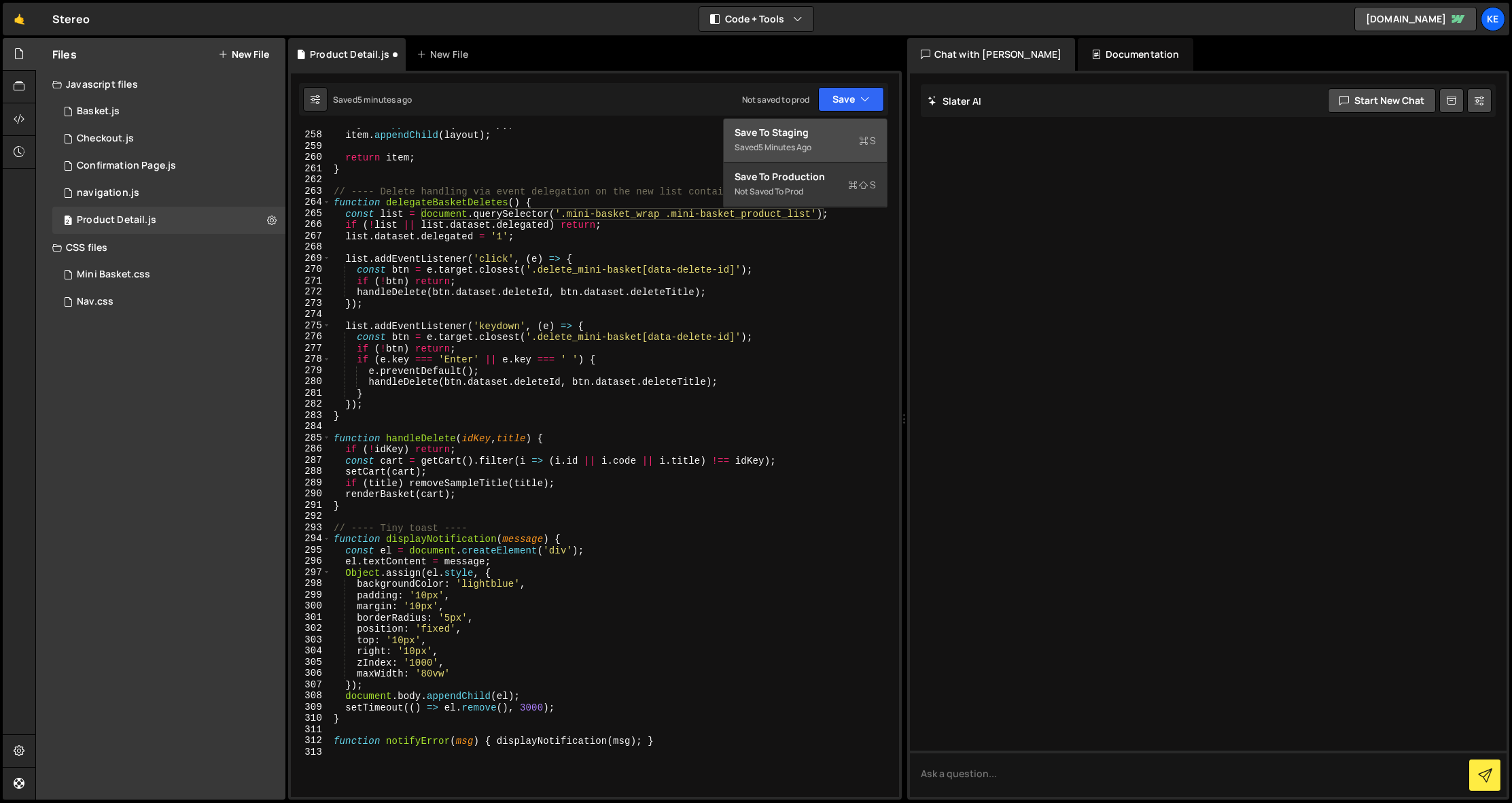
click at [808, 136] on div "Save to Staging S" at bounding box center [805, 133] width 141 height 13
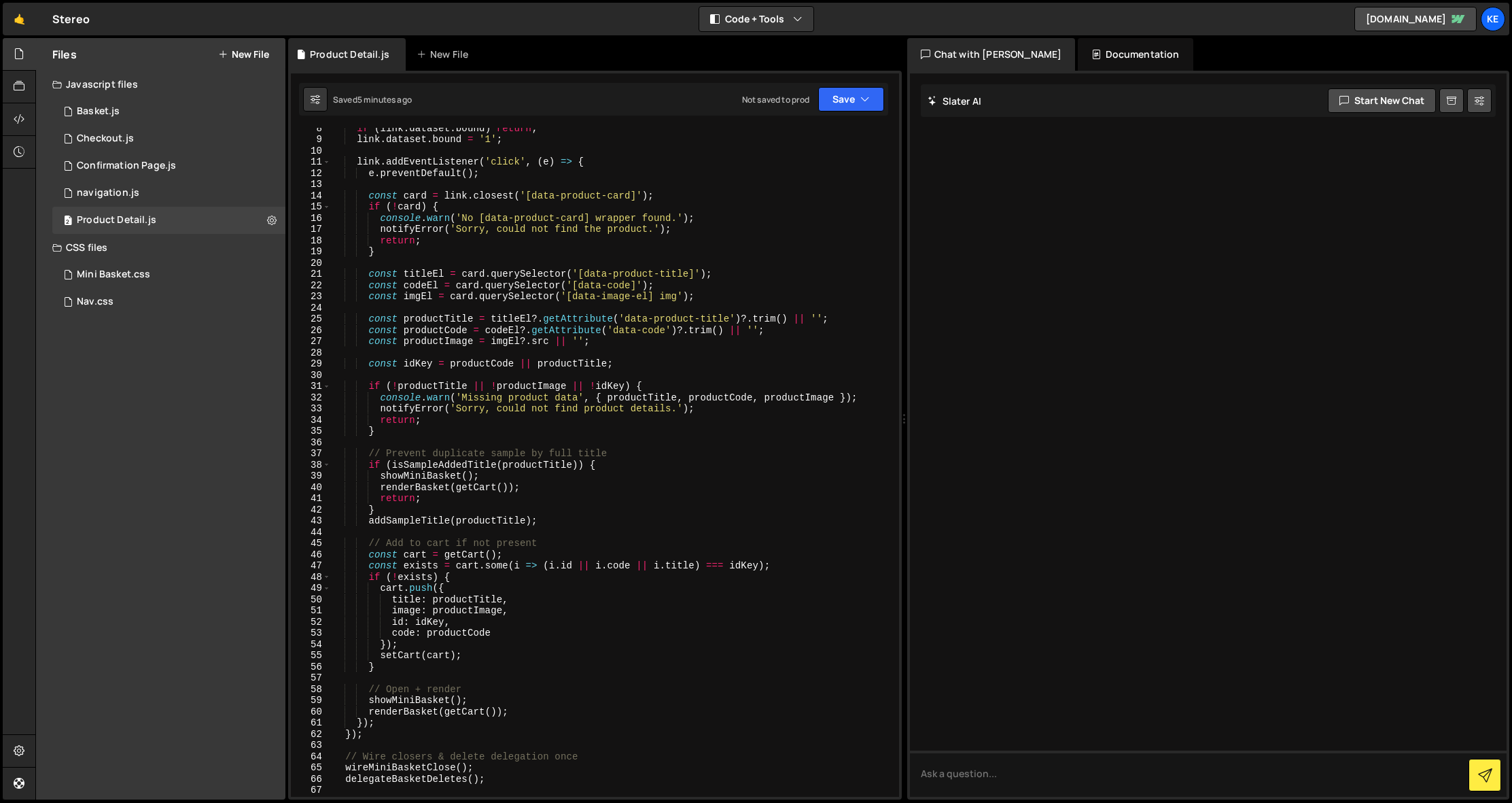
scroll to position [0, 0]
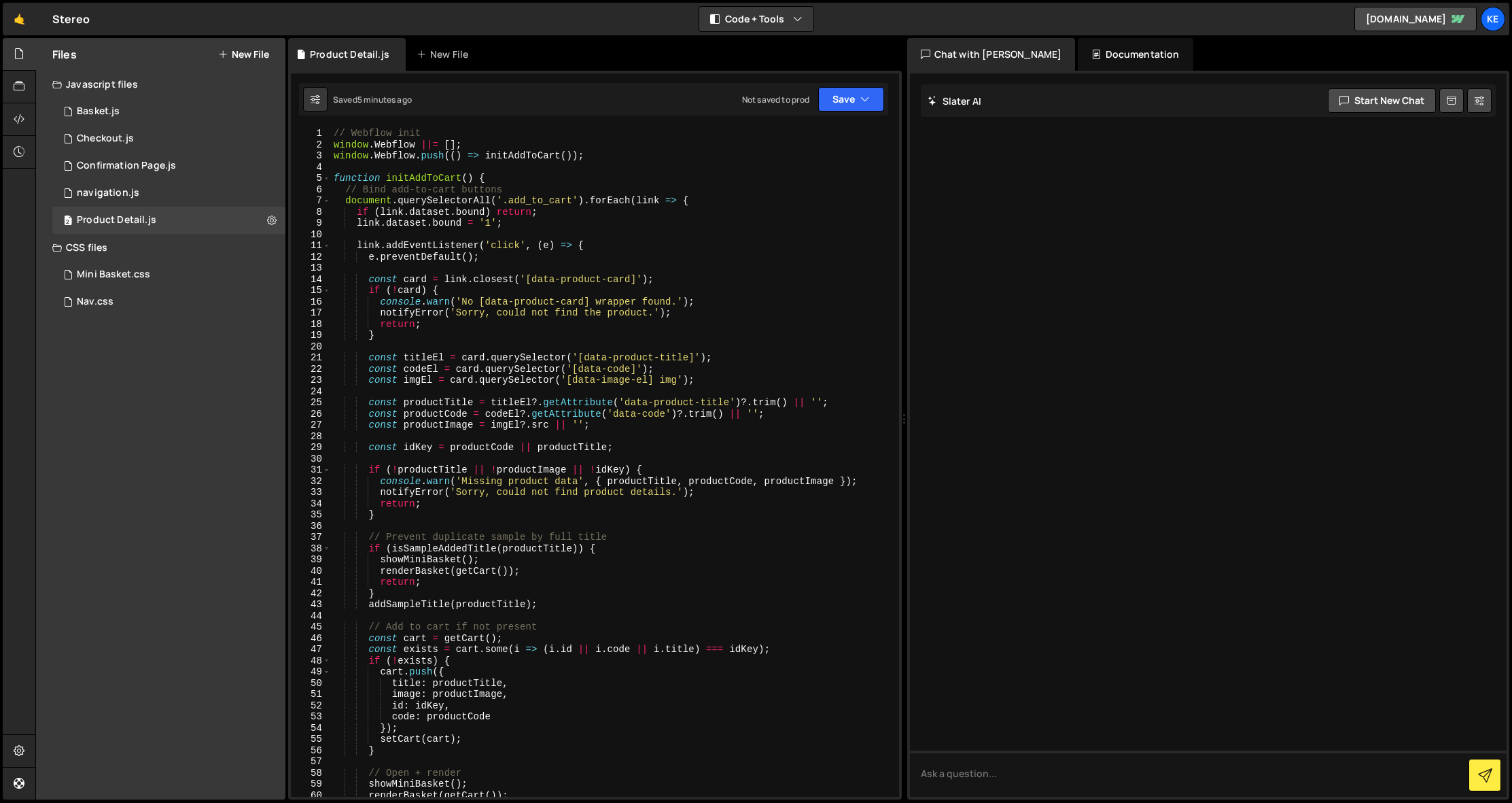
drag, startPoint x: 329, startPoint y: 136, endPoint x: 388, endPoint y: 185, distance: 76.7
click at [388, 185] on div "const list = document.querySelector('.mini-basket_wrap .mini-basket_product_lis…" at bounding box center [595, 462] width 609 height 669
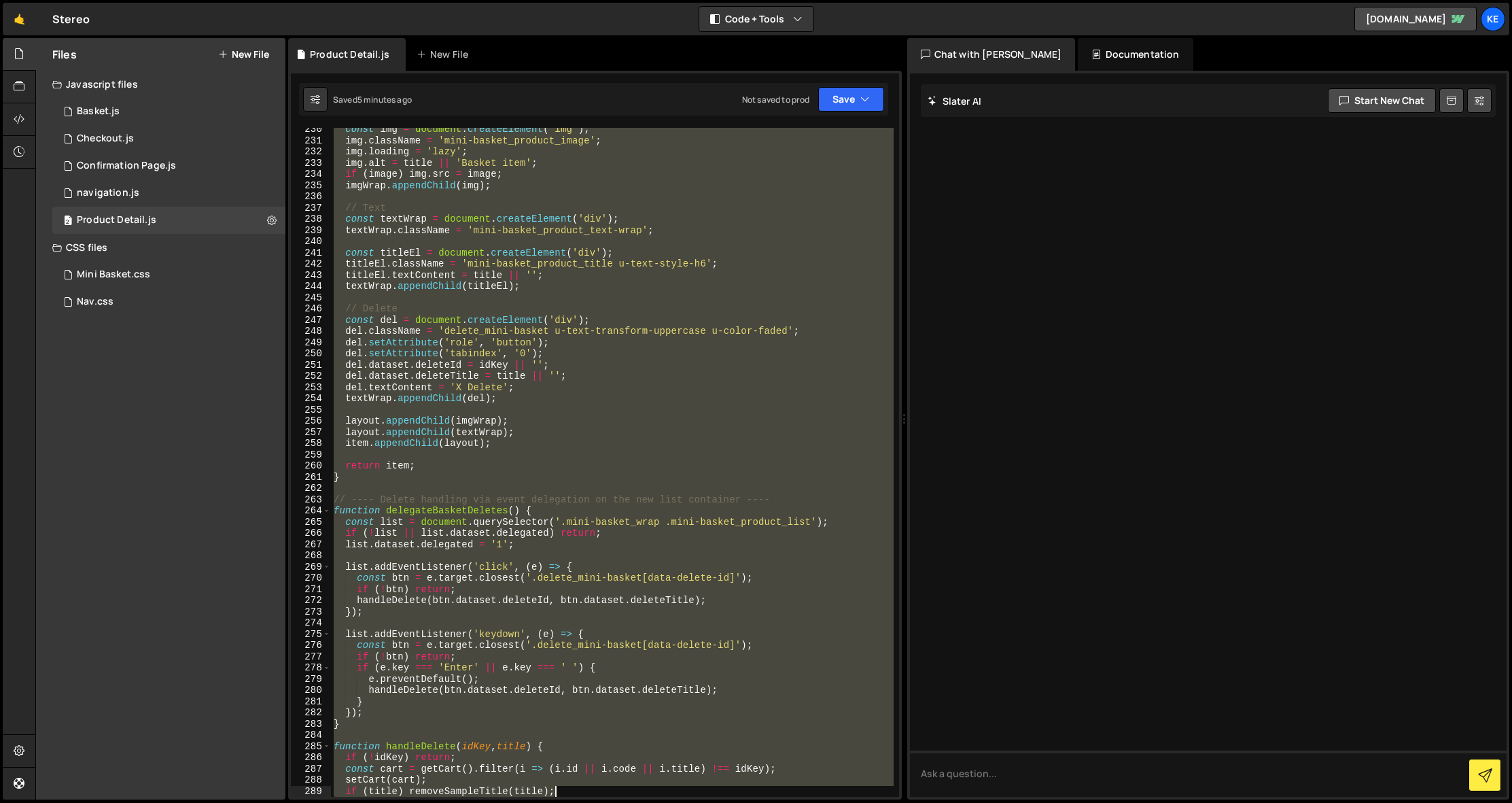
scroll to position [2855, 0]
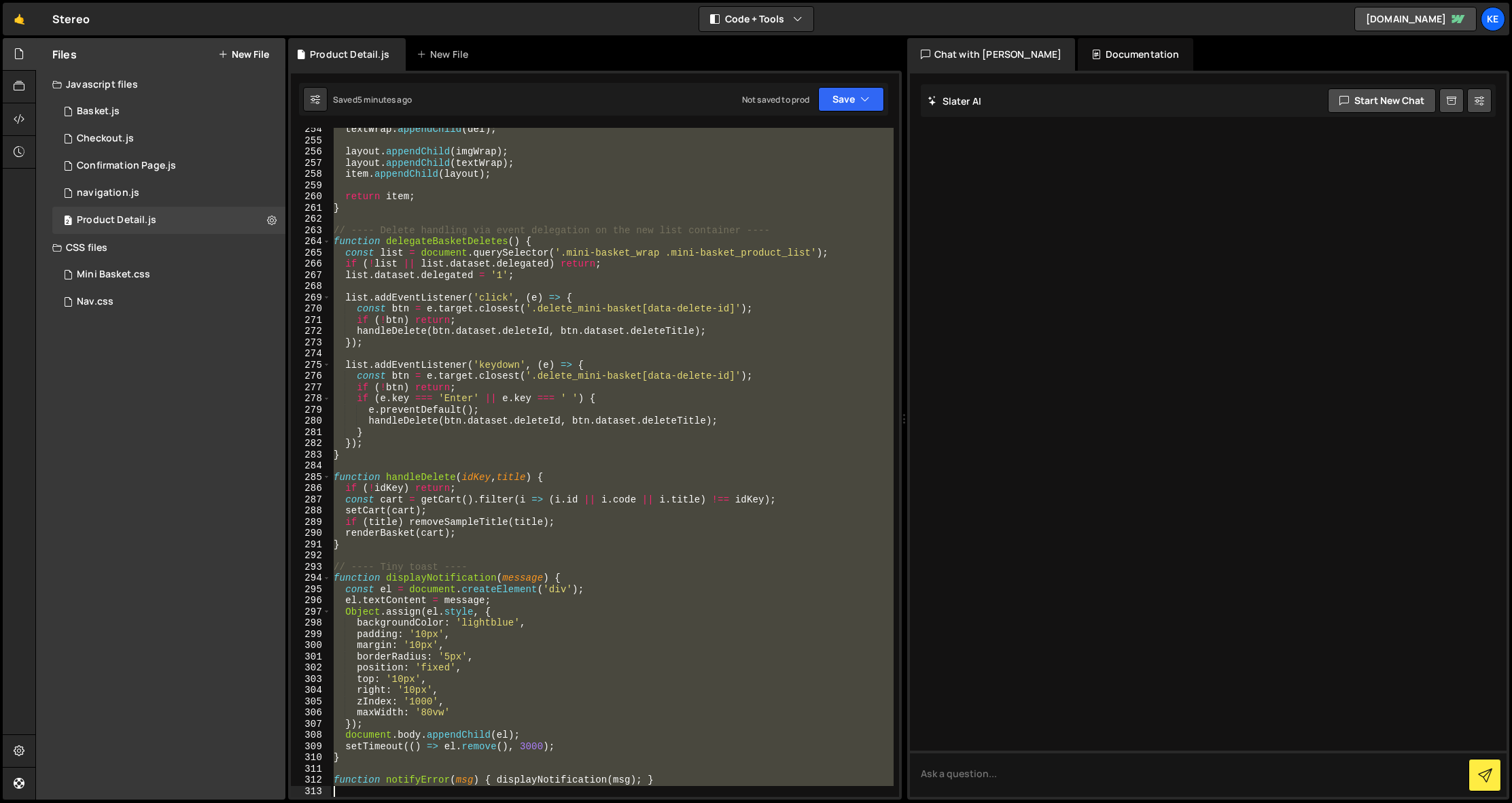
drag, startPoint x: 337, startPoint y: 133, endPoint x: 748, endPoint y: 882, distance: 854.4
click at [748, 802] on html "Projects Community Library Blog Ke Projects Your Teams Account Upgrade Logout" at bounding box center [756, 402] width 1512 height 803
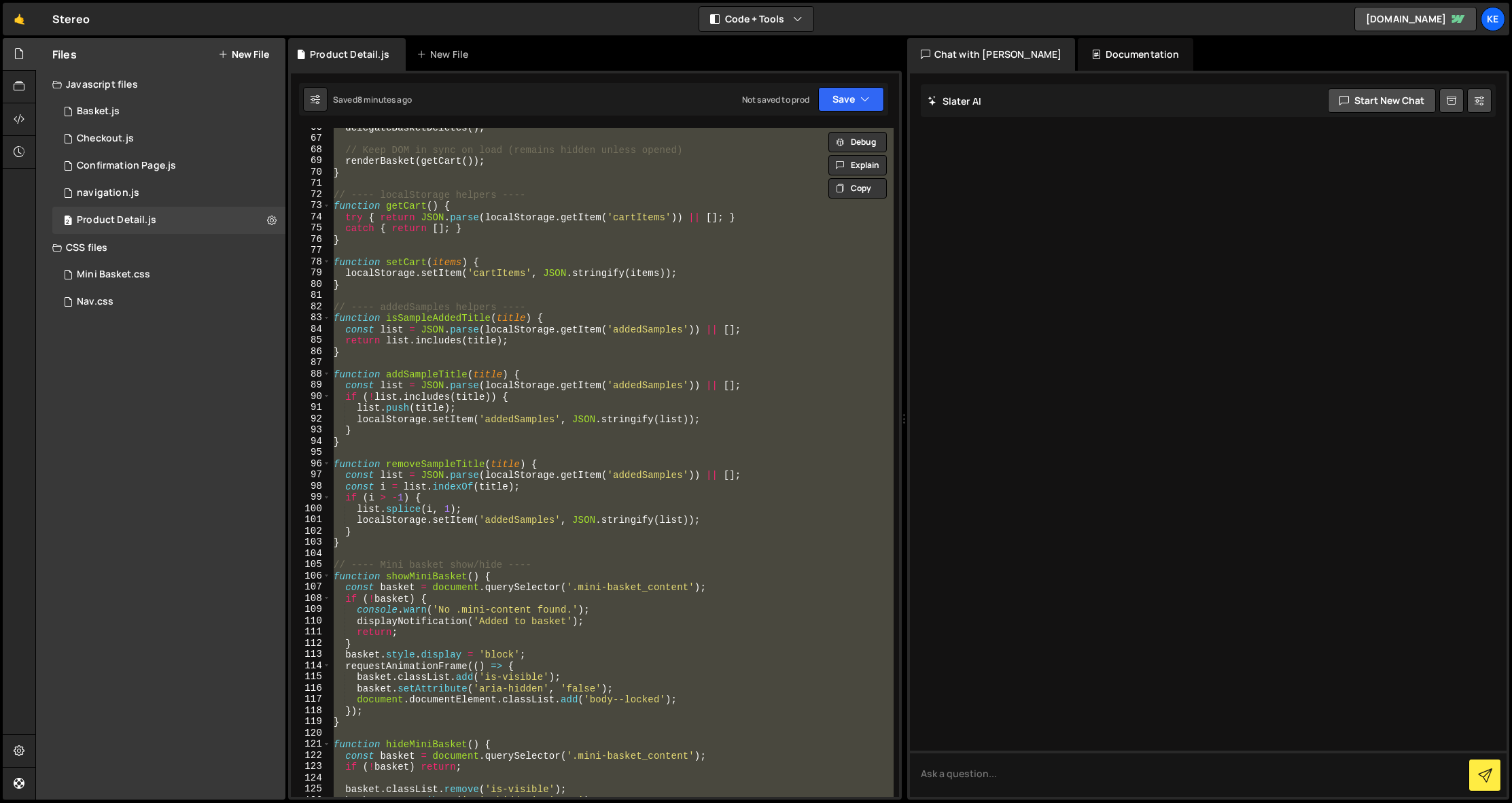
scroll to position [735, 0]
click at [643, 418] on div "delegateBasketDeletes ( ) ; // Keep DOM in sync on load (remains hidden unless …" at bounding box center [613, 462] width 563 height 669
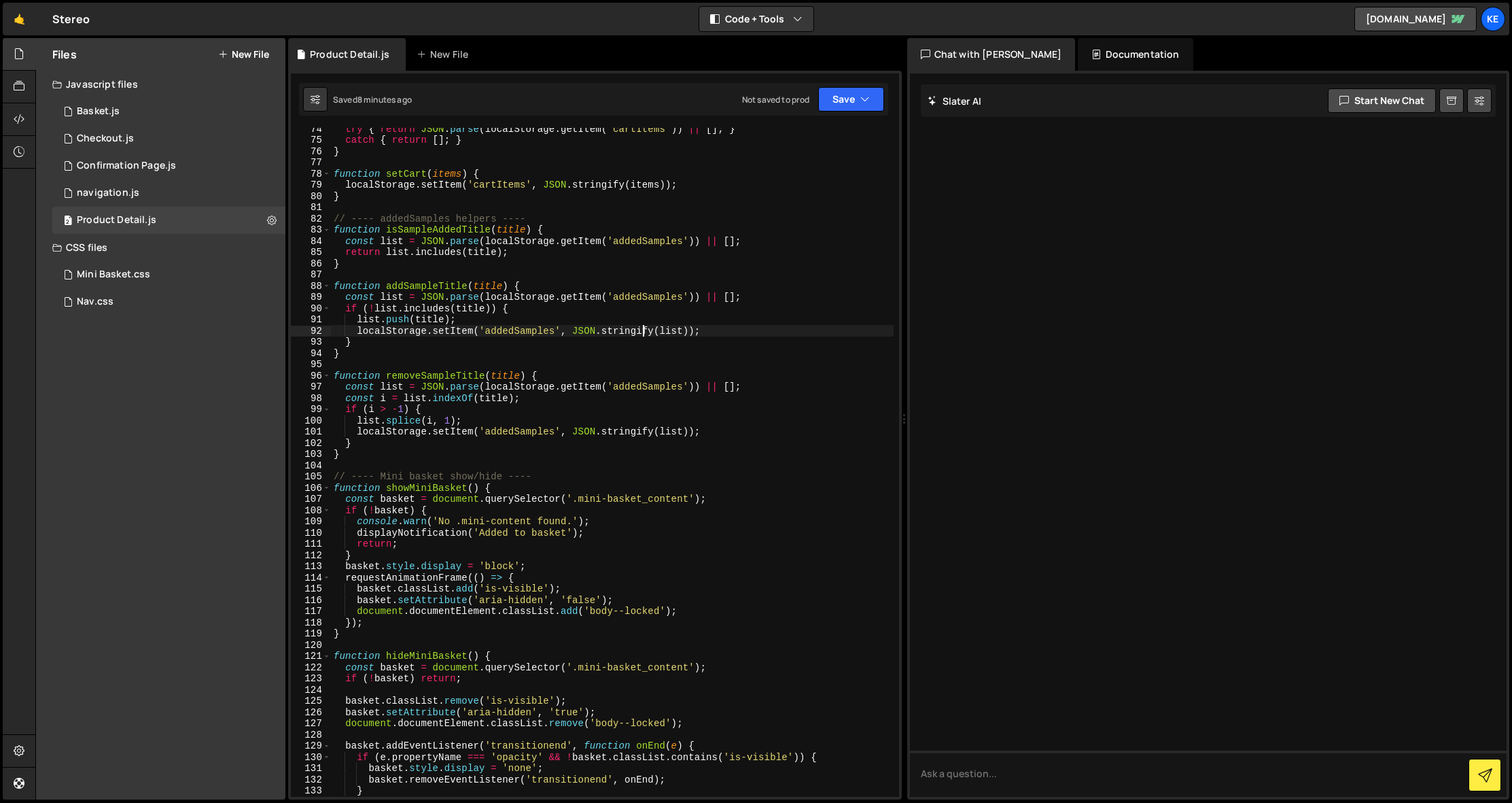
scroll to position [841, 0]
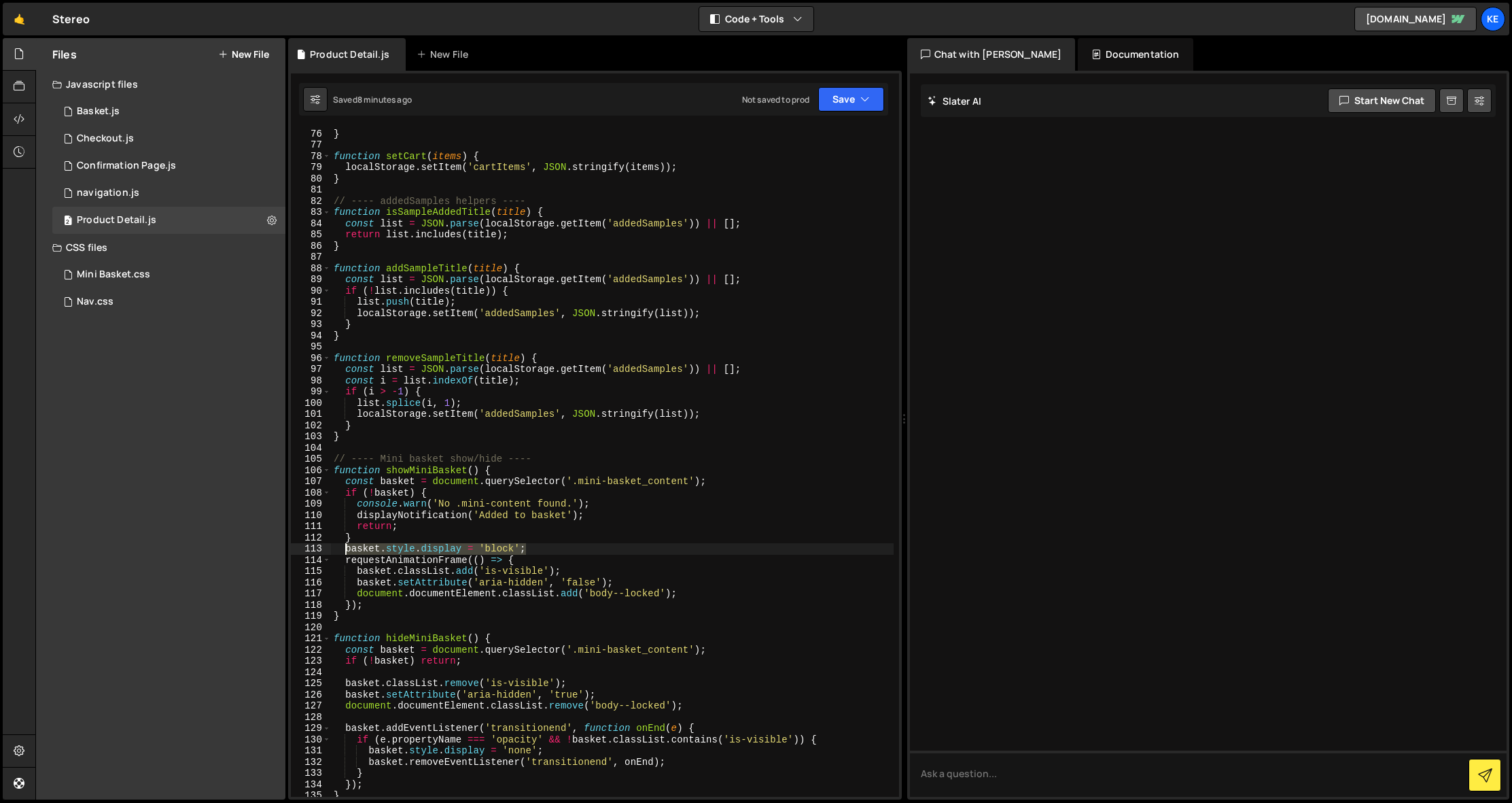
drag, startPoint x: 556, startPoint y: 547, endPoint x: 345, endPoint y: 550, distance: 211.0
click at [345, 550] on div "catch { return [ ] ; } } function setCart ( items ) { localStorage . setItem ( …" at bounding box center [613, 462] width 563 height 692
type textarea "basket.style.display = 'block';"
click at [496, 674] on div "catch { return [ ] ; } } function setCart ( items ) { localStorage . setItem ( …" at bounding box center [613, 462] width 563 height 692
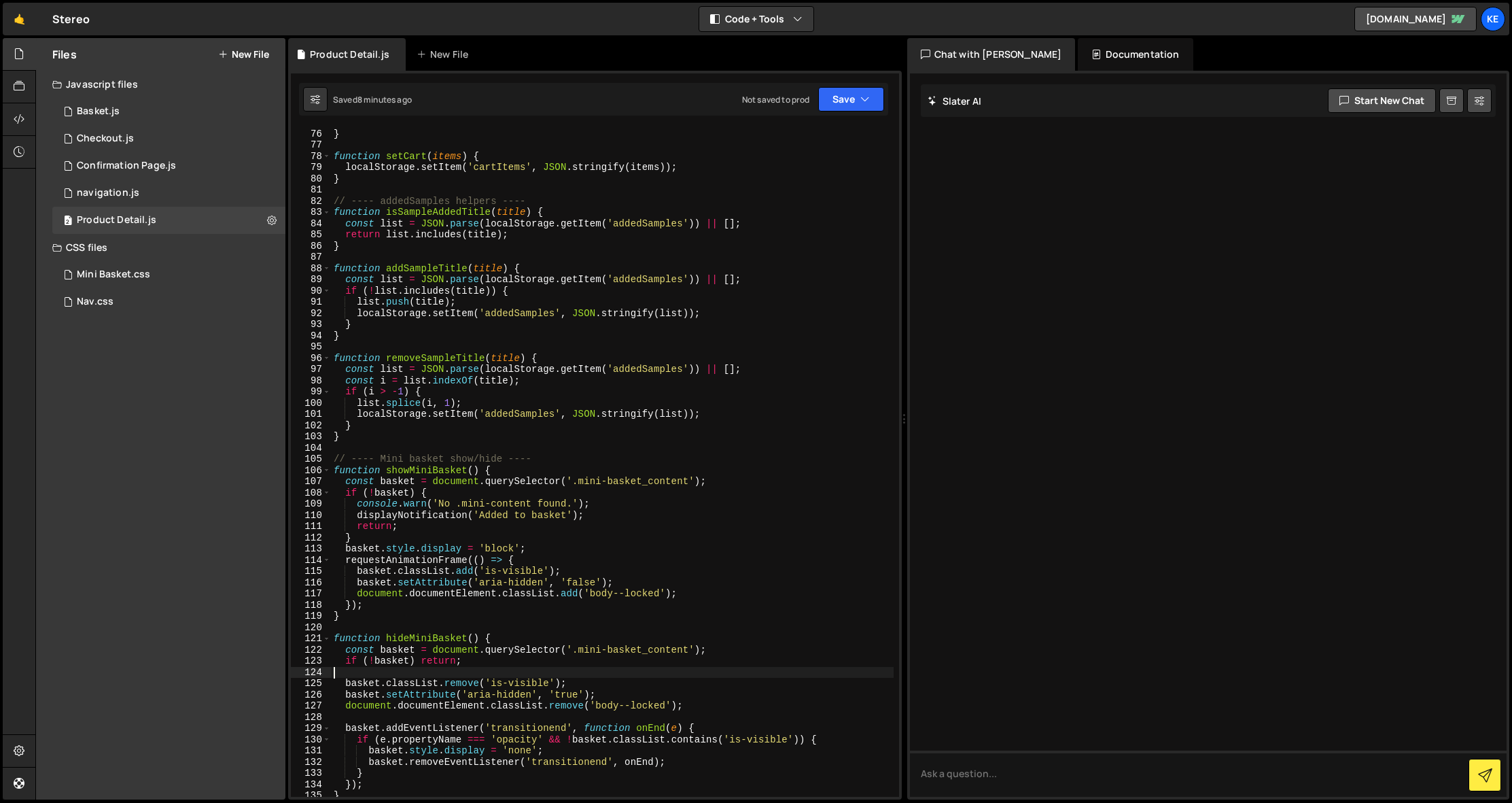
scroll to position [0, 0]
click at [482, 663] on div "catch { return [ ] ; } } function setCart ( items ) { localStorage . setItem ( …" at bounding box center [613, 462] width 563 height 692
type textarea "if (!basket) return;"
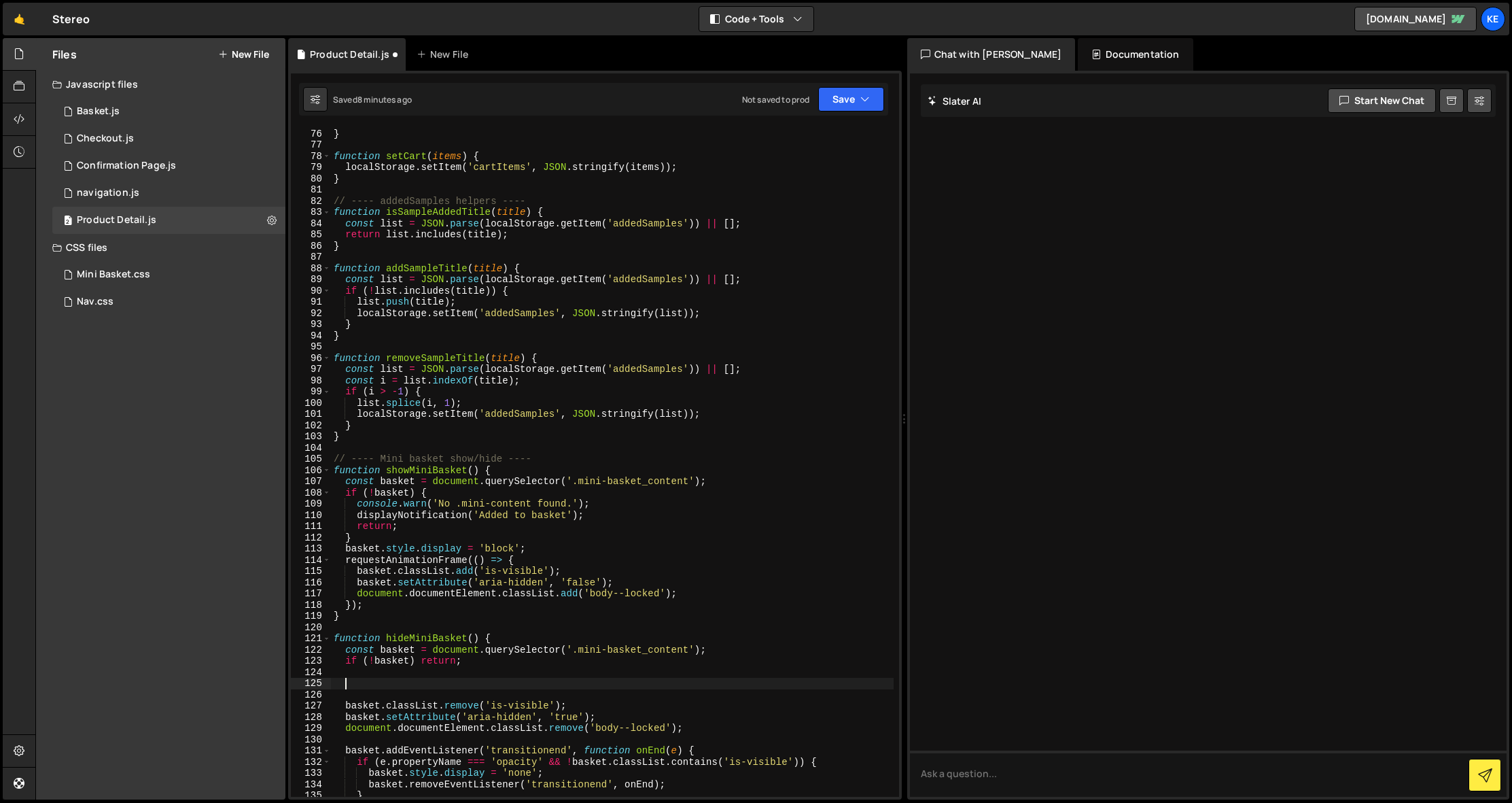
paste textarea "basket.style.display = 'block';"
type textarea "basket.style.display = 'block';"
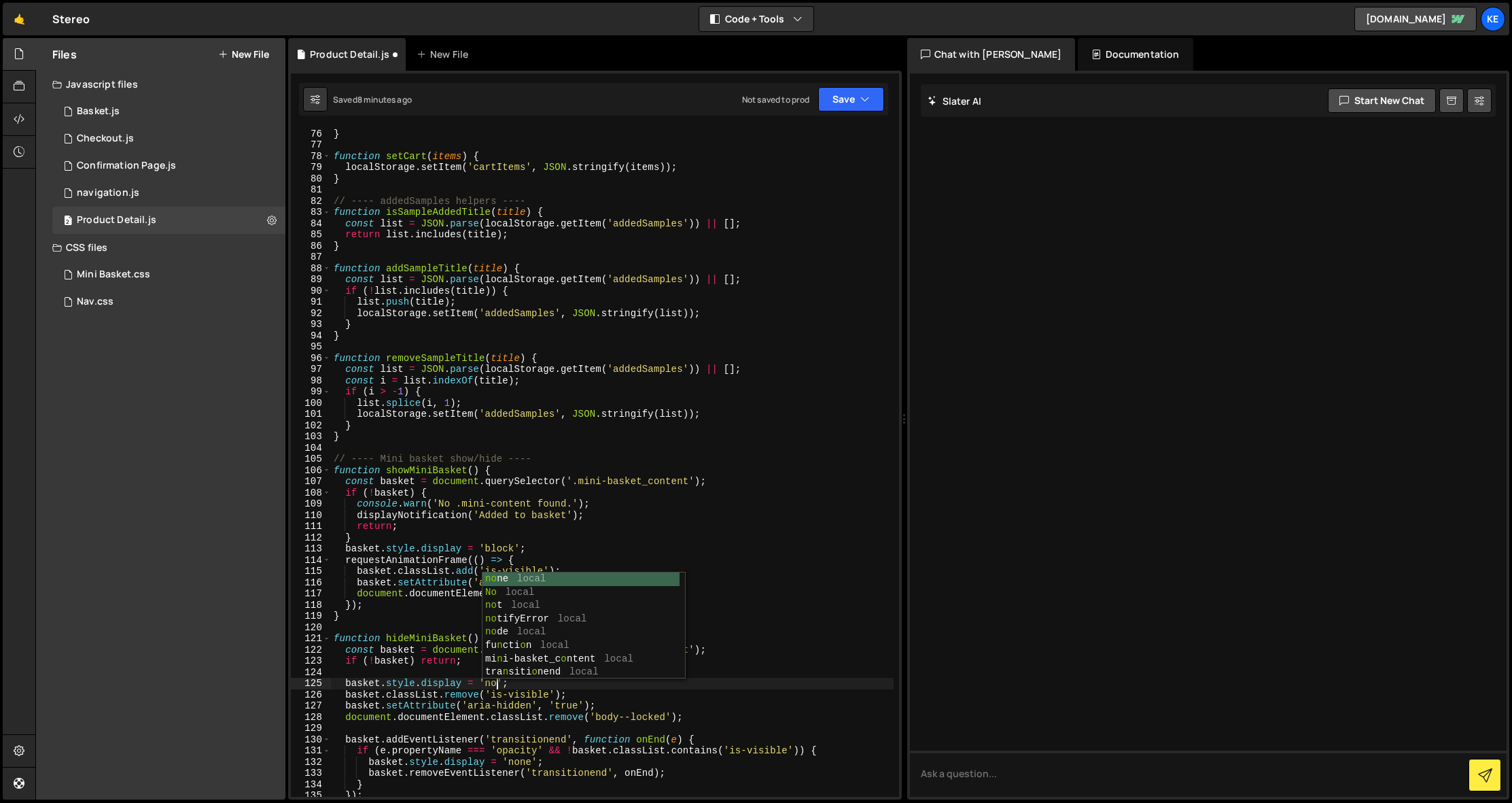
scroll to position [0, 12]
click at [821, 594] on div "catch { return [ ] ; } } function setCart ( items ) { localStorage . setItem ( …" at bounding box center [613, 462] width 563 height 692
type textarea "document.documentElement.classList.add('body--locked');"
click at [850, 105] on button "Save" at bounding box center [851, 99] width 66 height 24
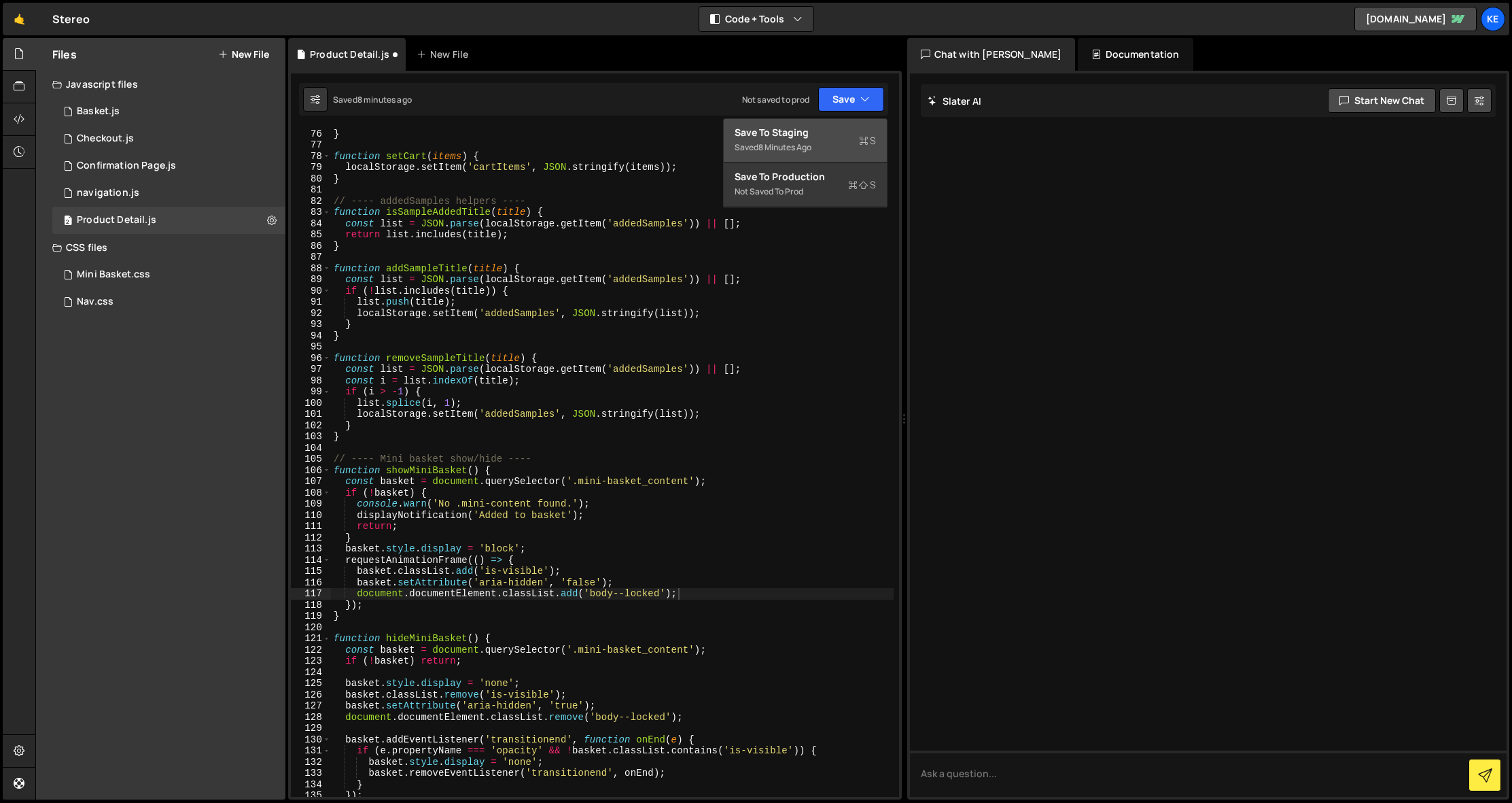
click at [811, 131] on div "Save to Staging S" at bounding box center [805, 133] width 141 height 13
click at [128, 275] on div "Mini Basket.css" at bounding box center [113, 275] width 73 height 13
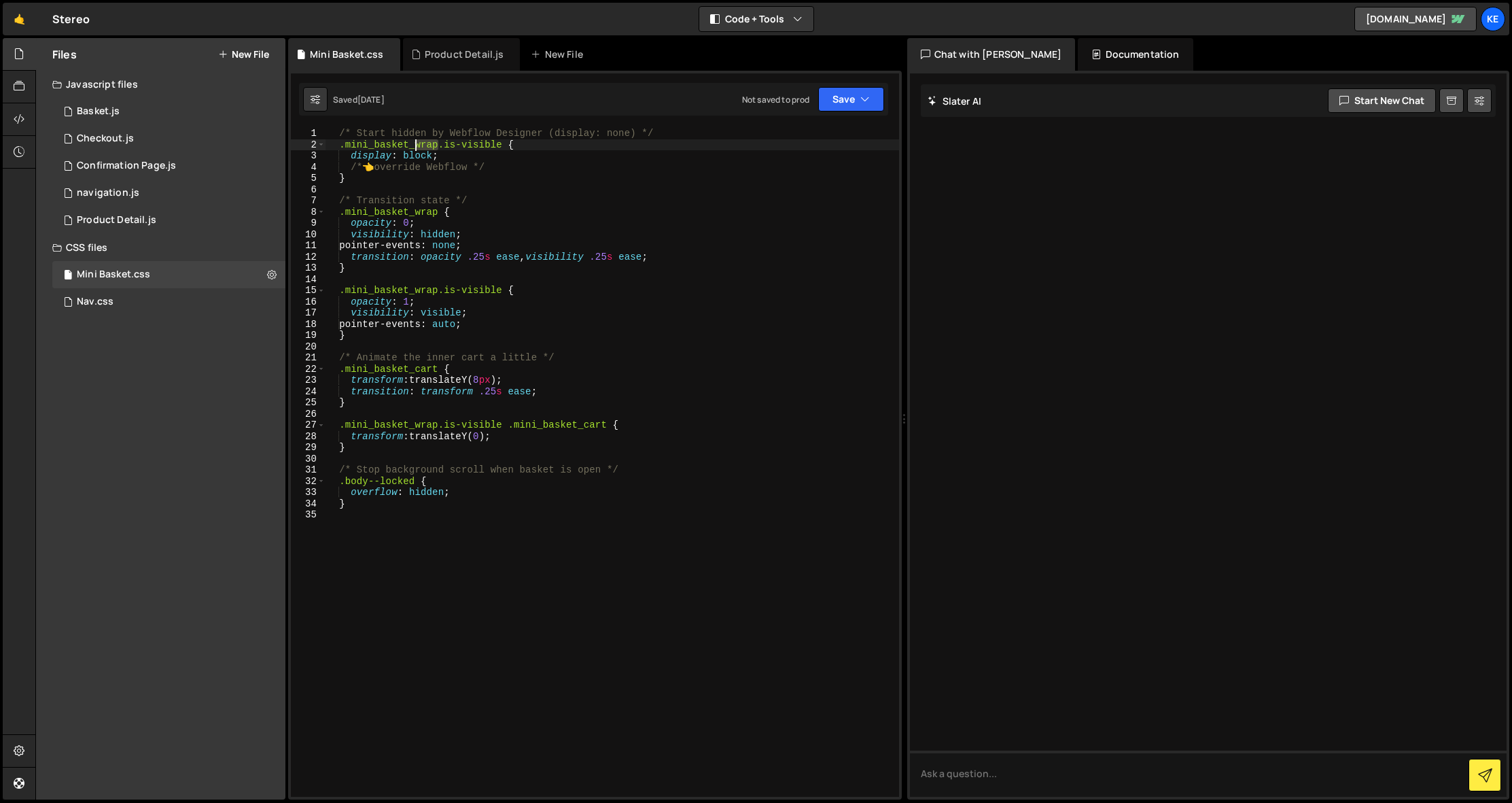
drag, startPoint x: 437, startPoint y: 146, endPoint x: 415, endPoint y: 145, distance: 22.0
click at [415, 145] on div "/* Start hidden by Webflow Designer (display: none) */ .mini_basket_wrap.is-vis…" at bounding box center [612, 473] width 575 height 692
drag, startPoint x: 438, startPoint y: 215, endPoint x: 414, endPoint y: 211, distance: 24.3
click at [414, 211] on div "/* Start hidden by Webflow Designer (display: none) */ .mini_basket_content.is-…" at bounding box center [612, 473] width 575 height 692
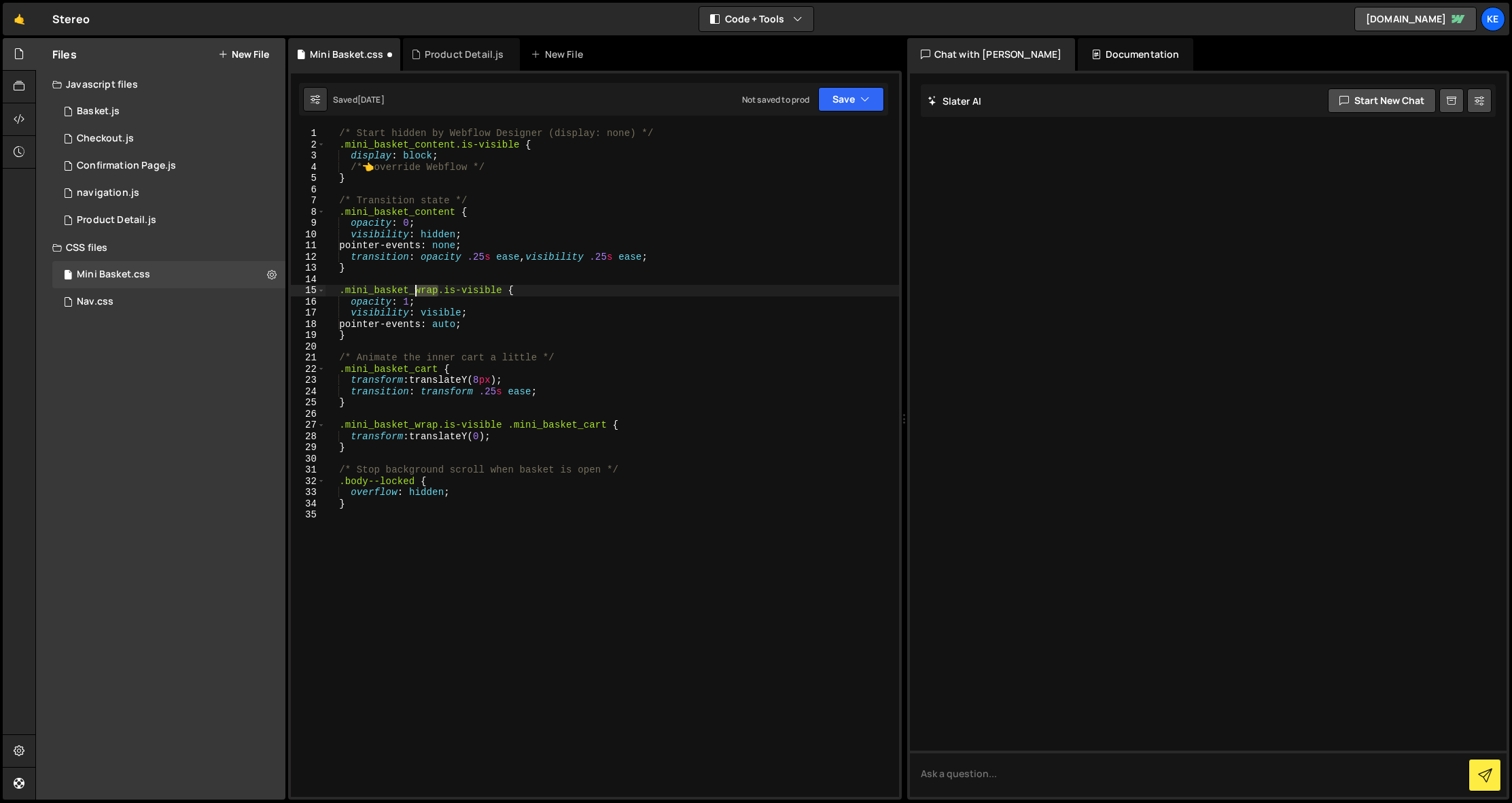
drag, startPoint x: 438, startPoint y: 291, endPoint x: 417, endPoint y: 290, distance: 21.0
click at [417, 290] on div "/* Start hidden by Webflow Designer (display: none) */ .mini_basket_content.is-…" at bounding box center [612, 473] width 575 height 692
drag, startPoint x: 439, startPoint y: 424, endPoint x: 412, endPoint y: 424, distance: 27.0
click at [412, 424] on div "/* Start hidden by Webflow Designer (display: none) */ .mini_basket_content.is-…" at bounding box center [612, 473] width 575 height 692
type textarea ".mini_basket_content.is-visible .mini_basket_cart {"
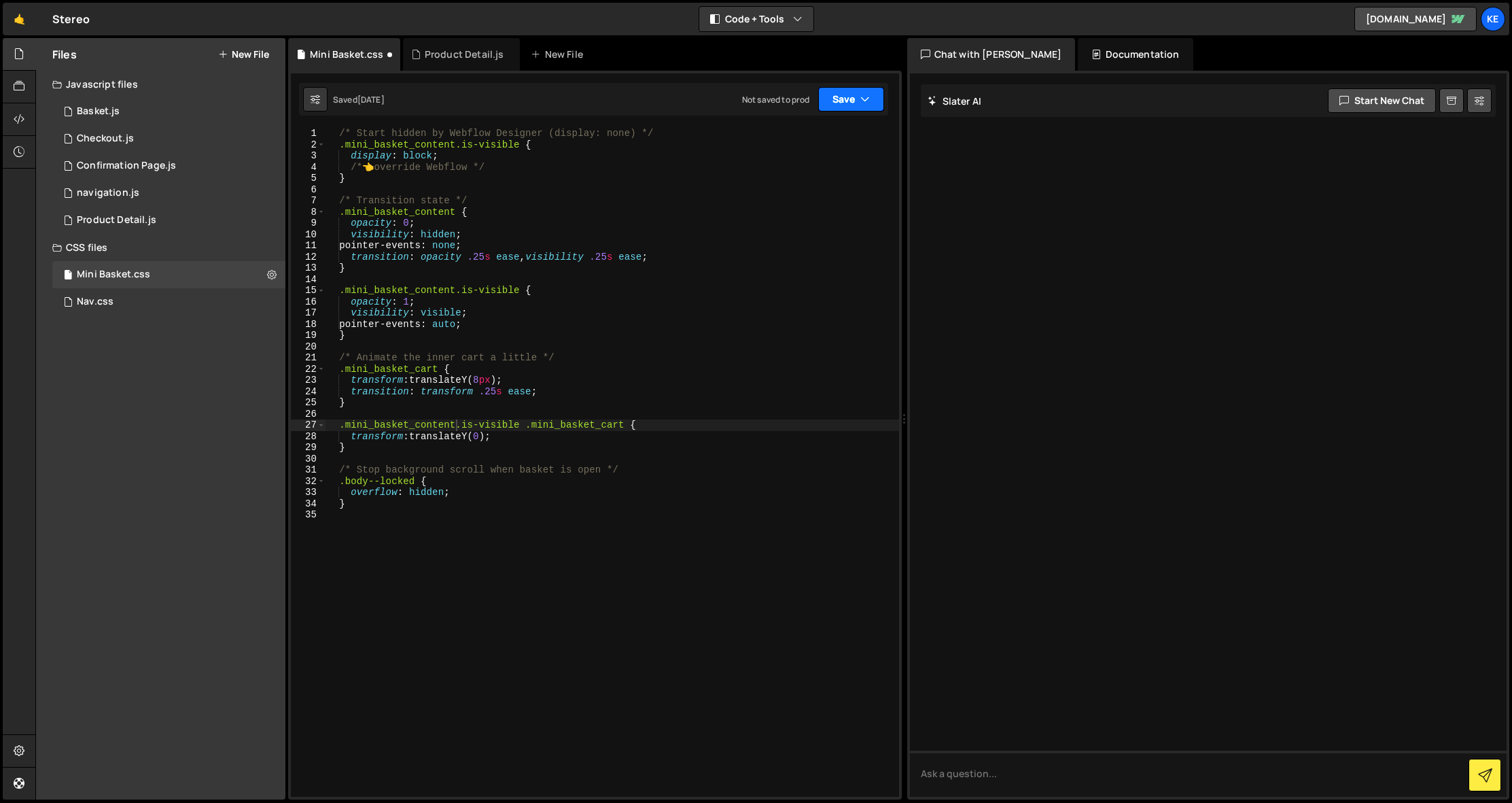
click at [830, 106] on button "Save" at bounding box center [851, 99] width 66 height 24
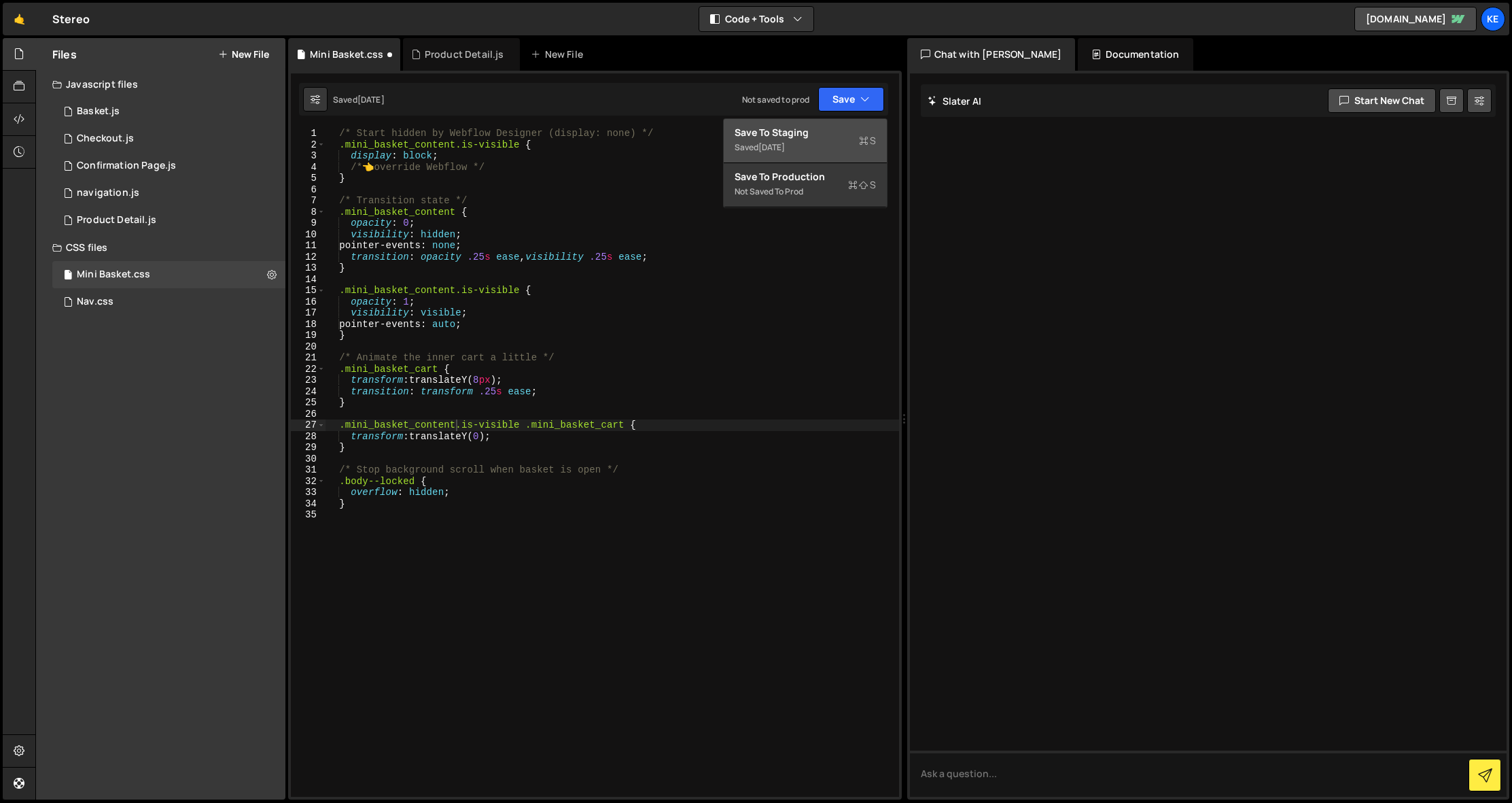
click at [785, 147] on div "5 days ago" at bounding box center [772, 147] width 27 height 12
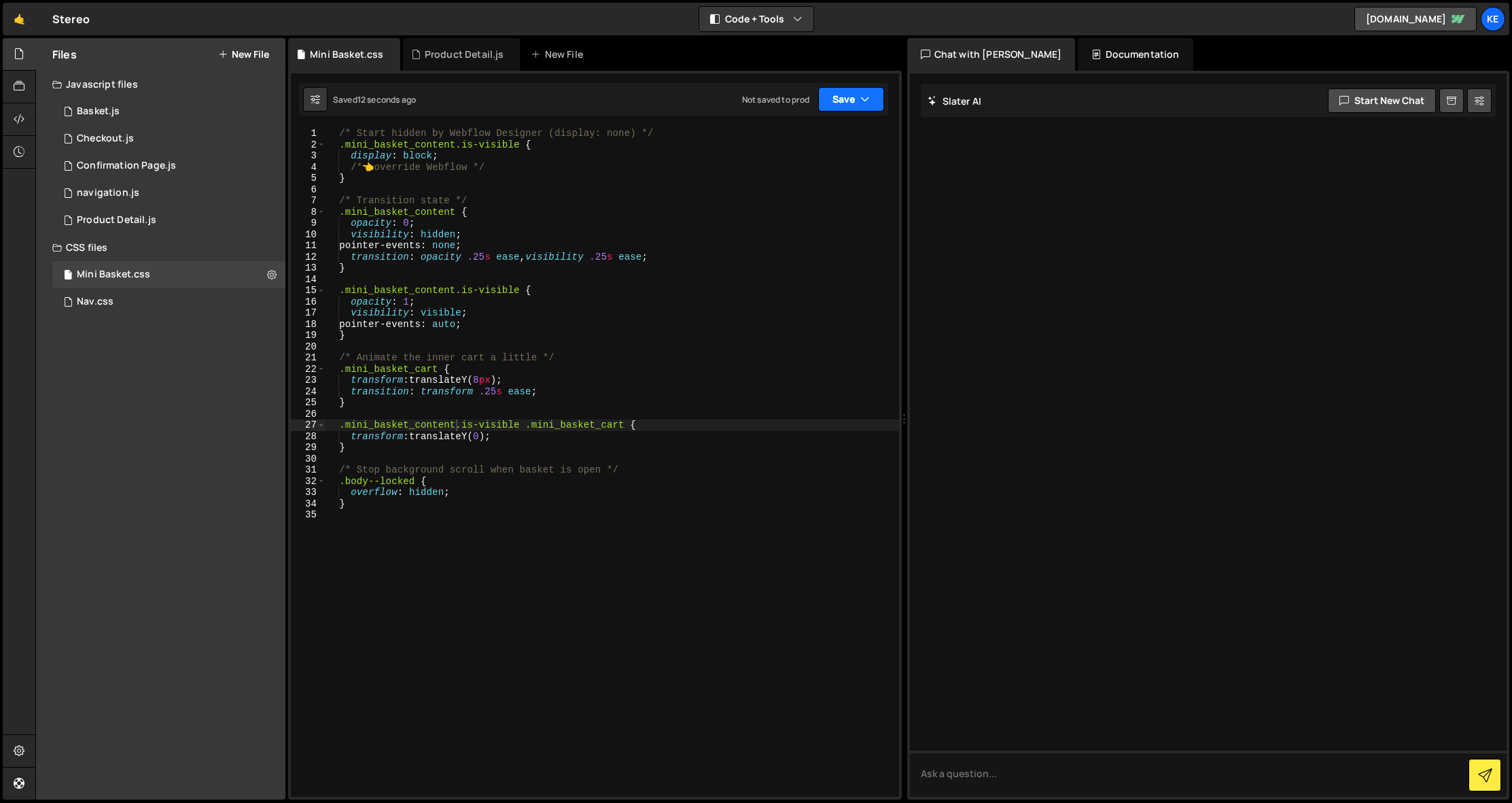
click at [837, 100] on button "Save" at bounding box center [851, 99] width 66 height 24
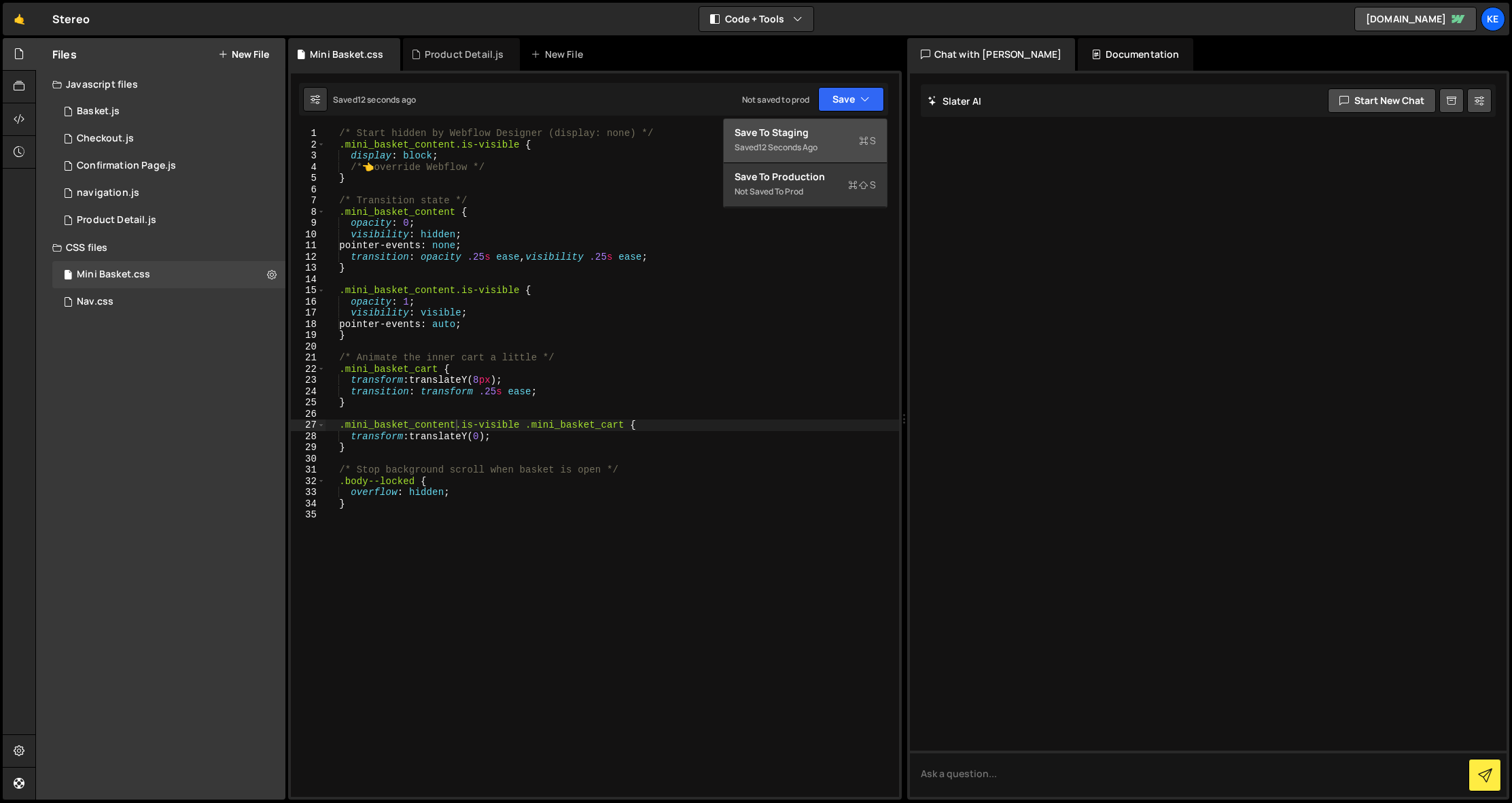
click at [801, 140] on div "Saved 12 seconds ago" at bounding box center [805, 148] width 141 height 17
click at [118, 140] on div "Checkout.js" at bounding box center [105, 139] width 57 height 13
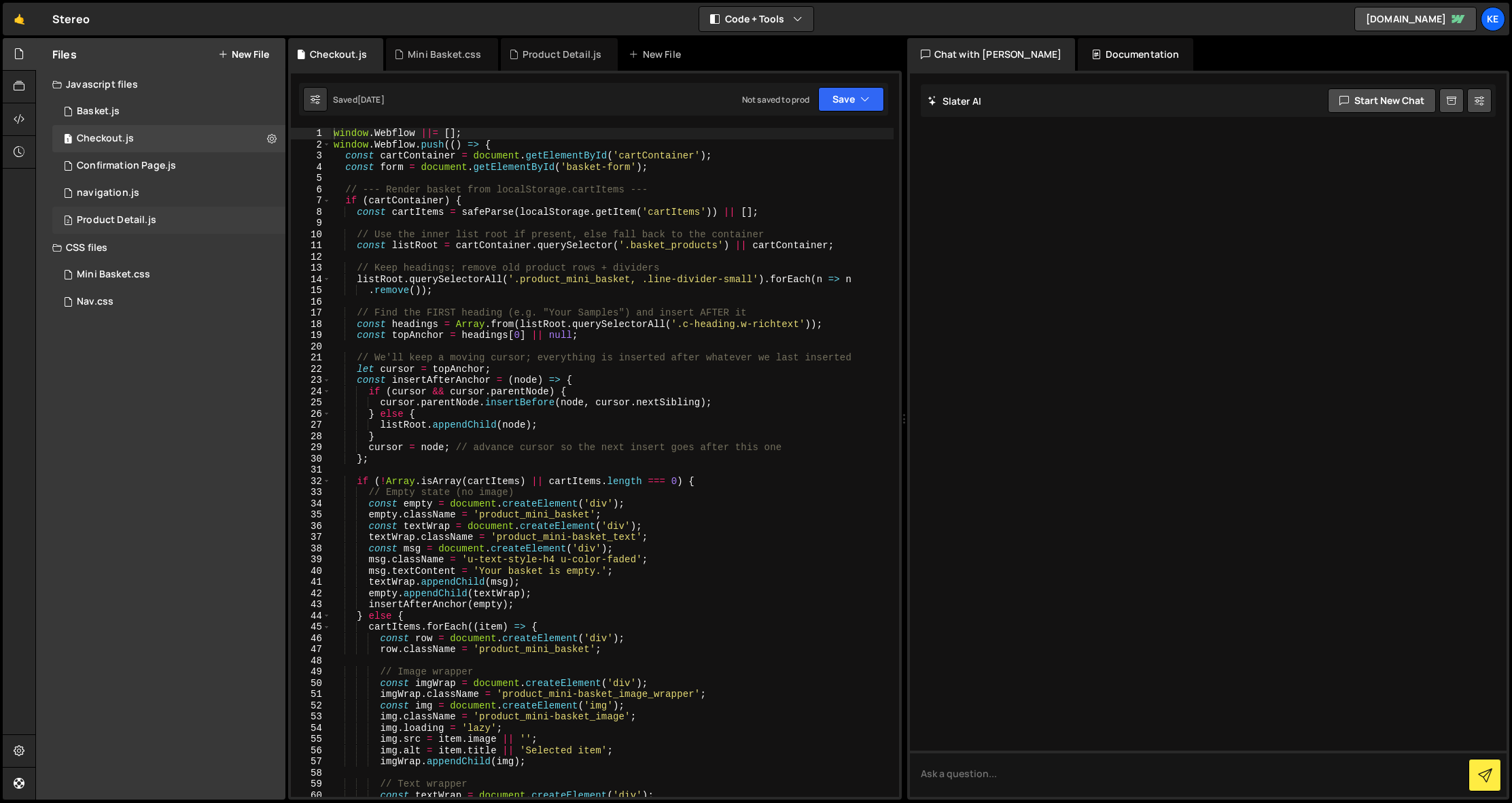
click at [113, 222] on div "Product Detail.js" at bounding box center [116, 221] width 80 height 13
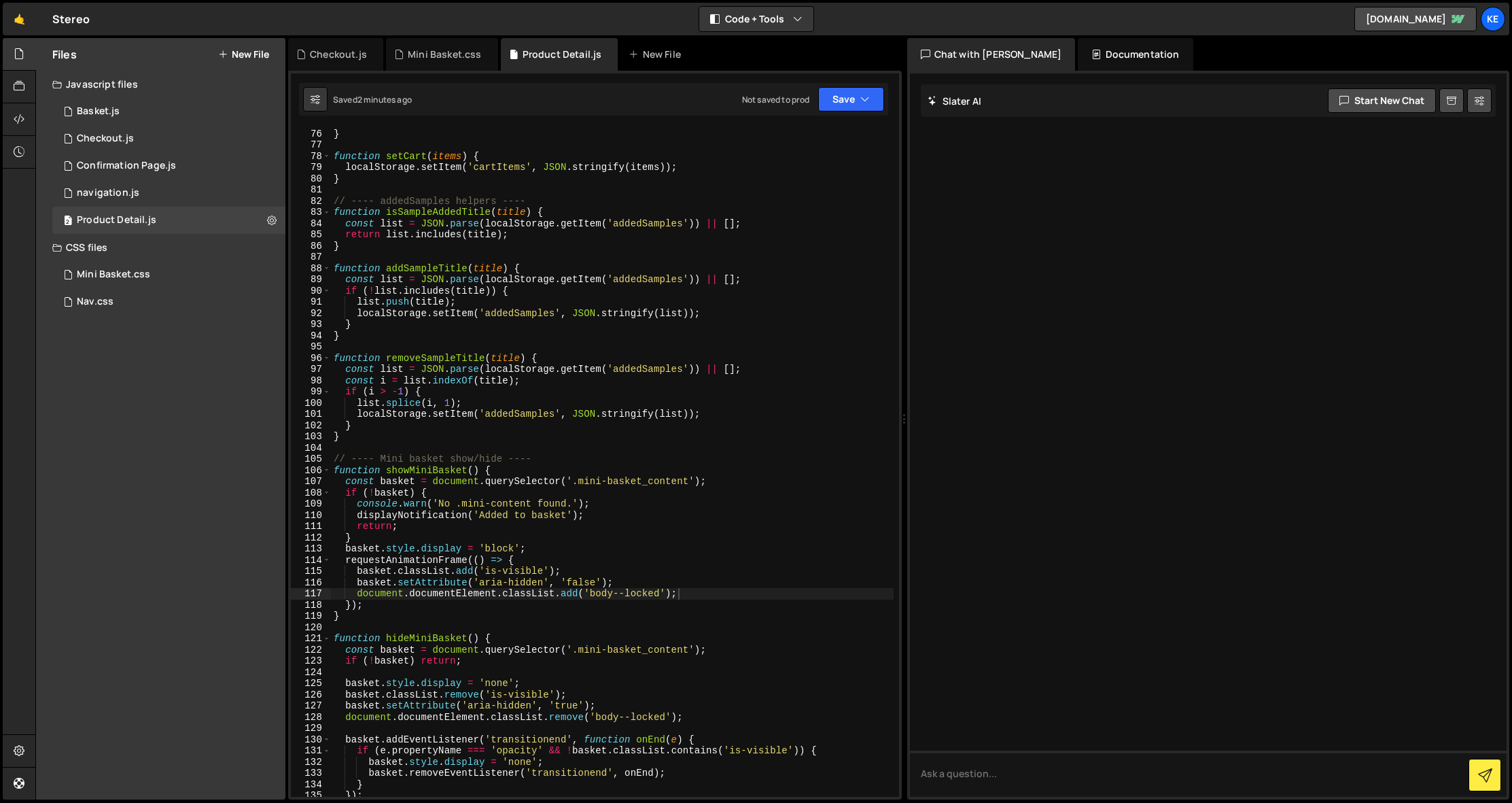
type textarea "basket.style.display = 'none';"
drag, startPoint x: 531, startPoint y: 684, endPoint x: 337, endPoint y: 685, distance: 194.0
click at [337, 685] on div "catch { return [ ] ; } } function setCart ( items ) { localStorage . setItem ( …" at bounding box center [613, 462] width 563 height 692
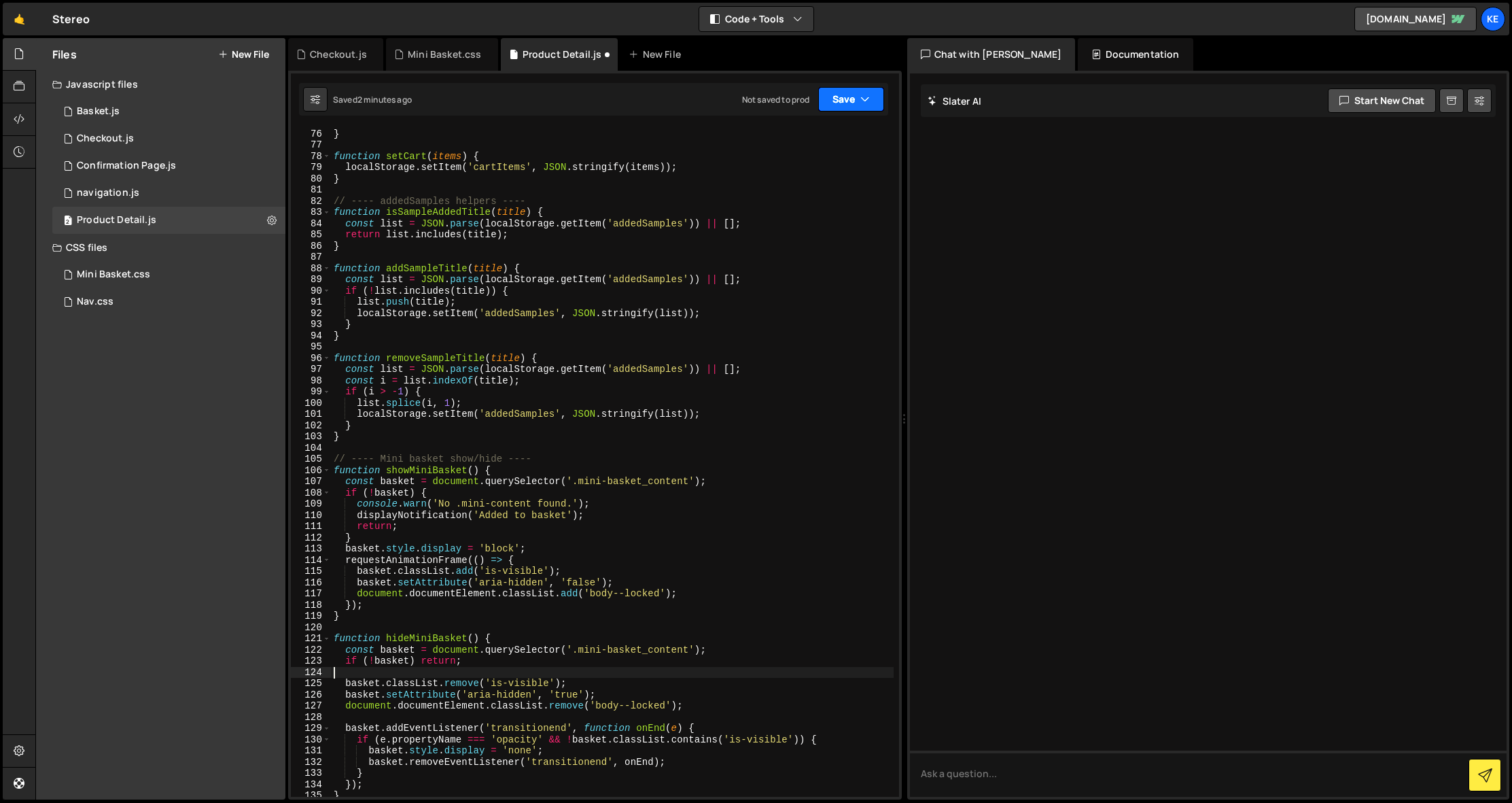
click at [851, 101] on button "Save" at bounding box center [851, 99] width 66 height 24
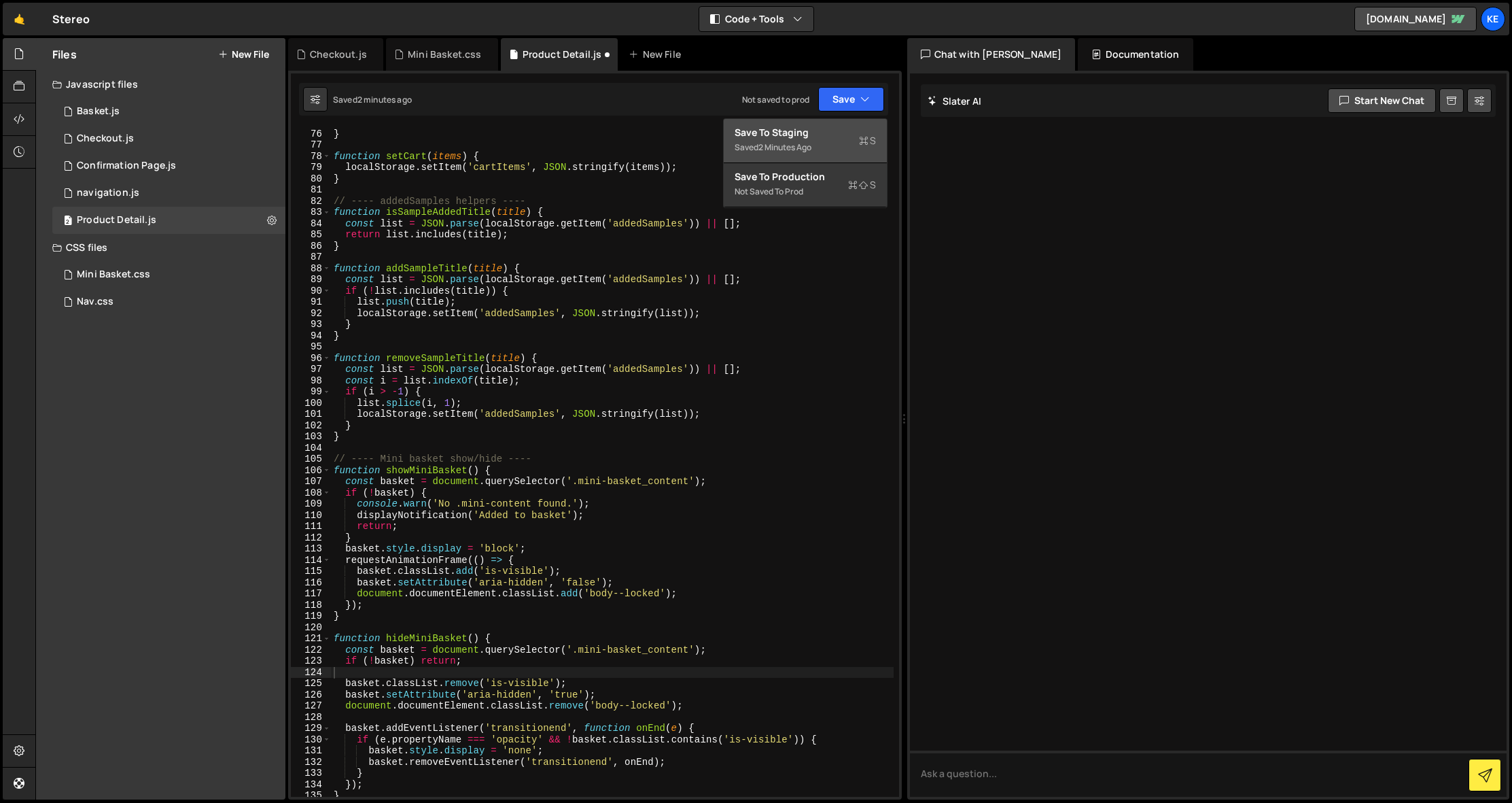
click at [803, 136] on div "Save to Staging S" at bounding box center [805, 133] width 141 height 13
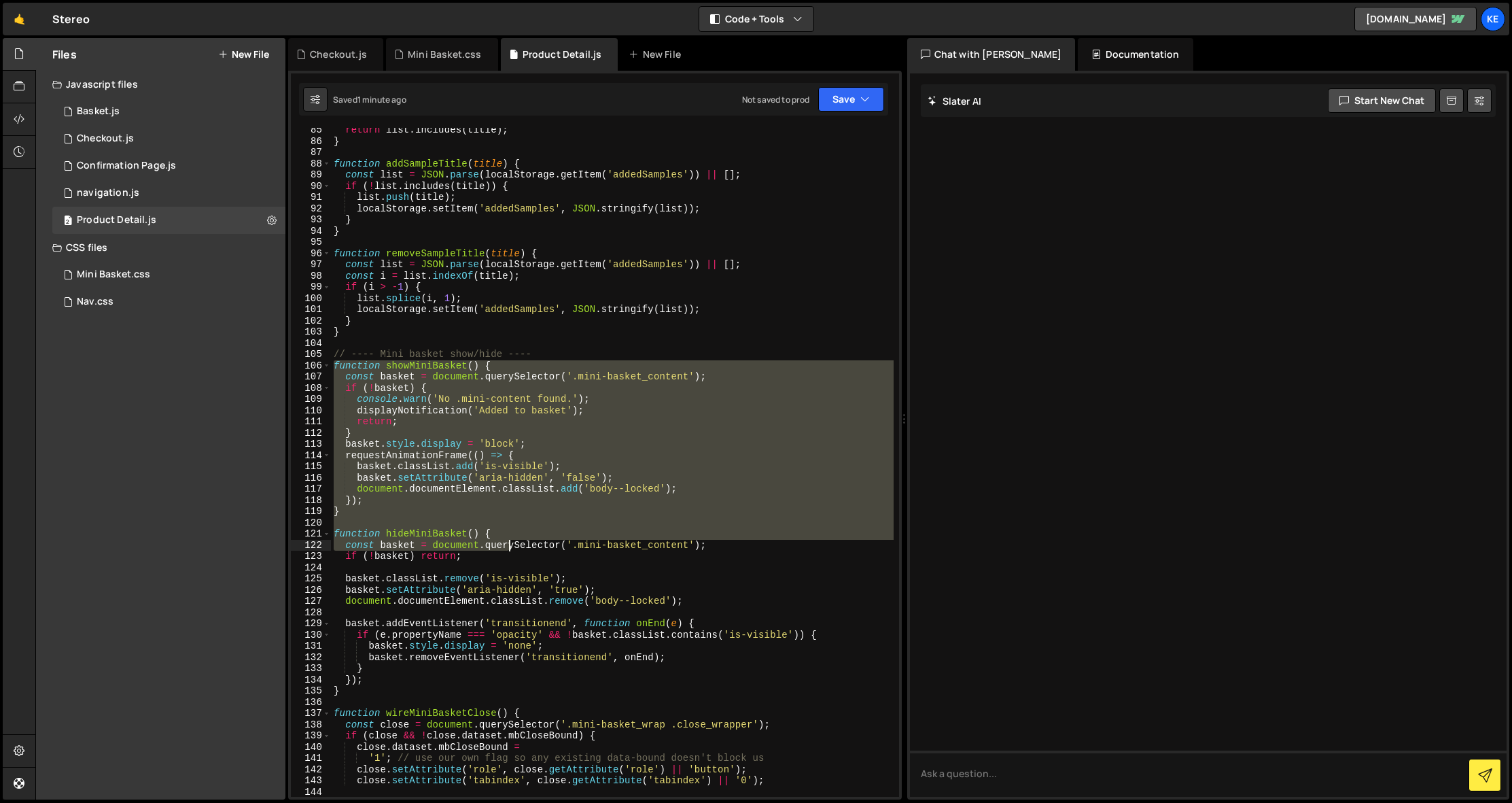
scroll to position [1118, 0]
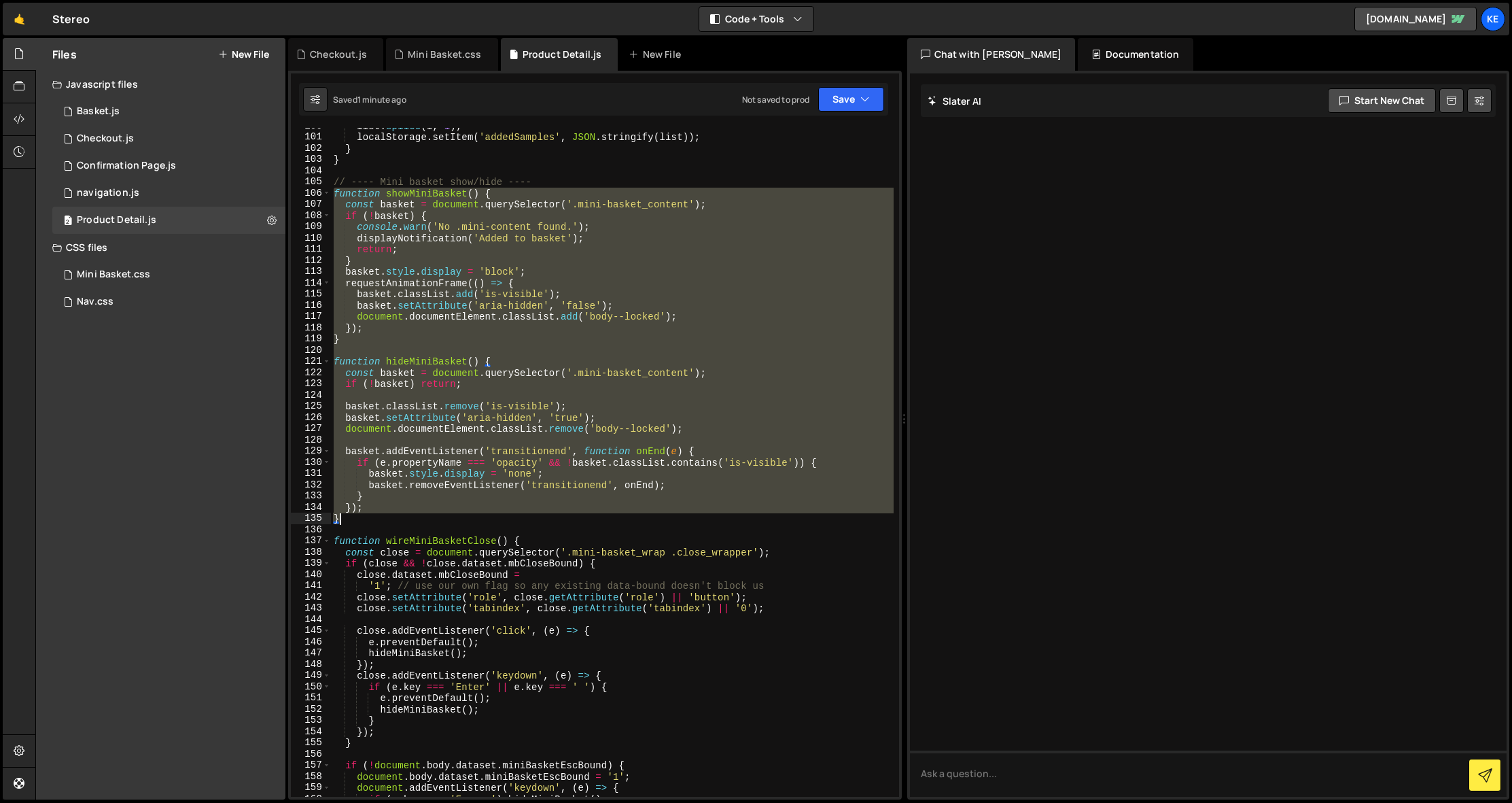
drag, startPoint x: 333, startPoint y: 383, endPoint x: 509, endPoint y: 519, distance: 222.4
click at [509, 519] on div "list . splice ( i , 1 ) ; localStorage . setItem ( 'addedSamples' , JSON . stri…" at bounding box center [613, 466] width 563 height 692
type textarea "}); }"
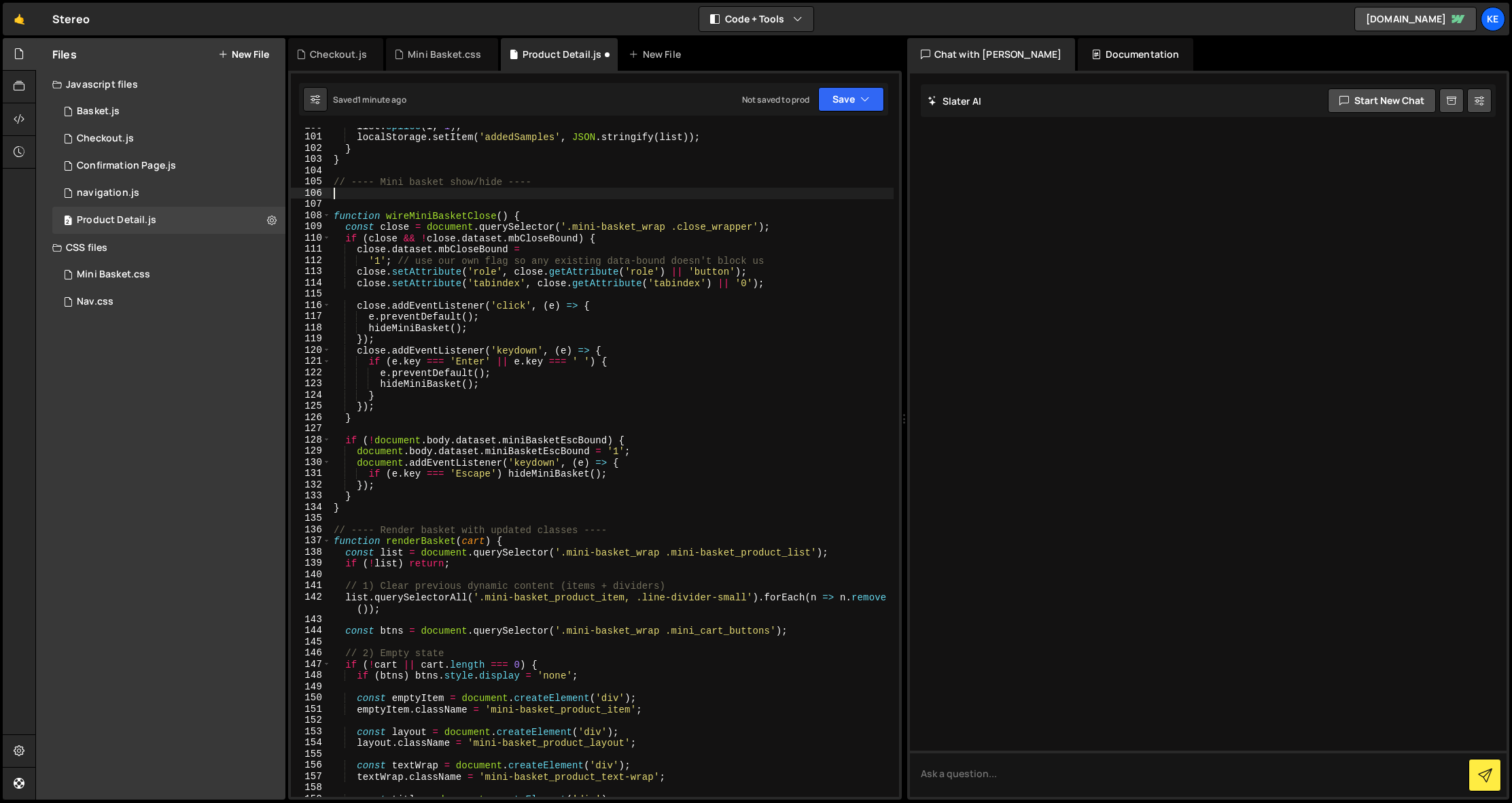
paste textarea "}"
type textarea "}"
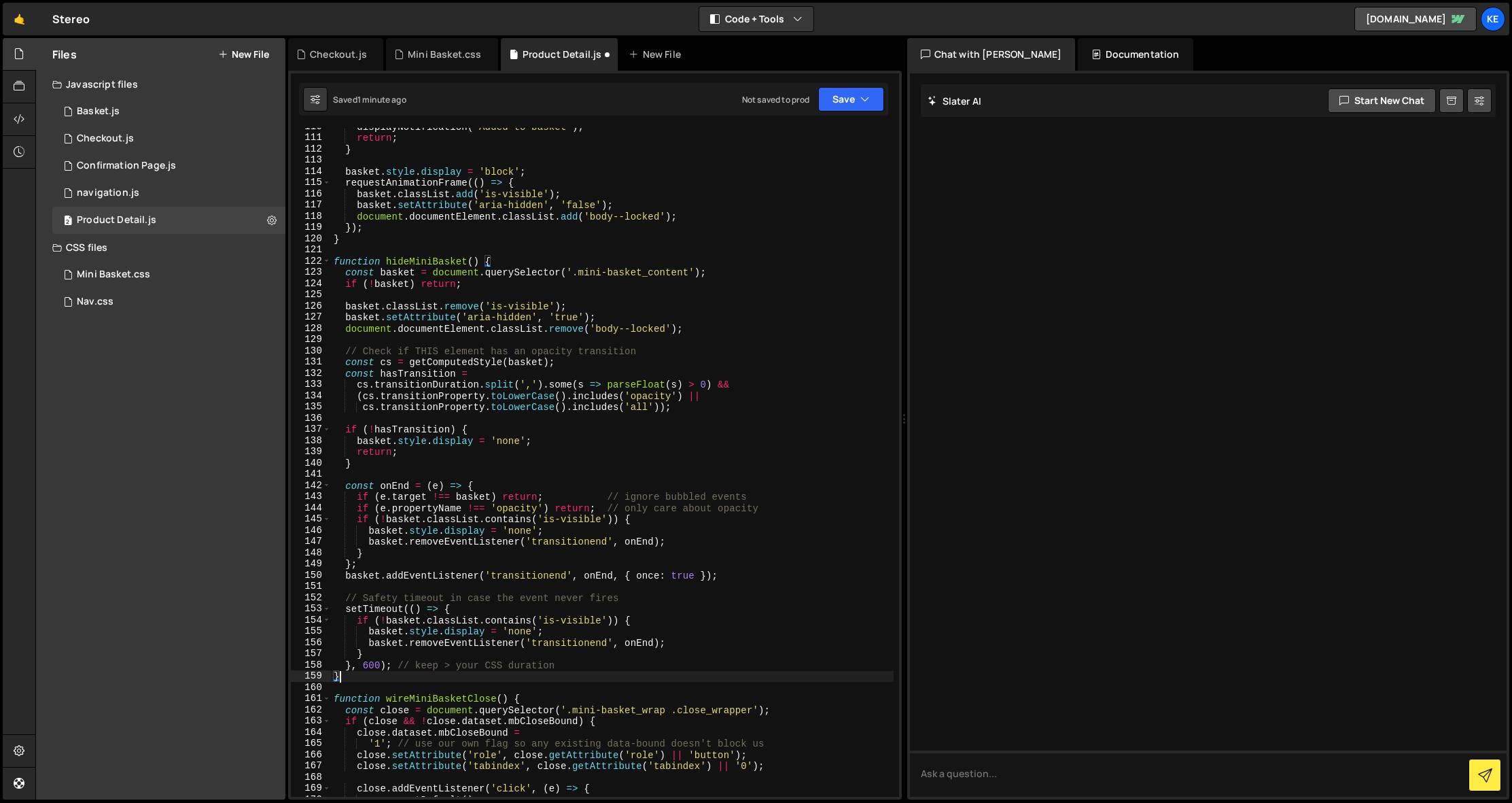
scroll to position [1230, 0]
click at [826, 103] on button "Save" at bounding box center [851, 99] width 66 height 24
click at [821, 132] on div "Save to Staging S" at bounding box center [805, 133] width 141 height 13
click at [112, 269] on div "Mini Basket.css" at bounding box center [113, 275] width 73 height 13
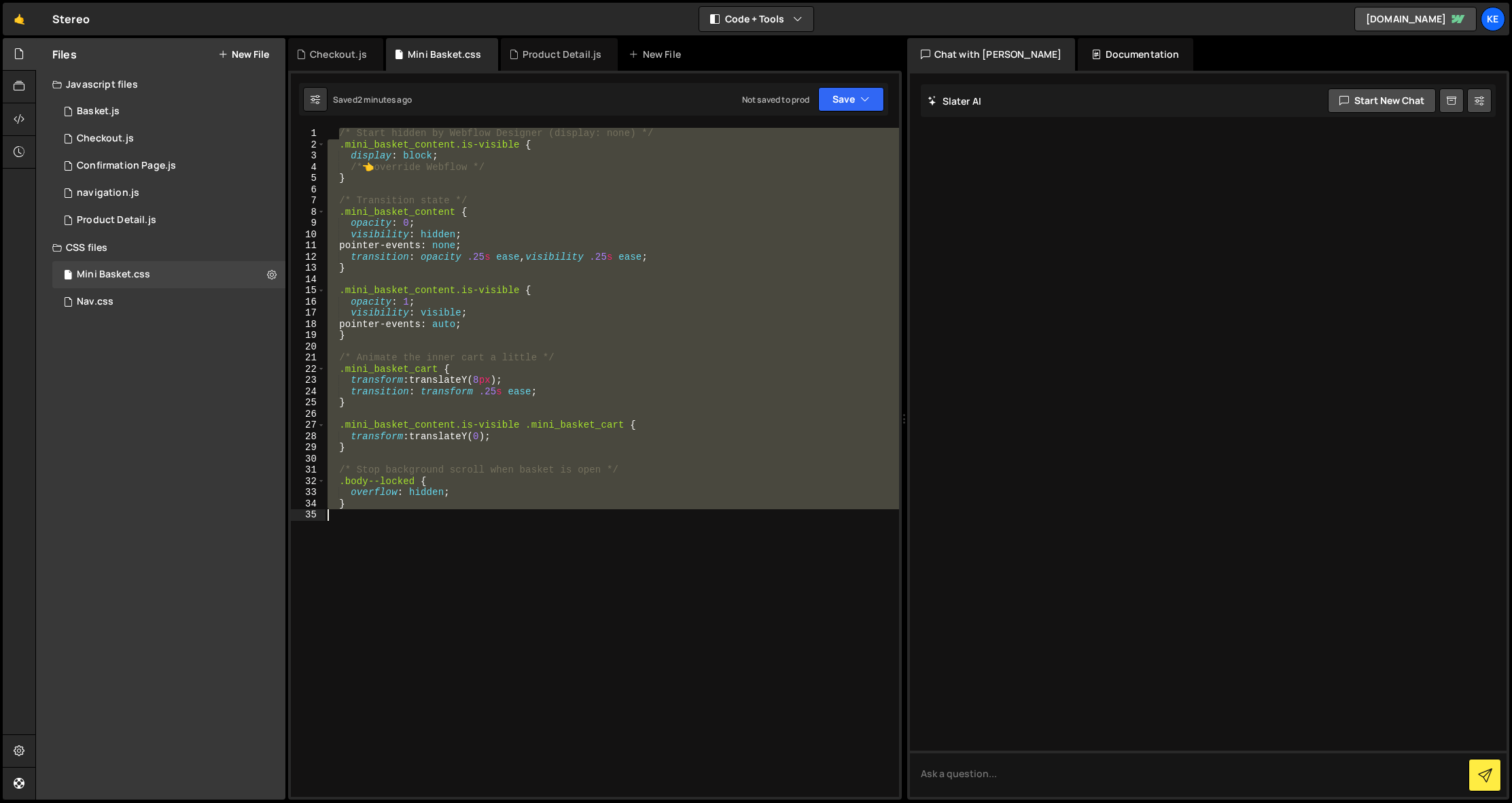
drag, startPoint x: 338, startPoint y: 135, endPoint x: 568, endPoint y: 605, distance: 523.3
click at [568, 605] on div "/* Start hidden by Webflow Designer (display: none) */ .mini_basket_content.is-…" at bounding box center [612, 473] width 575 height 692
paste textarea "}"
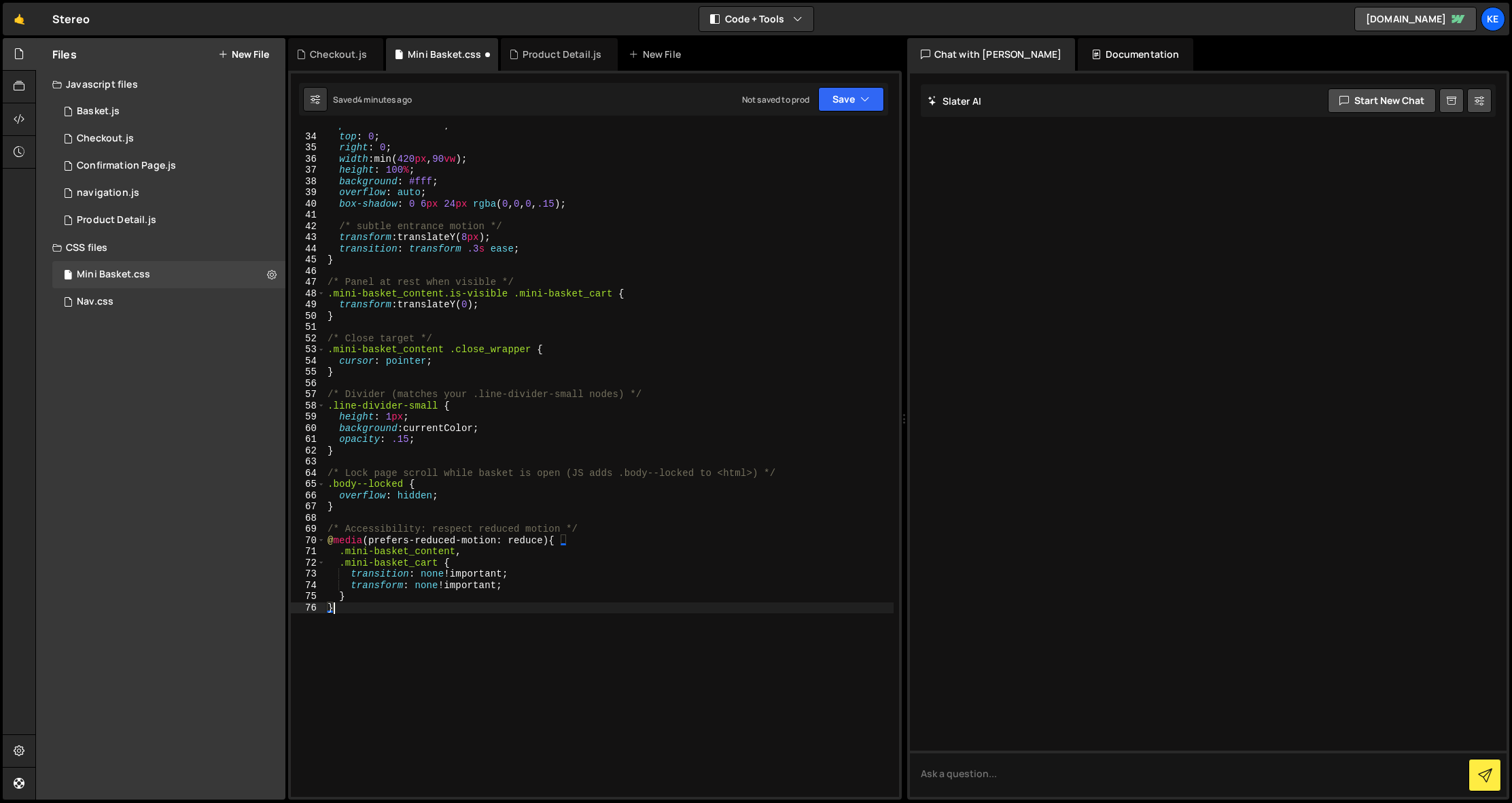
scroll to position [27, 0]
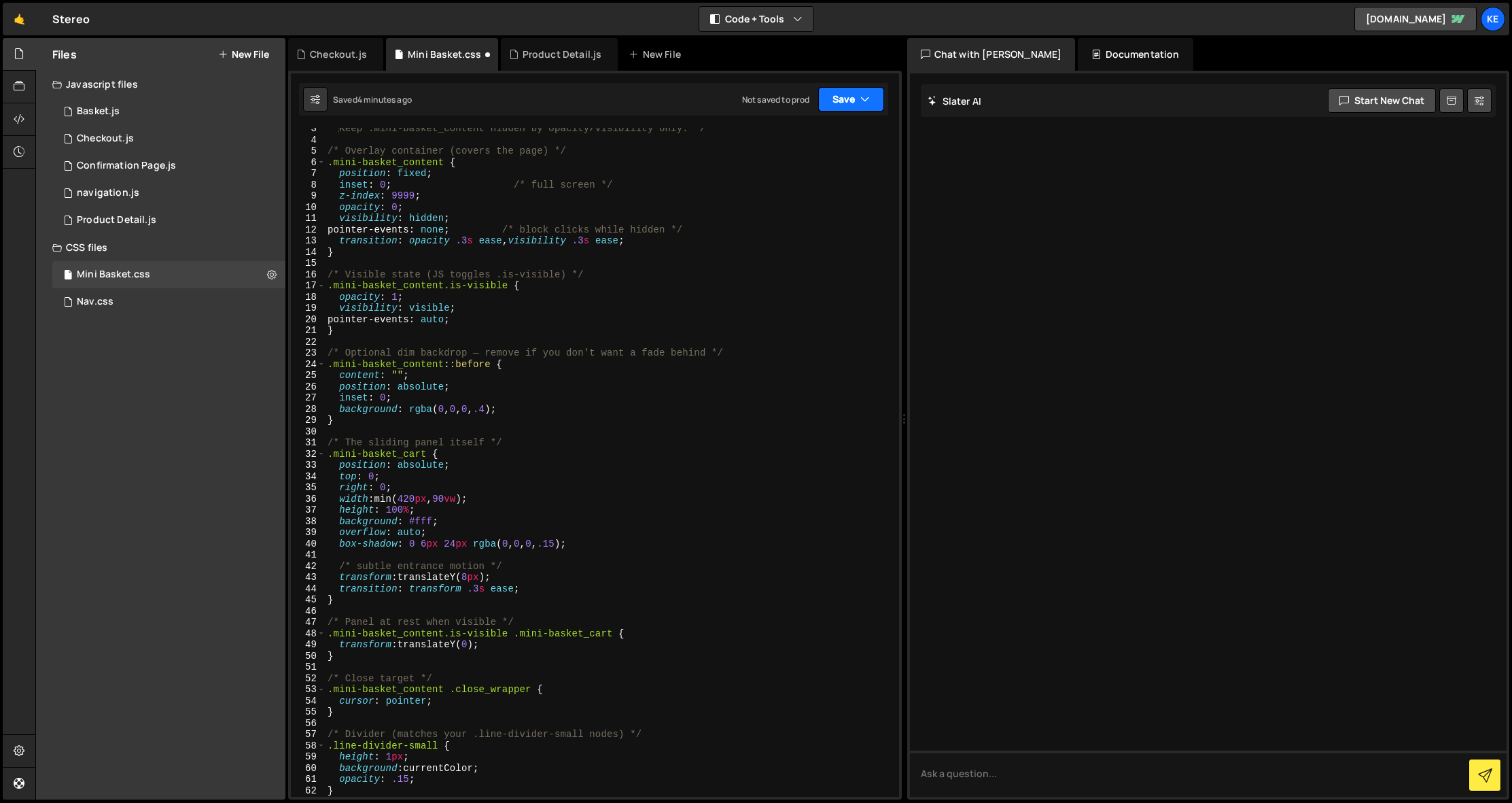
click at [837, 97] on button "Save" at bounding box center [851, 99] width 66 height 24
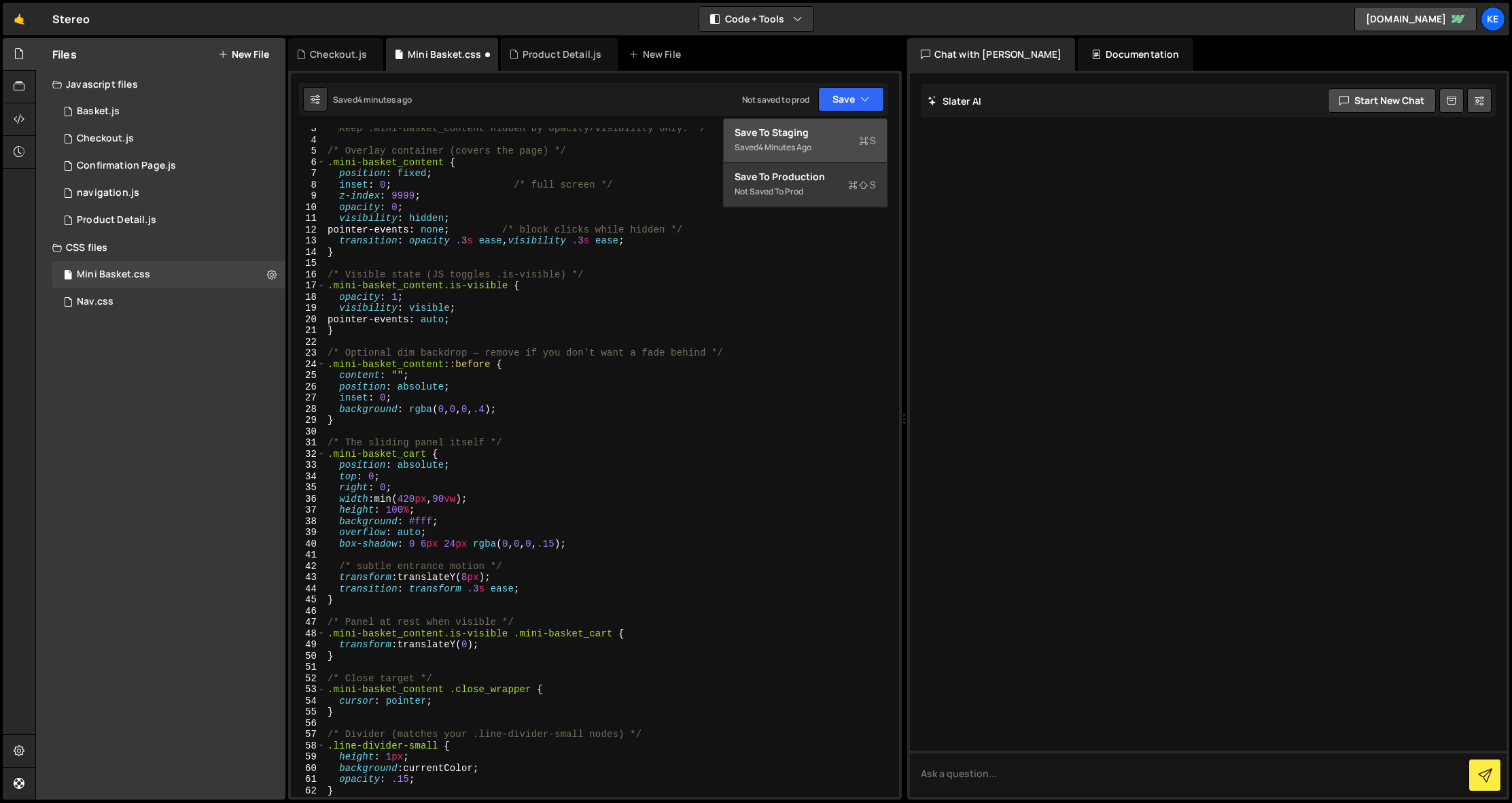
click at [814, 136] on div "Save to Staging S" at bounding box center [805, 133] width 141 height 13
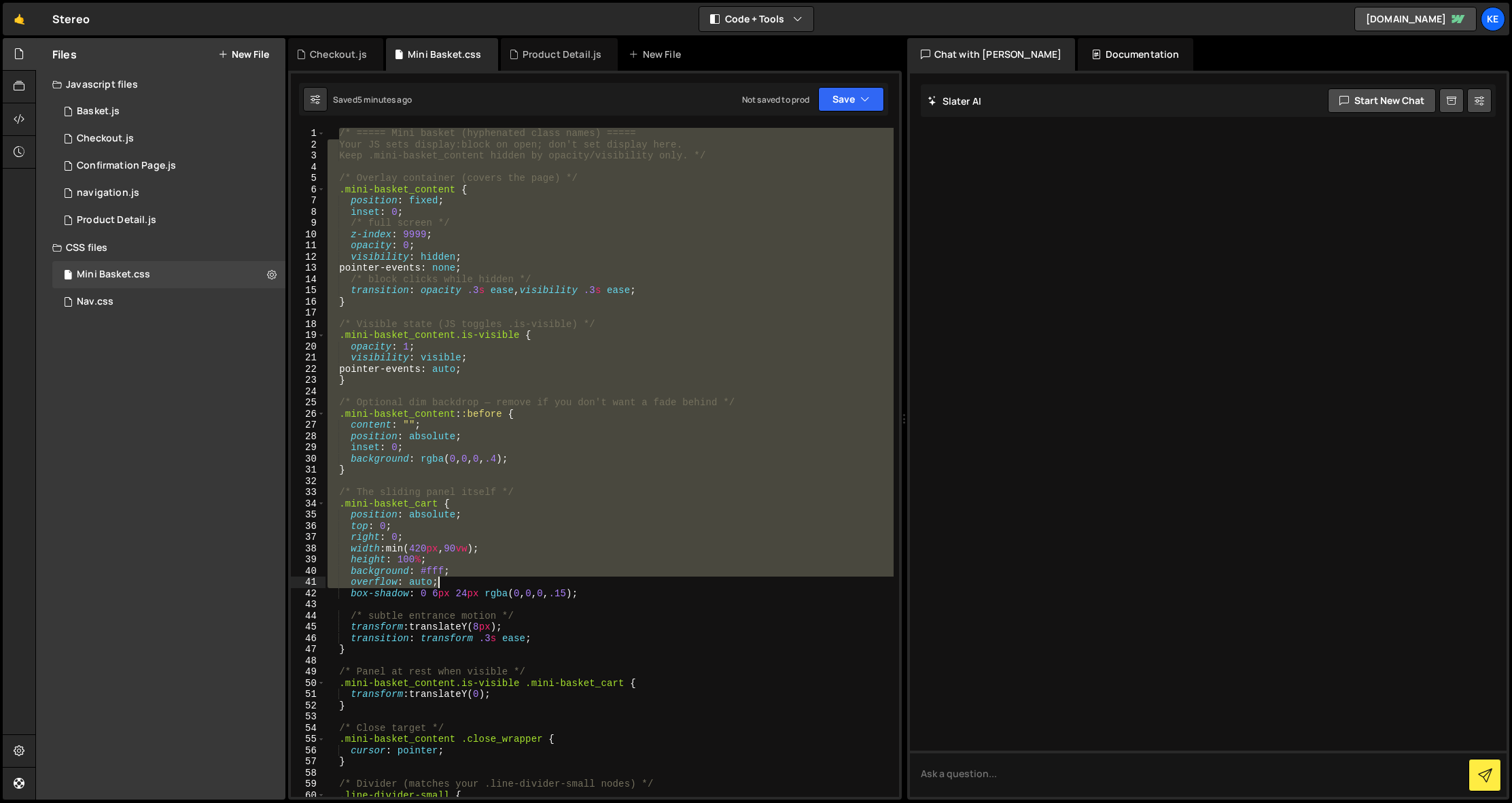
scroll to position [229, 0]
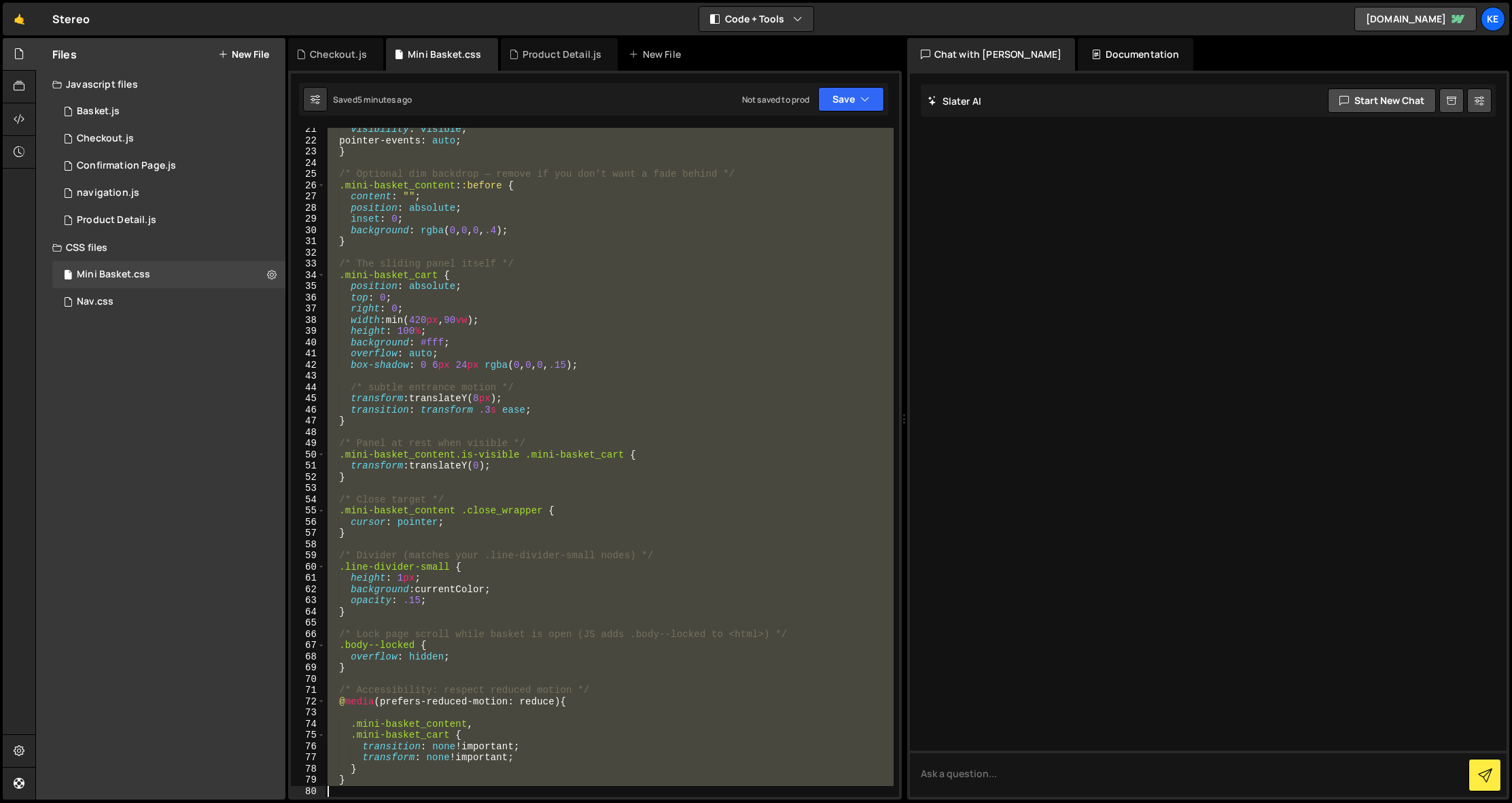
drag, startPoint x: 338, startPoint y: 133, endPoint x: 825, endPoint y: 882, distance: 893.4
click at [825, 802] on html "Projects Community Library Blog Ke Projects Your Teams Account Upgrade Logout" at bounding box center [756, 402] width 1512 height 803
type textarea "}"
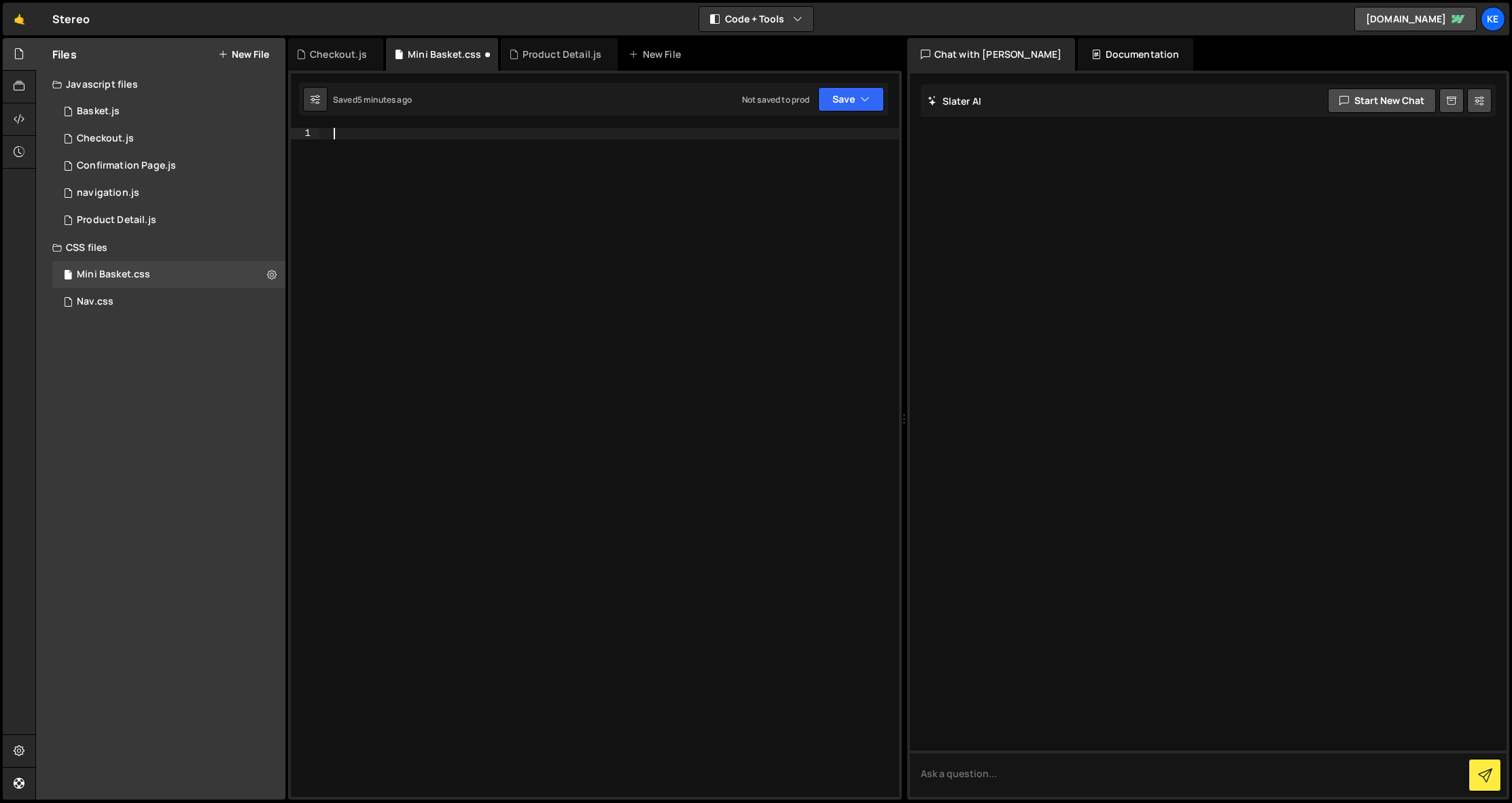
paste textarea "}"
type textarea "}"
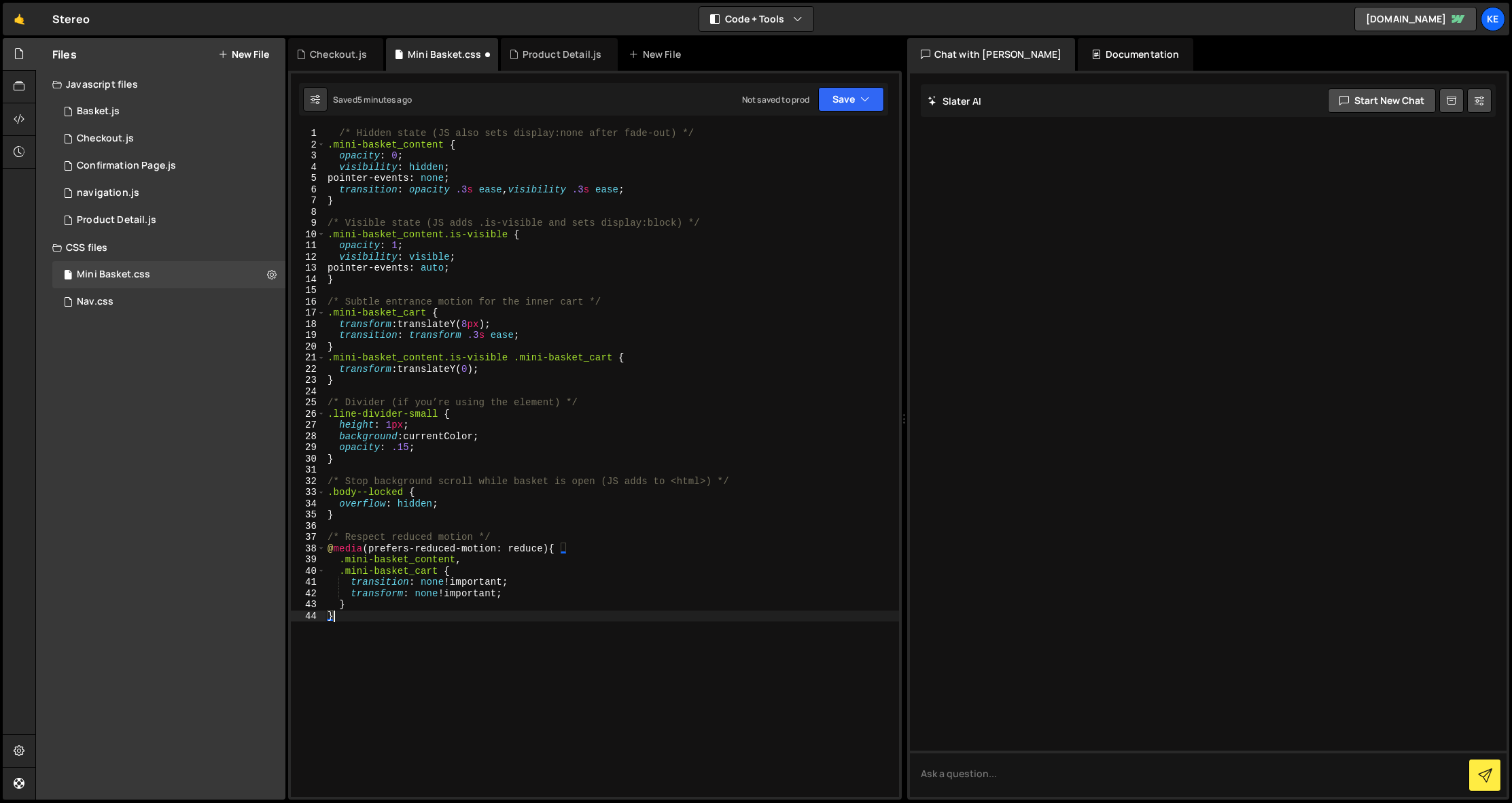
scroll to position [0, 0]
click at [851, 101] on button "Save" at bounding box center [851, 99] width 66 height 24
click at [844, 132] on div "Save to Staging S" at bounding box center [805, 133] width 141 height 13
